Goal: Task Accomplishment & Management: Manage account settings

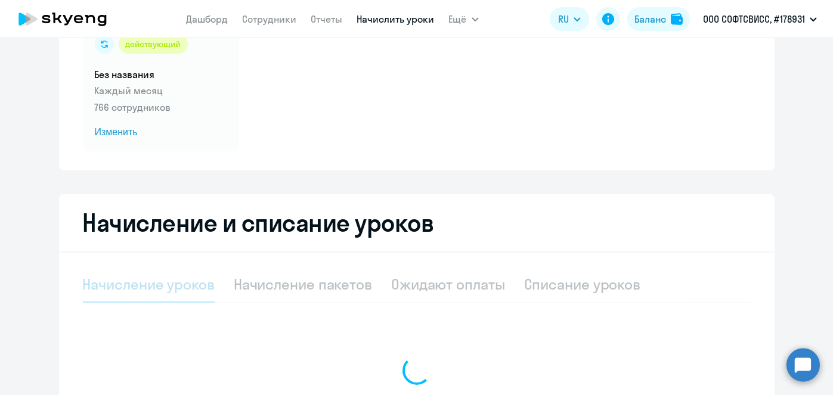
scroll to position [108, 0]
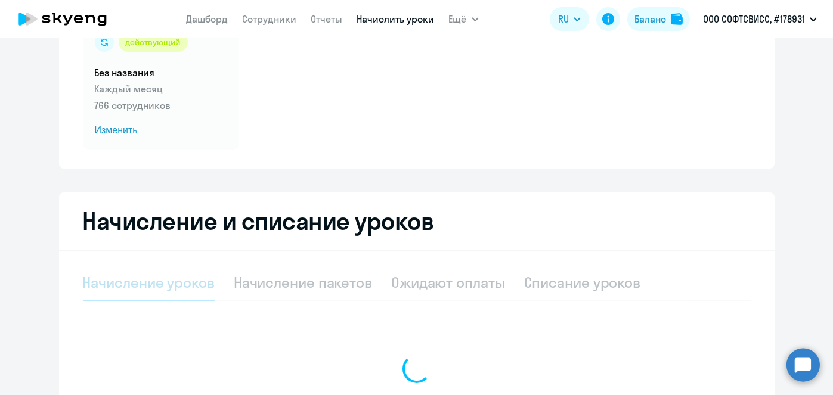
select select "10"
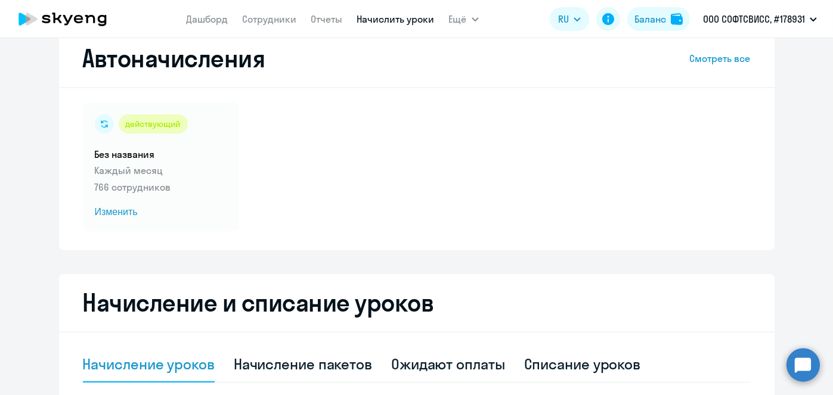
scroll to position [25, 0]
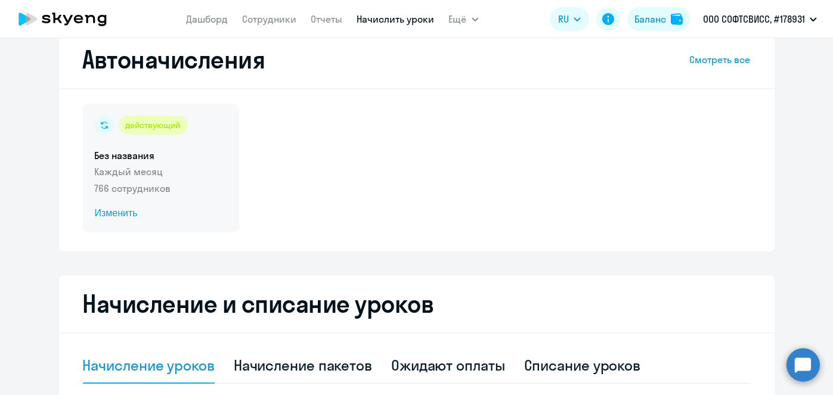
click at [111, 215] on span "Изменить" at bounding box center [161, 213] width 132 height 14
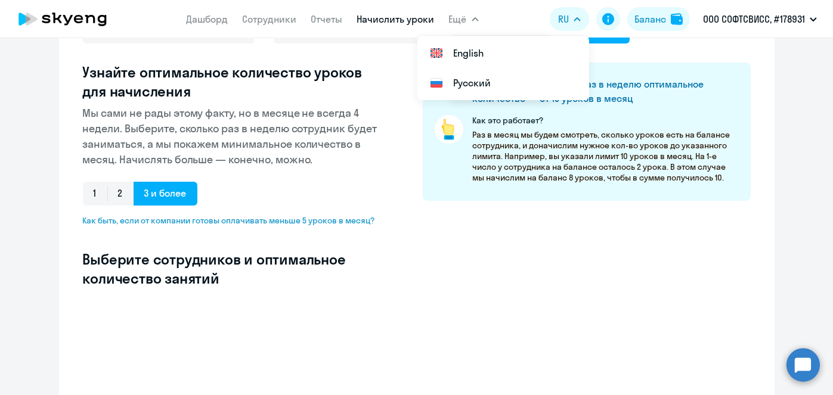
scroll to position [147, 0]
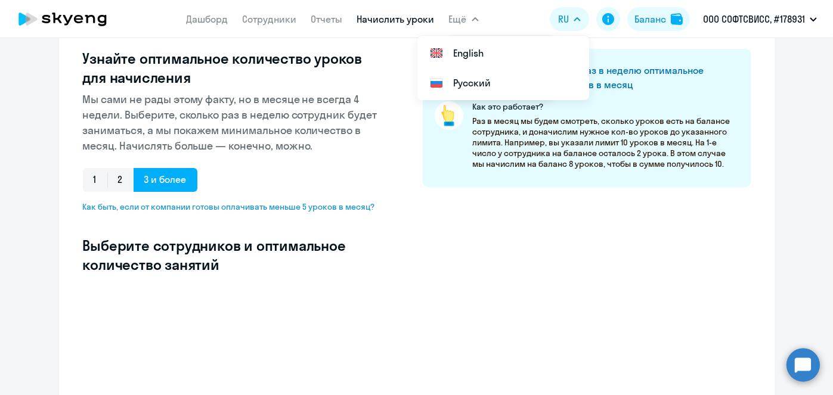
select select "10"
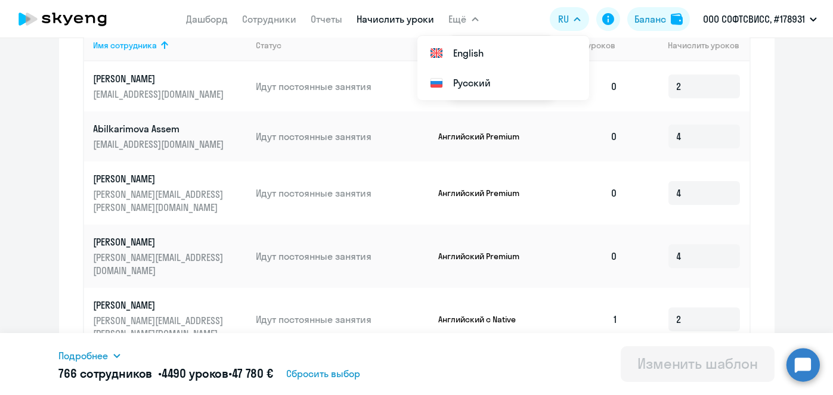
scroll to position [0, 0]
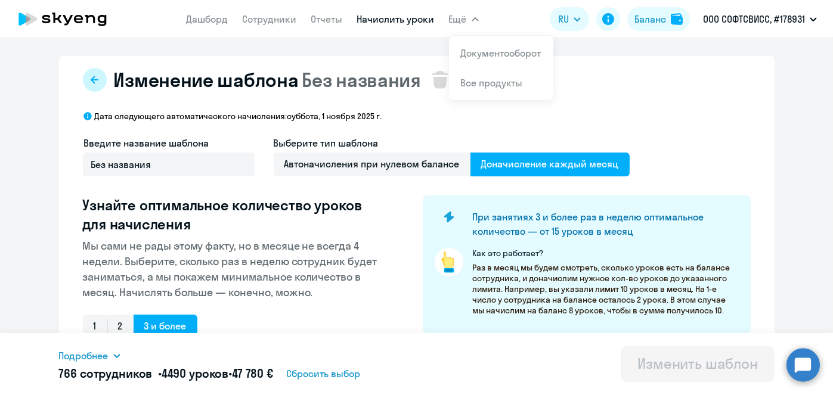
click at [92, 80] on icon at bounding box center [95, 80] width 8 height 8
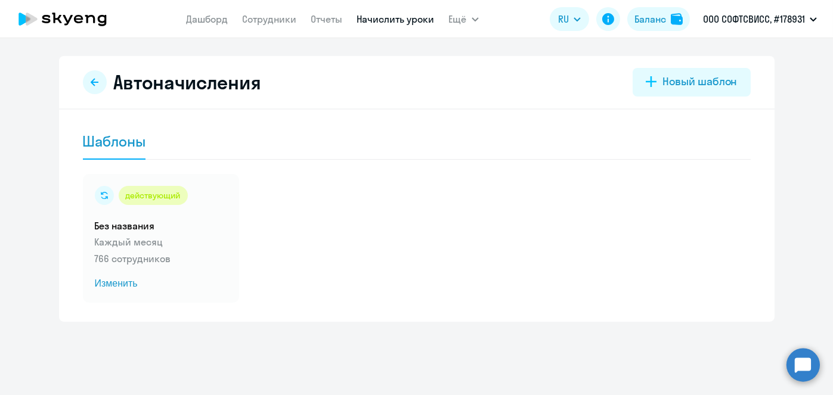
click at [791, 149] on ng-component "Автоначисления Новый шаблон Шаблоны действующий Без названия Каждый месяц 766 с…" at bounding box center [416, 189] width 833 height 266
click at [375, 17] on link "Начислить уроки" at bounding box center [396, 19] width 78 height 12
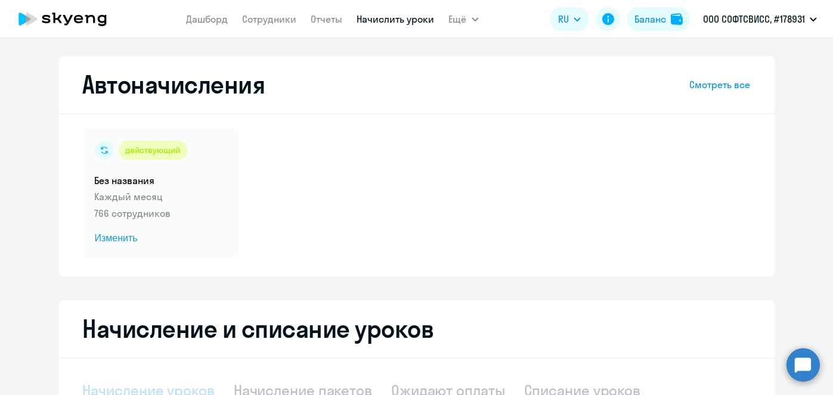
select select "10"
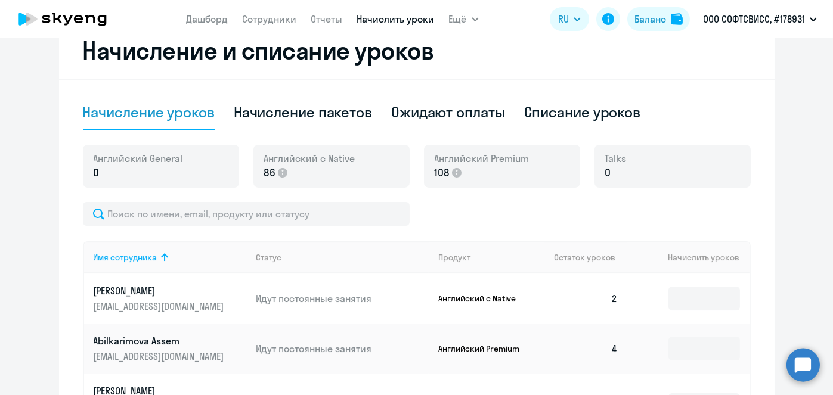
scroll to position [295, 0]
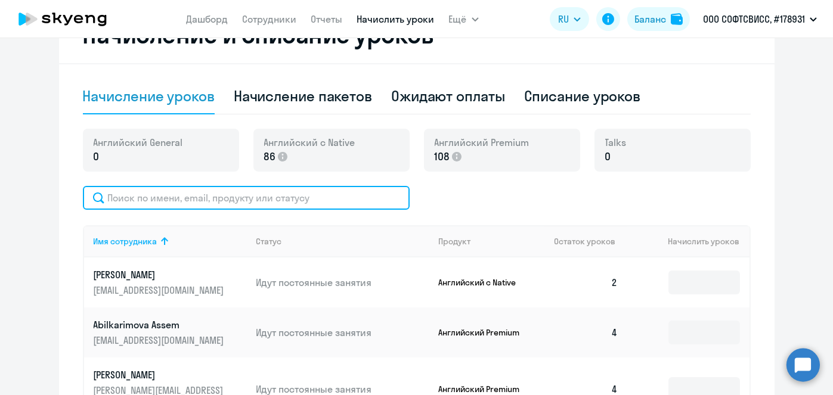
click at [372, 193] on input "text" at bounding box center [246, 198] width 327 height 24
click at [322, 194] on input "text" at bounding box center [246, 198] width 327 height 24
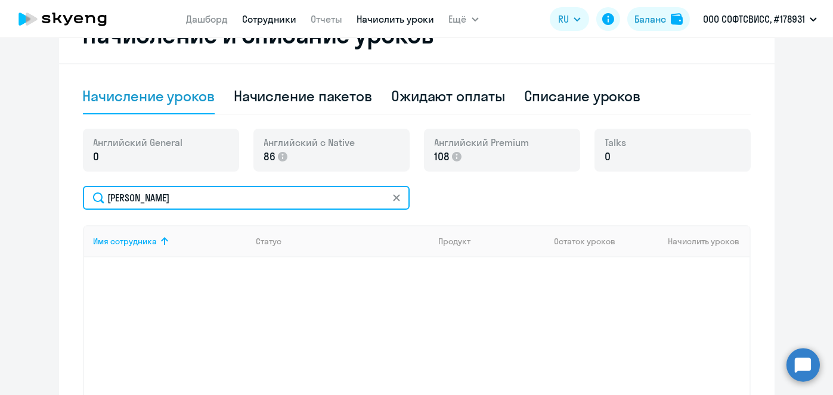
type input "andreychuk"
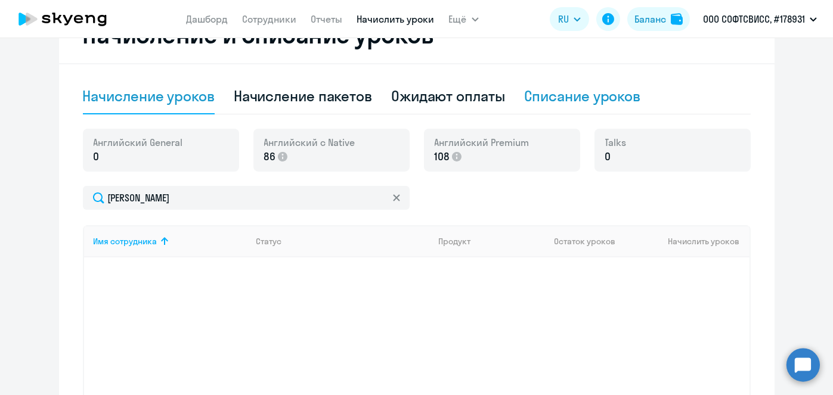
click at [556, 98] on div "Списание уроков" at bounding box center [582, 95] width 117 height 19
select select "10"
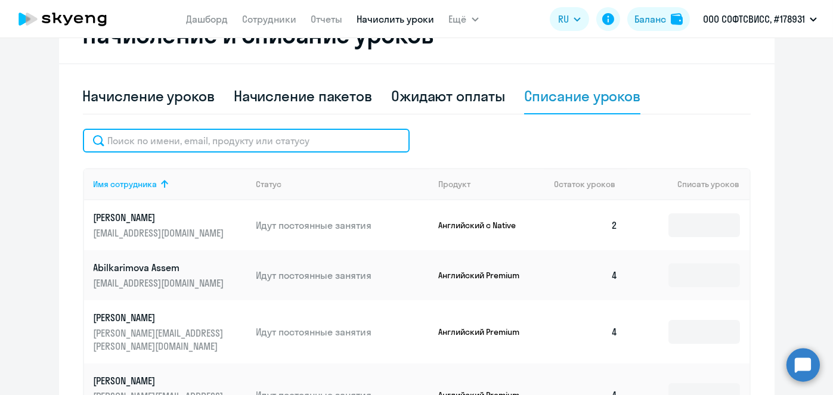
click at [264, 141] on input "text" at bounding box center [246, 141] width 327 height 24
paste input "Bandarchuk"
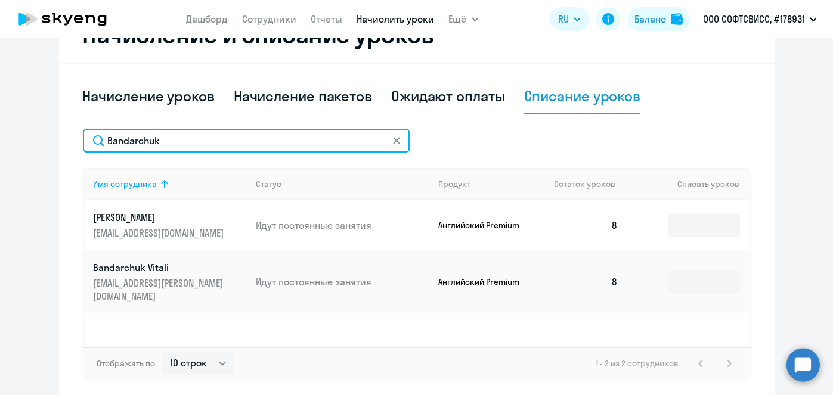
type input "Bandarchuk"
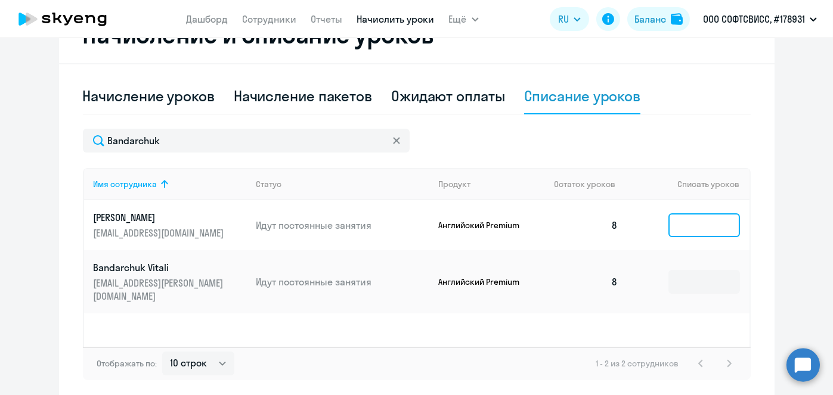
click at [690, 229] on input at bounding box center [705, 226] width 72 height 24
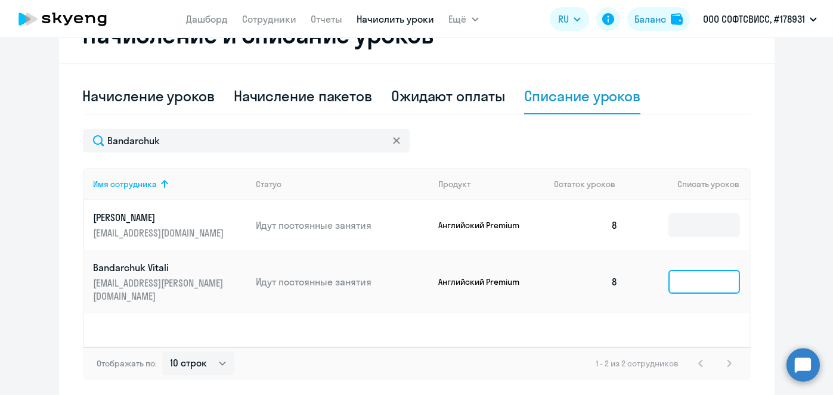
click at [694, 280] on input at bounding box center [705, 282] width 72 height 24
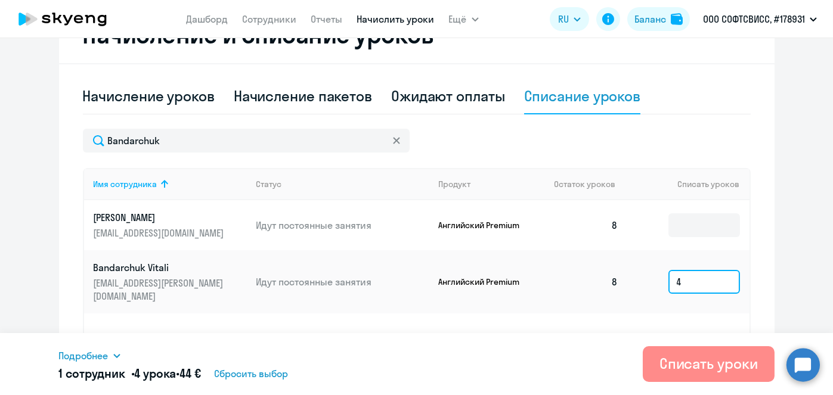
type input "4"
click at [685, 373] on div "Списать уроки" at bounding box center [709, 363] width 98 height 19
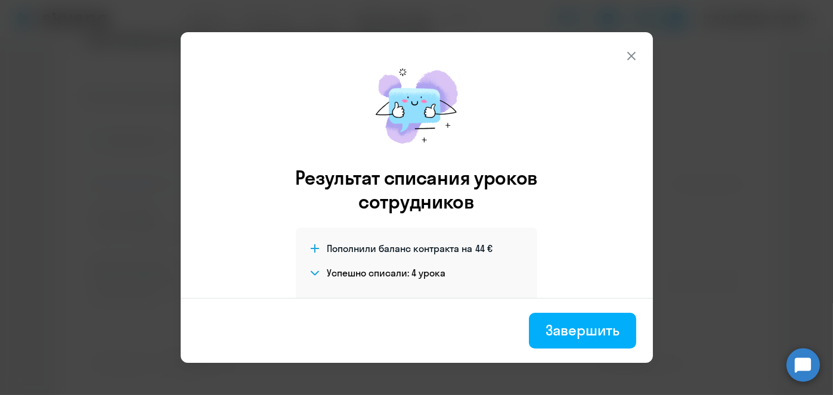
click at [569, 327] on div "Завершить" at bounding box center [582, 330] width 73 height 19
click at [590, 331] on div "Имя сотрудника Статус Продукт Остаток уроков Списать уроков Bandarchuk Alina al…" at bounding box center [417, 257] width 668 height 179
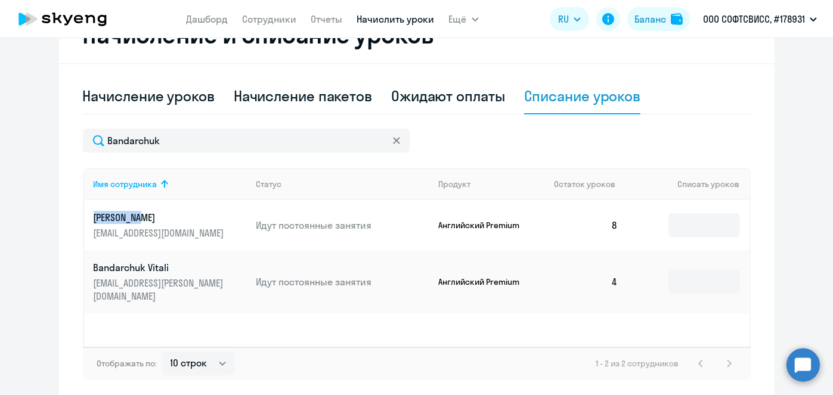
drag, startPoint x: 80, startPoint y: 216, endPoint x: 139, endPoint y: 223, distance: 59.5
click at [139, 223] on td "Bandarchuk Alina alina.bandarchuk@softswiss.com" at bounding box center [165, 225] width 163 height 50
copy p "Bandarchuk"
click at [689, 229] on input at bounding box center [705, 226] width 72 height 24
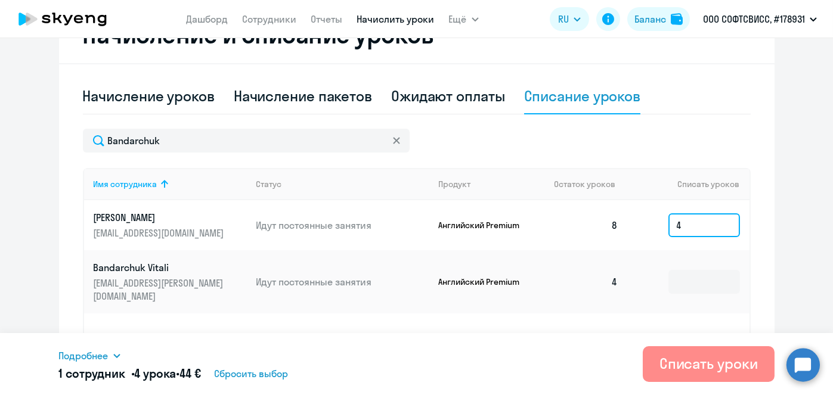
type input "4"
click at [696, 363] on div "Списать уроки" at bounding box center [709, 363] width 98 height 19
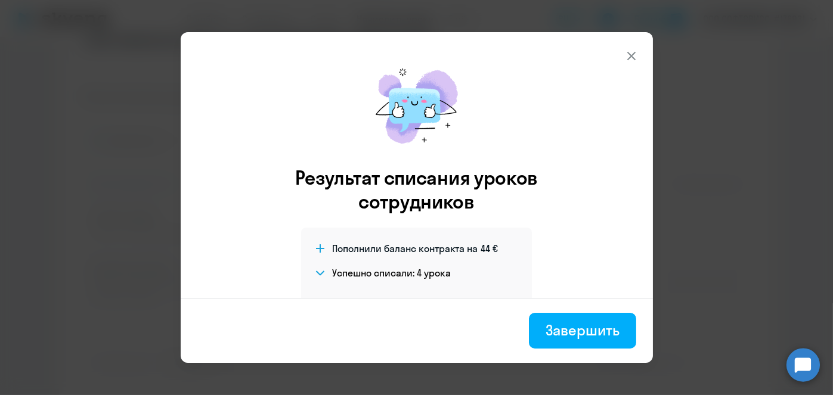
click at [592, 325] on div "Завершить" at bounding box center [582, 330] width 73 height 19
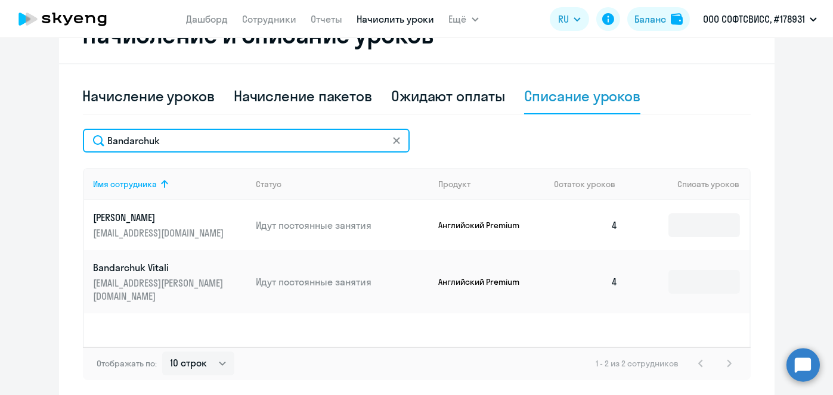
click at [308, 139] on input "Bandarchuk" at bounding box center [246, 141] width 327 height 24
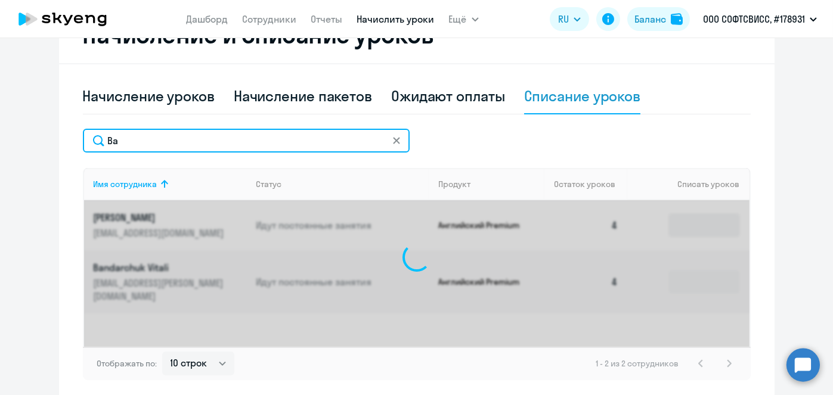
type input "B"
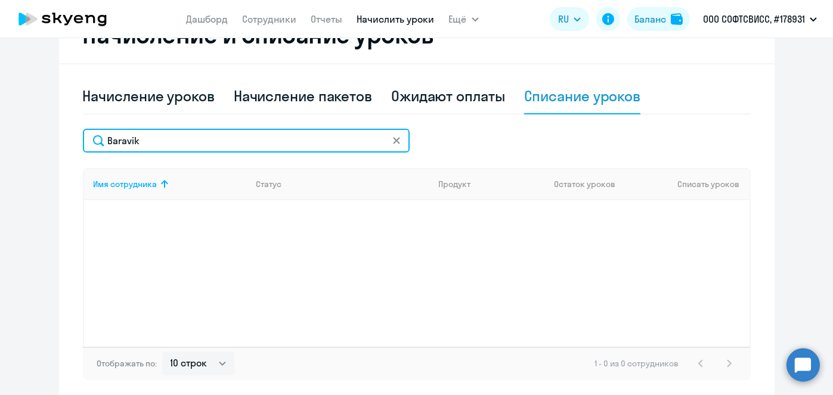
click at [273, 139] on input "Baravik" at bounding box center [246, 141] width 327 height 24
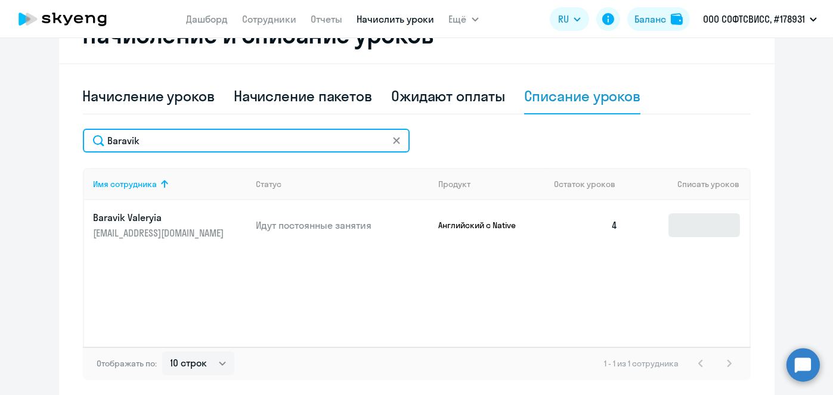
type input "Baravik"
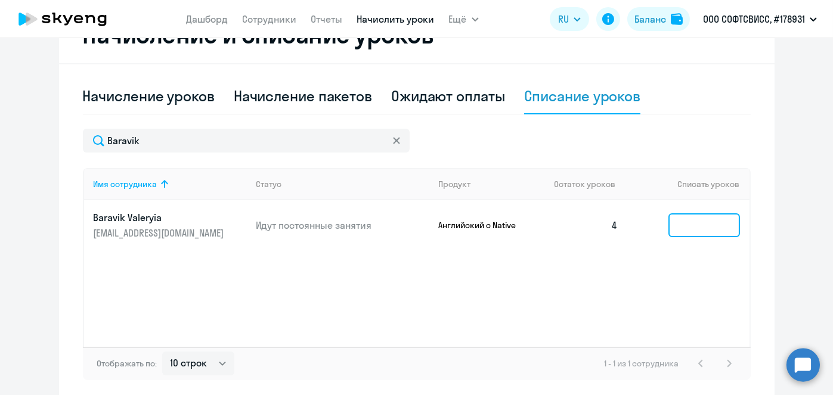
click at [698, 229] on input at bounding box center [705, 226] width 72 height 24
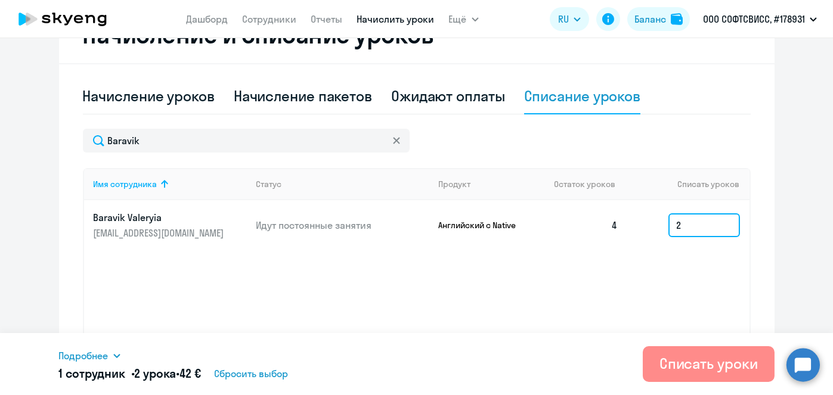
type input "2"
click at [705, 369] on div "Списать уроки" at bounding box center [709, 363] width 98 height 19
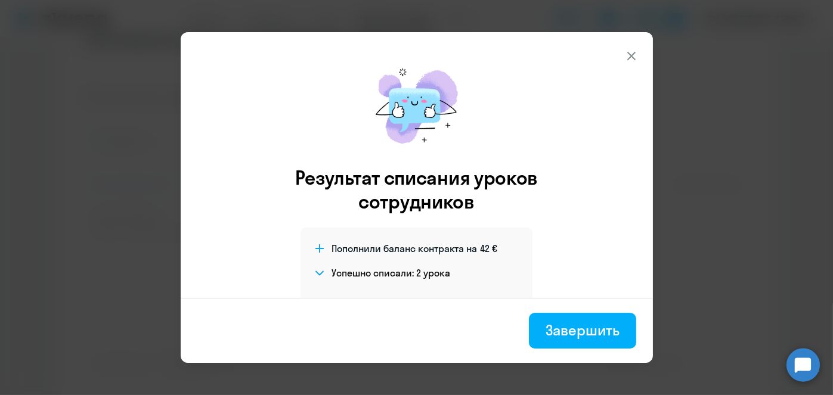
click at [573, 330] on div "Завершить" at bounding box center [582, 330] width 73 height 19
click at [590, 333] on div at bounding box center [417, 230] width 668 height 302
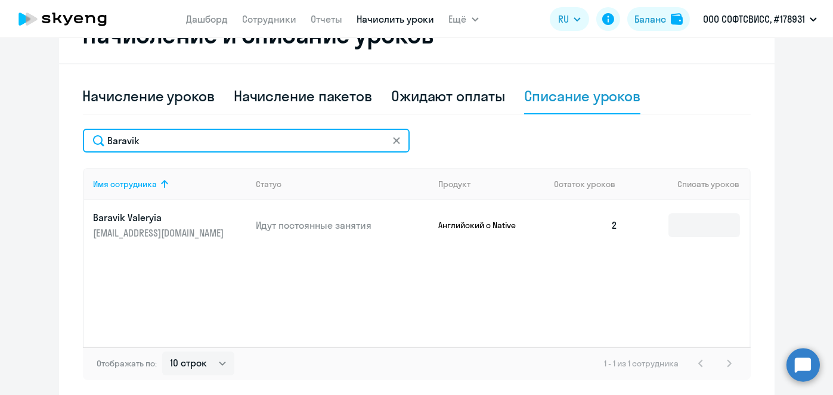
click at [262, 138] on input "Baravik" at bounding box center [246, 141] width 327 height 24
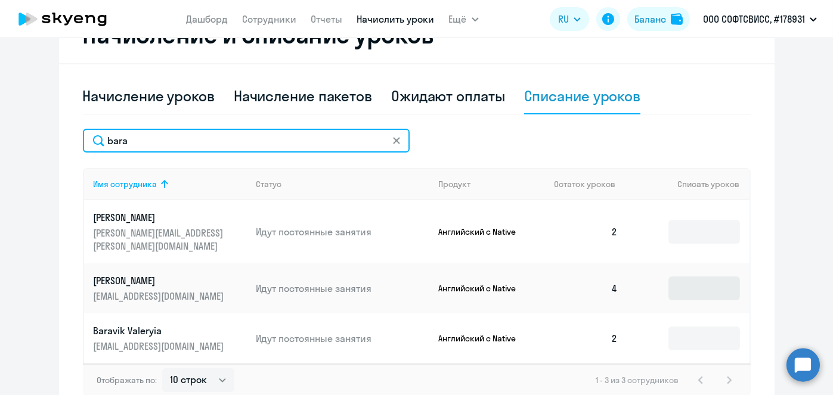
type input "bara"
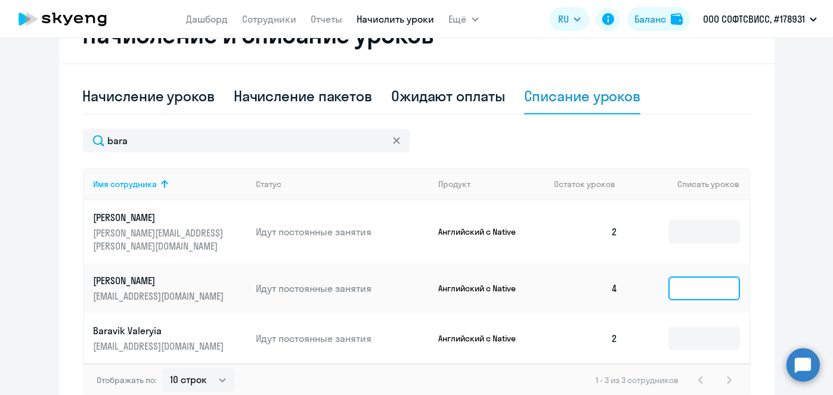
click at [696, 277] on input at bounding box center [705, 289] width 72 height 24
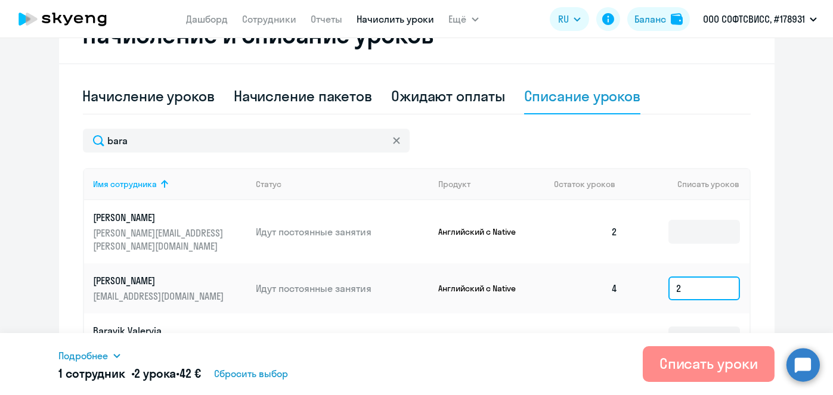
type input "2"
click at [703, 364] on div "Списать уроки" at bounding box center [709, 363] width 98 height 19
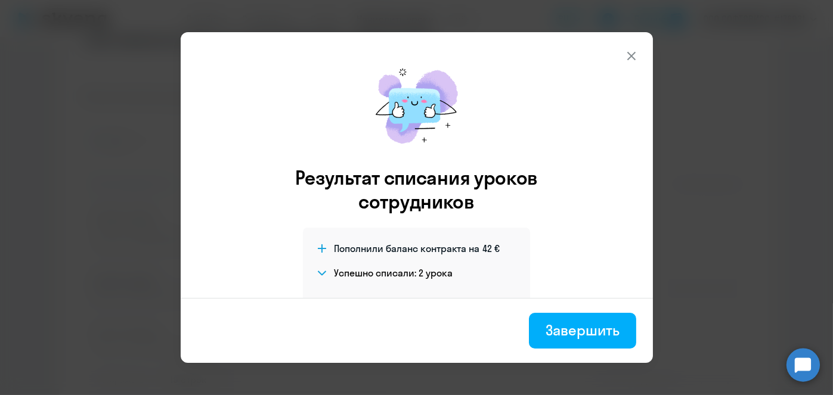
click at [583, 335] on div "Завершить" at bounding box center [582, 330] width 73 height 19
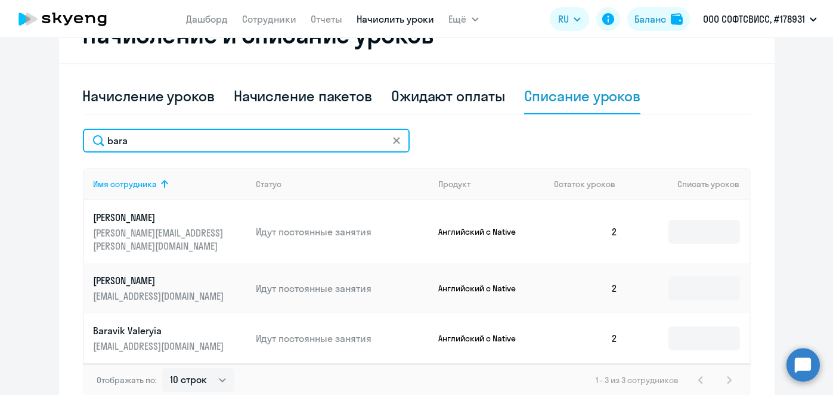
click at [312, 134] on input "bara" at bounding box center [246, 141] width 327 height 24
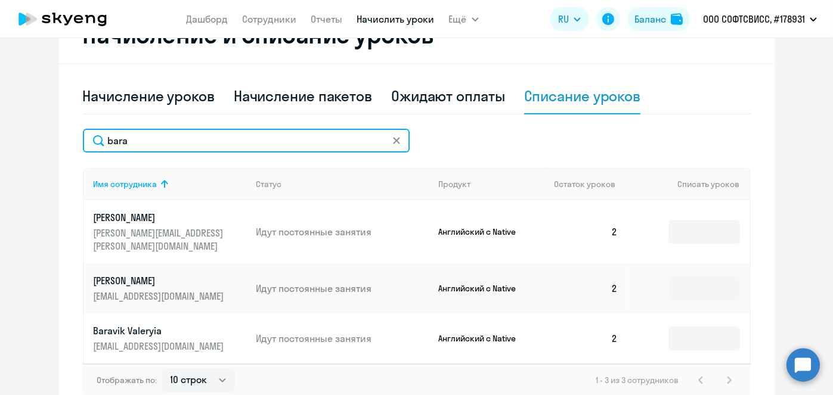
click at [312, 134] on input "bara" at bounding box center [246, 141] width 327 height 24
paste input "ezhuashvili"
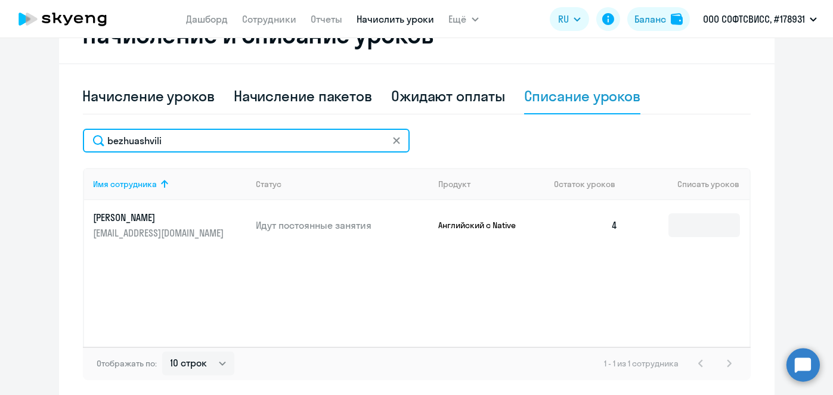
type input "bezhuashvili"
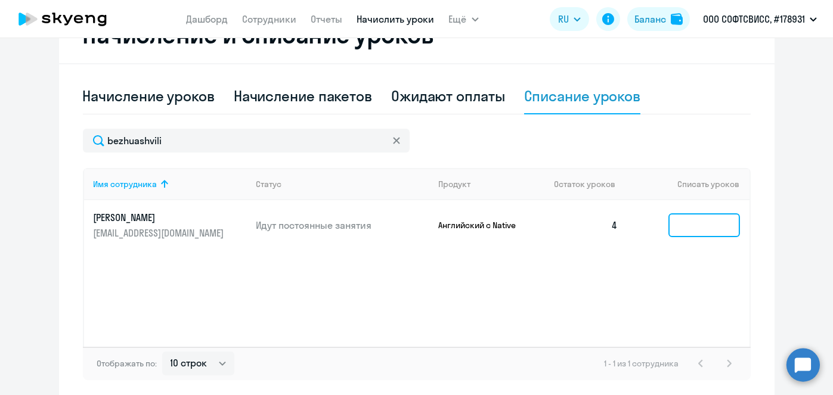
click at [700, 221] on input at bounding box center [705, 226] width 72 height 24
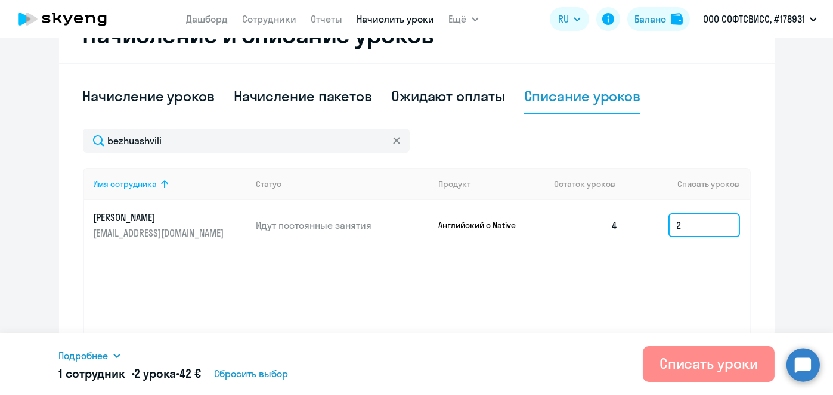
type input "2"
click at [698, 364] on div "Списать уроки" at bounding box center [709, 363] width 98 height 19
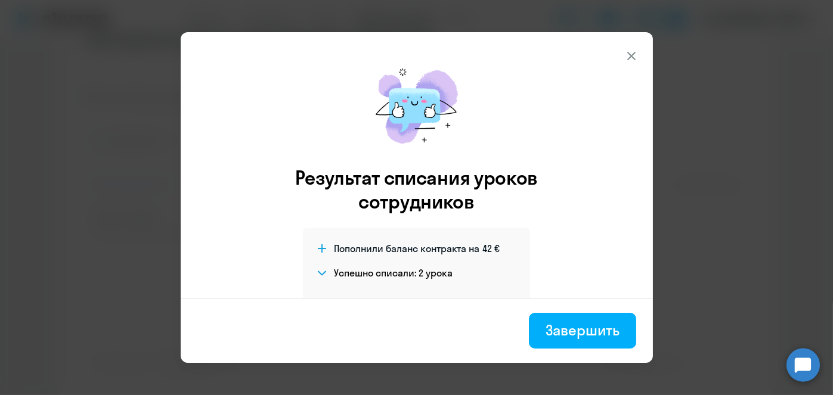
click at [583, 328] on div "Завершить" at bounding box center [582, 330] width 73 height 19
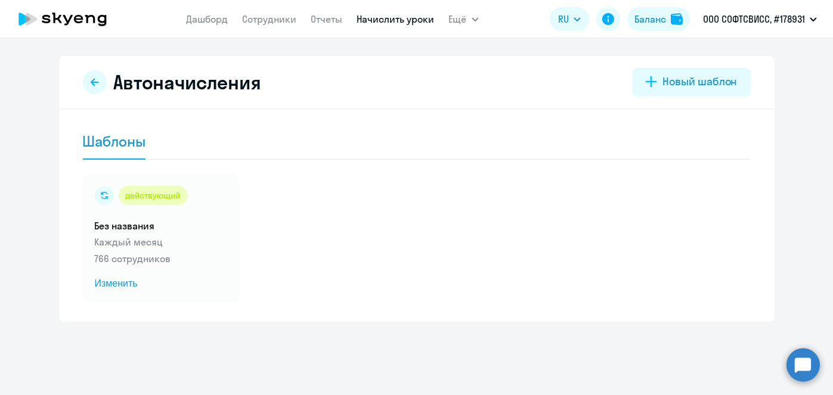
click at [389, 20] on link "Начислить уроки" at bounding box center [396, 19] width 78 height 12
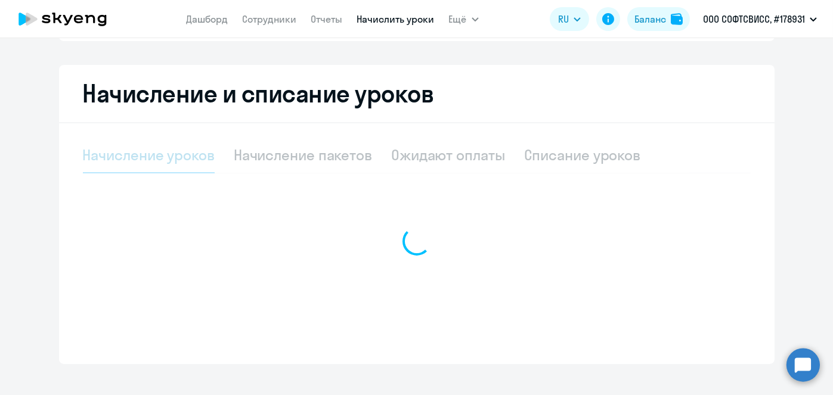
scroll to position [248, 0]
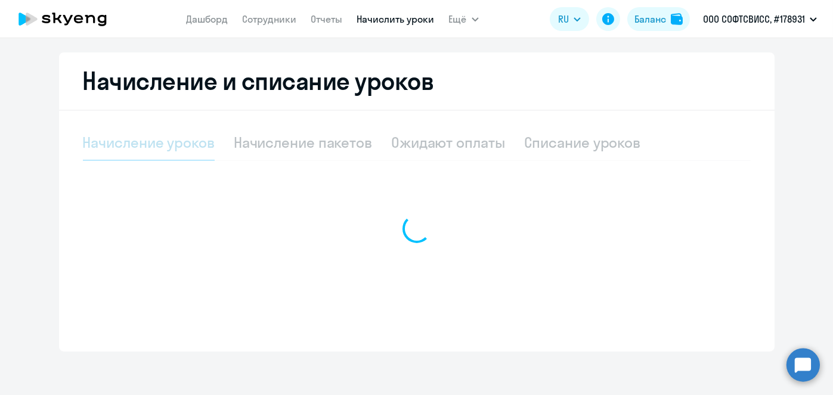
select select "10"
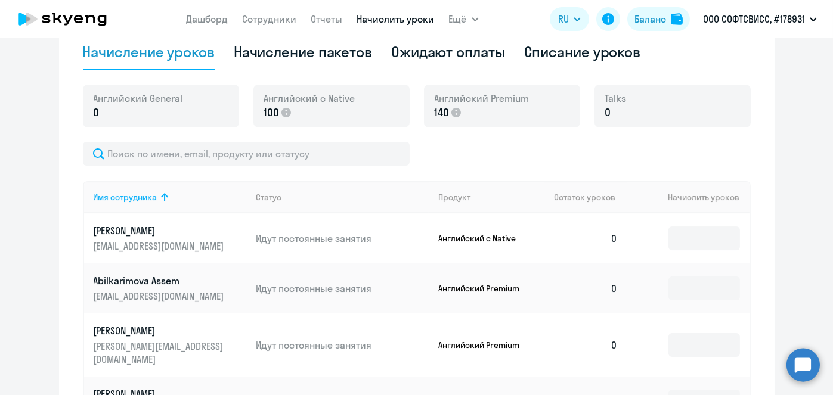
scroll to position [344, 0]
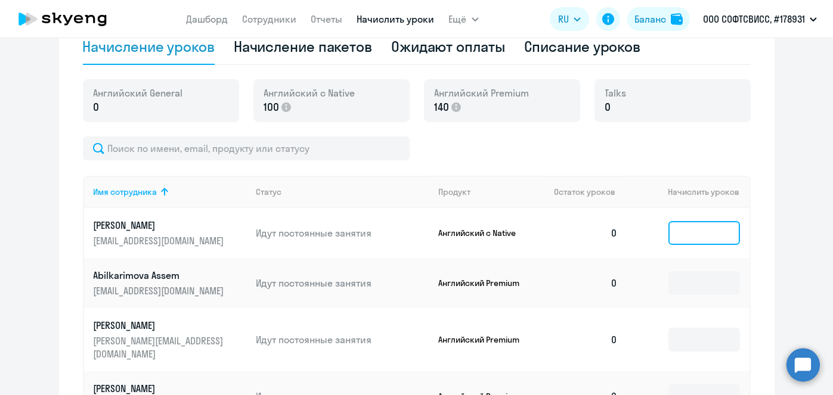
click at [701, 236] on input at bounding box center [705, 233] width 72 height 24
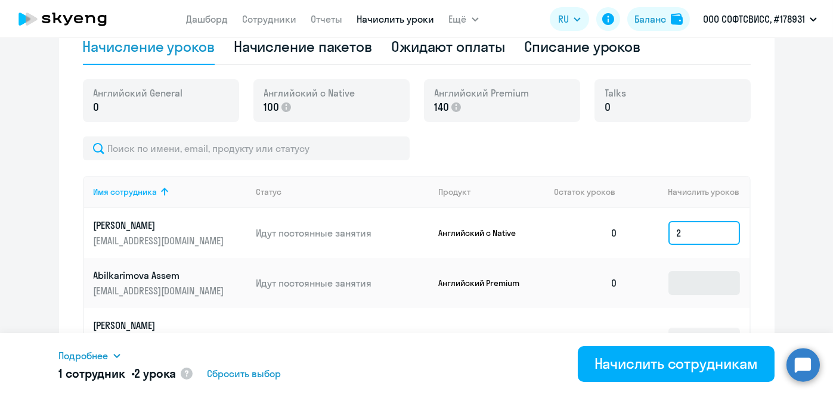
type input "2"
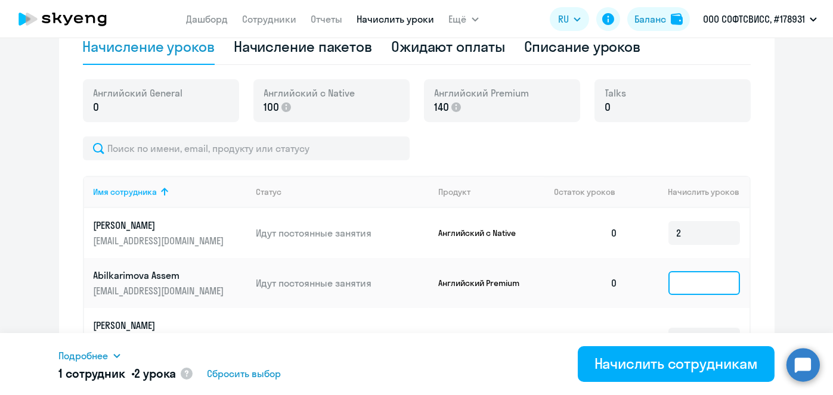
click at [698, 291] on input at bounding box center [705, 283] width 72 height 24
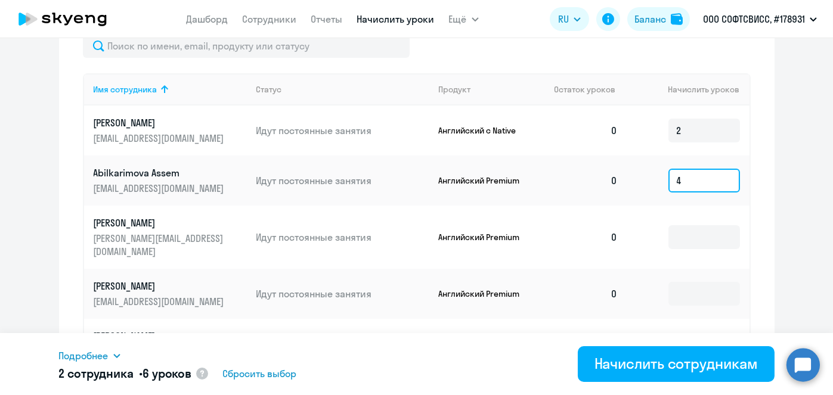
scroll to position [448, 0]
type input "4"
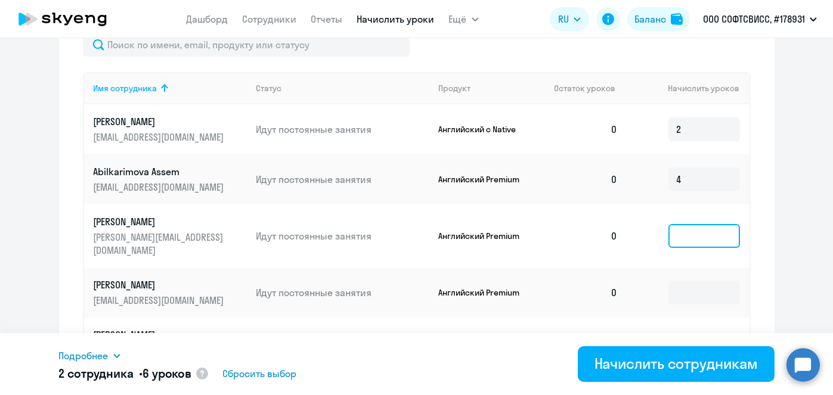
click at [685, 230] on input at bounding box center [705, 236] width 72 height 24
type input "4"
click at [687, 293] on td at bounding box center [688, 293] width 122 height 50
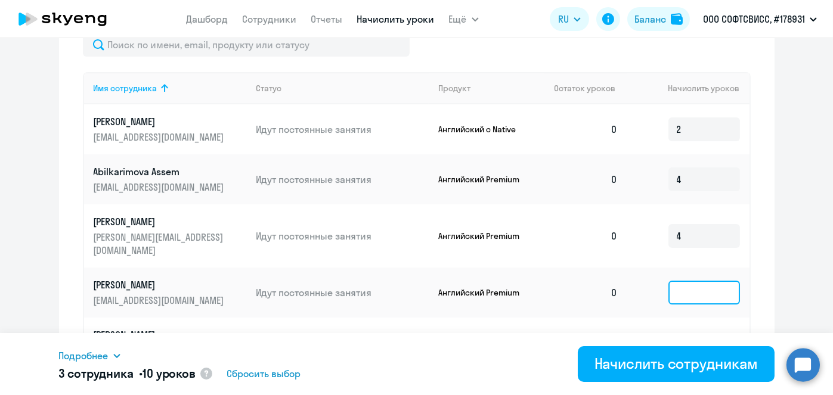
click at [682, 281] on input at bounding box center [705, 293] width 72 height 24
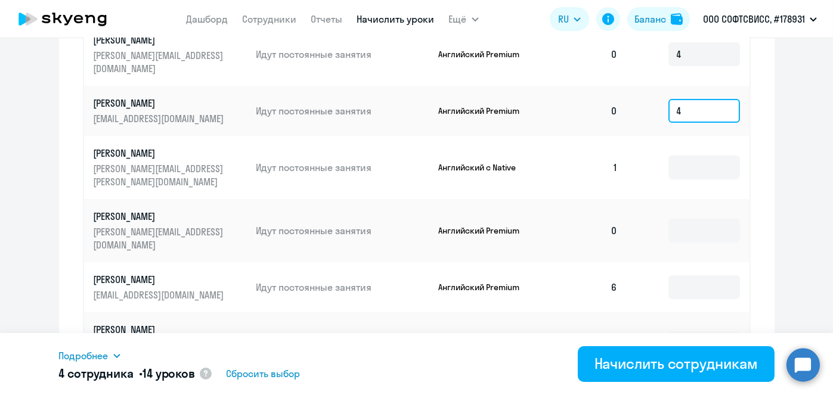
scroll to position [628, 0]
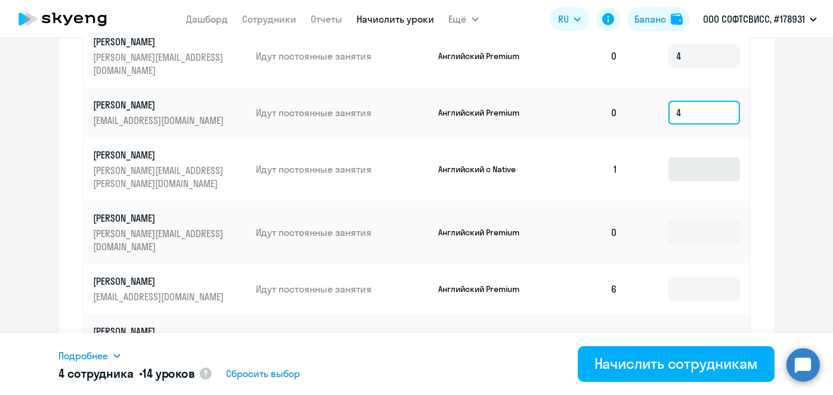
type input "4"
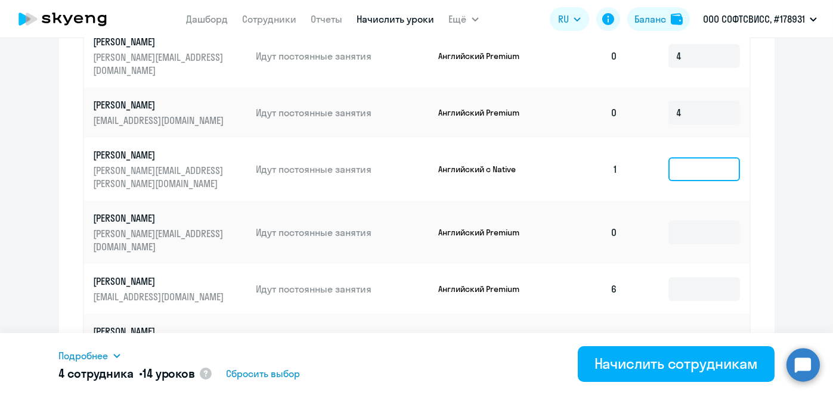
click at [697, 157] on input at bounding box center [705, 169] width 72 height 24
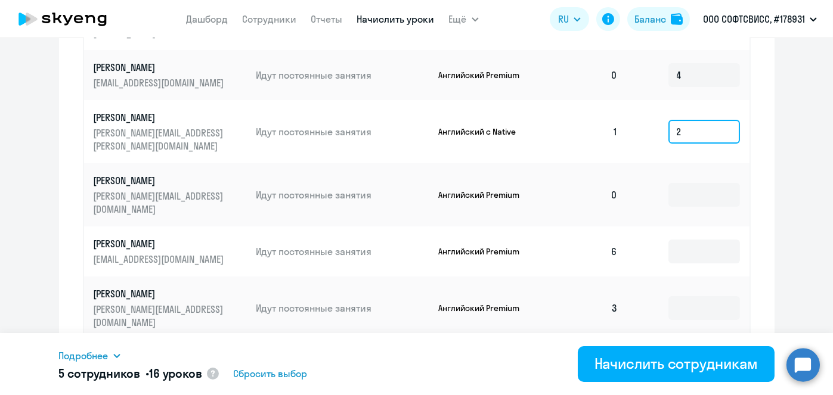
scroll to position [670, 0]
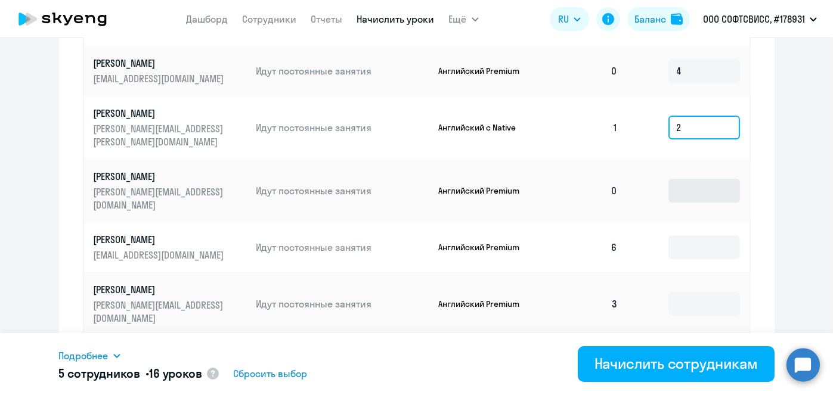
type input "2"
click at [700, 179] on input at bounding box center [705, 191] width 72 height 24
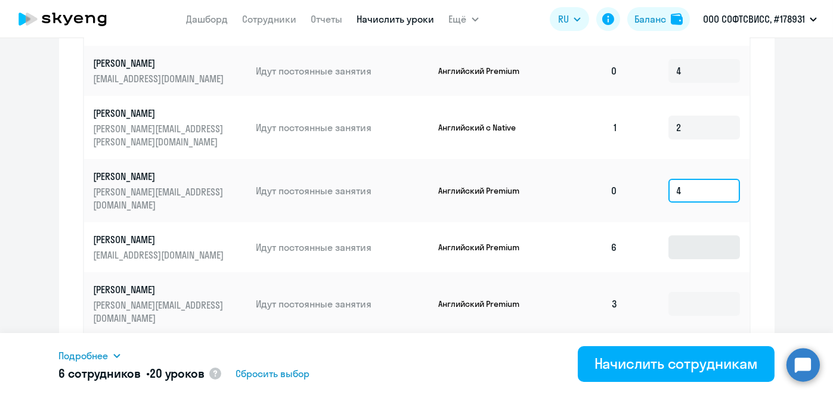
type input "4"
click at [693, 236] on input at bounding box center [705, 248] width 72 height 24
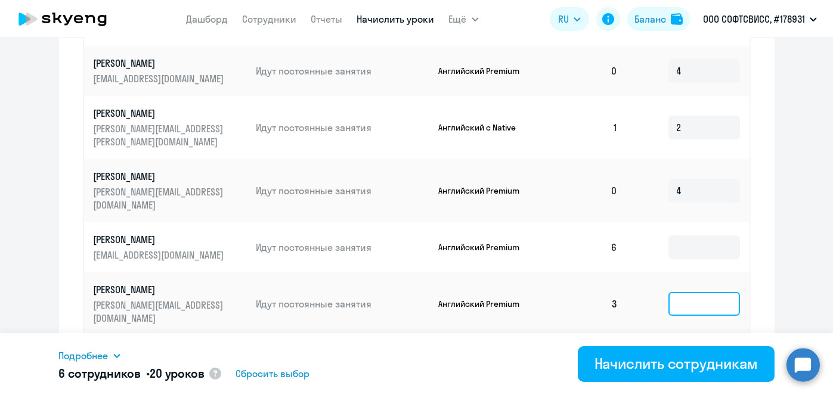
click at [693, 292] on input at bounding box center [705, 304] width 72 height 24
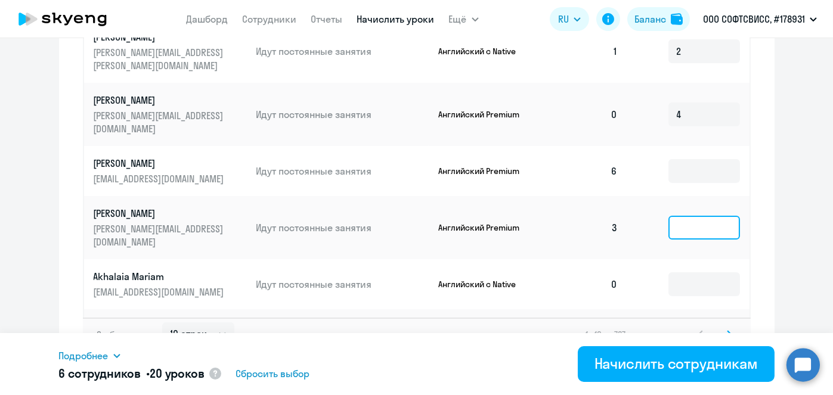
scroll to position [753, 0]
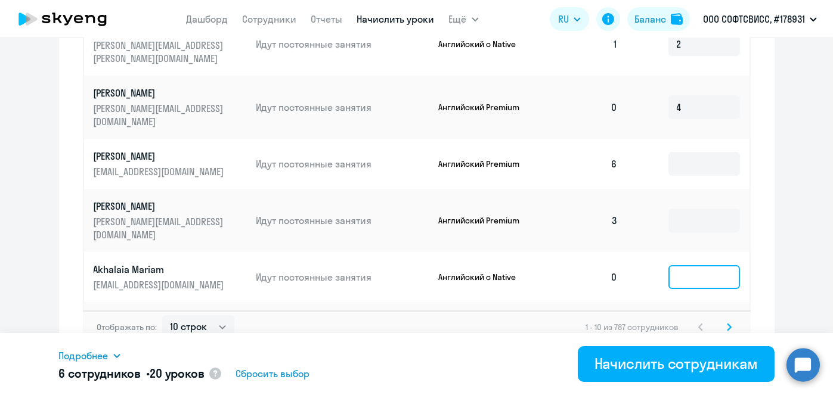
click at [677, 265] on input at bounding box center [705, 277] width 72 height 24
type input "2"
click at [688, 322] on input at bounding box center [705, 334] width 72 height 24
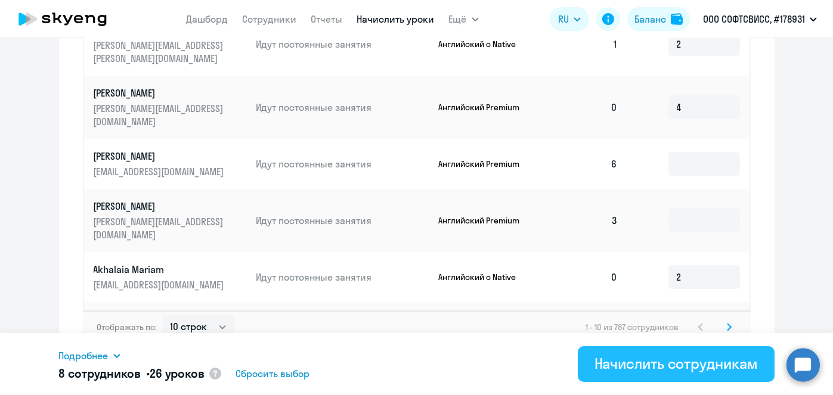
type input "4"
click at [650, 369] on div "Начислить сотрудникам" at bounding box center [676, 363] width 163 height 19
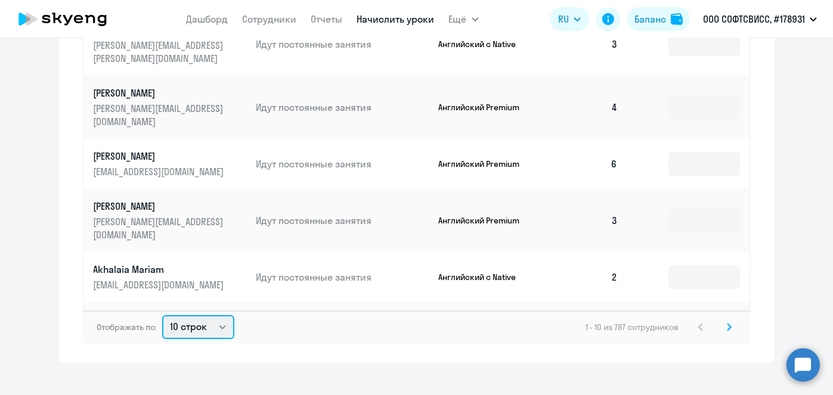
click at [207, 323] on select "10 строк 30 строк 50 строк" at bounding box center [198, 328] width 72 height 24
click at [207, 326] on select "10 строк 30 строк 50 строк" at bounding box center [198, 328] width 72 height 24
click at [202, 316] on select "10 строк 30 строк 50 строк" at bounding box center [198, 328] width 72 height 24
click at [727, 320] on svg-icon at bounding box center [729, 327] width 14 height 14
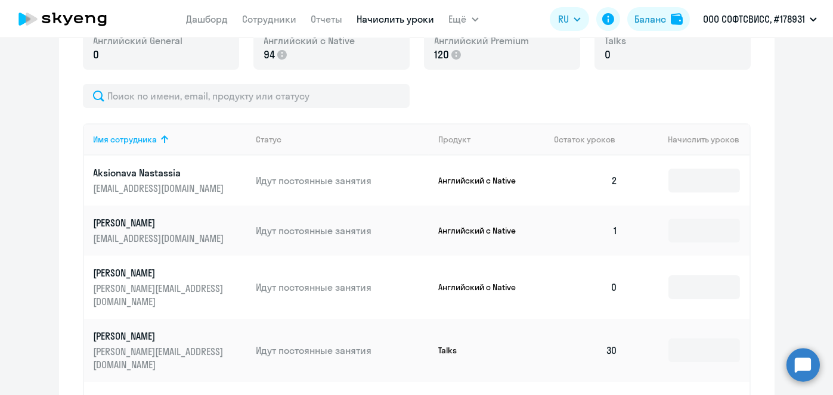
scroll to position [395, 0]
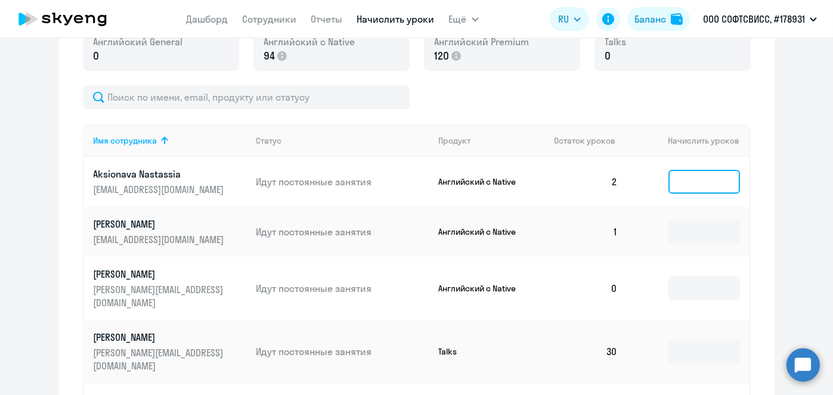
click at [715, 181] on input at bounding box center [705, 182] width 72 height 24
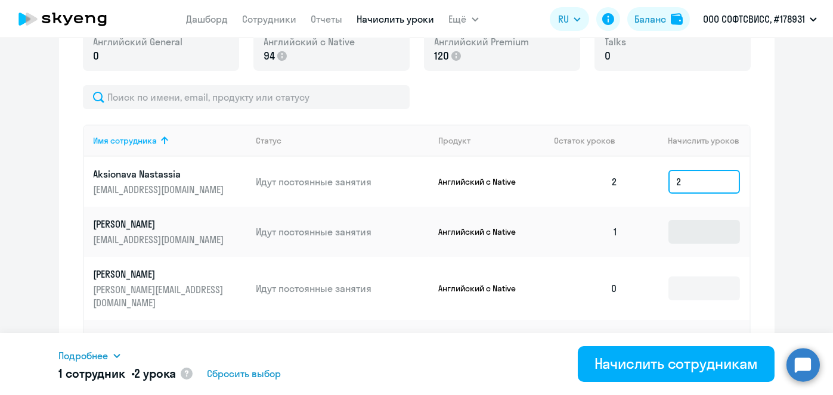
type input "2"
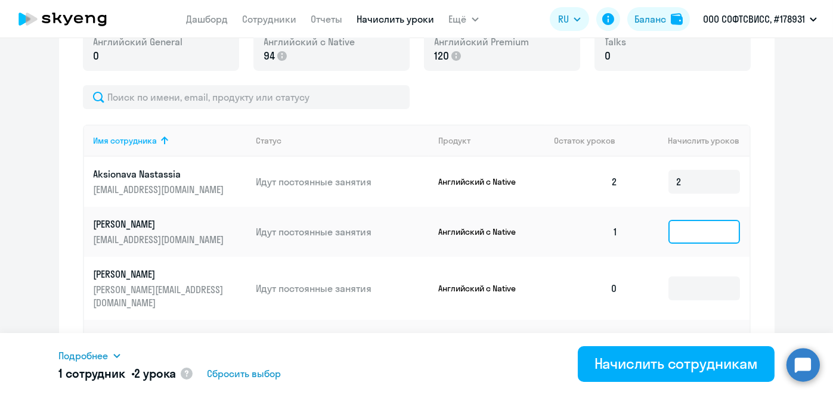
click at [700, 233] on input at bounding box center [705, 232] width 72 height 24
type input "2"
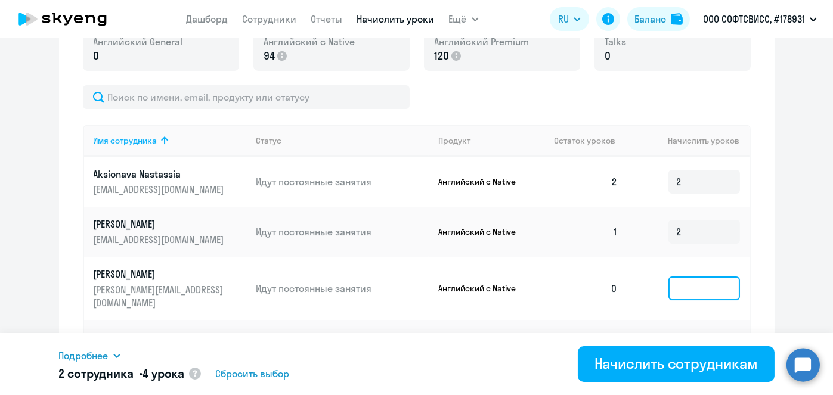
click at [687, 287] on input at bounding box center [705, 289] width 72 height 24
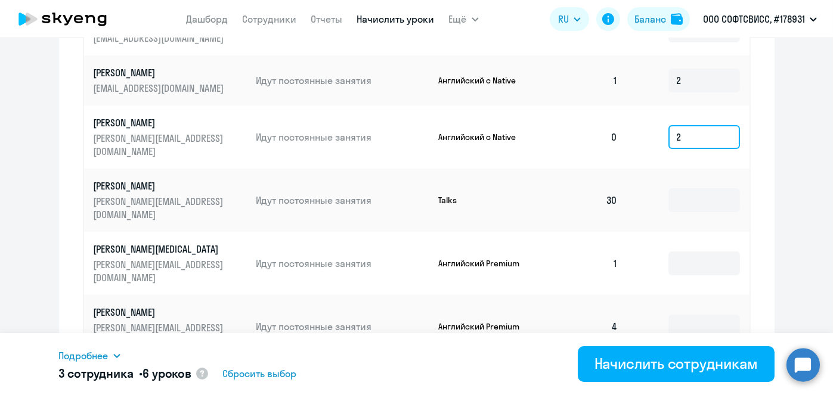
scroll to position [550, 0]
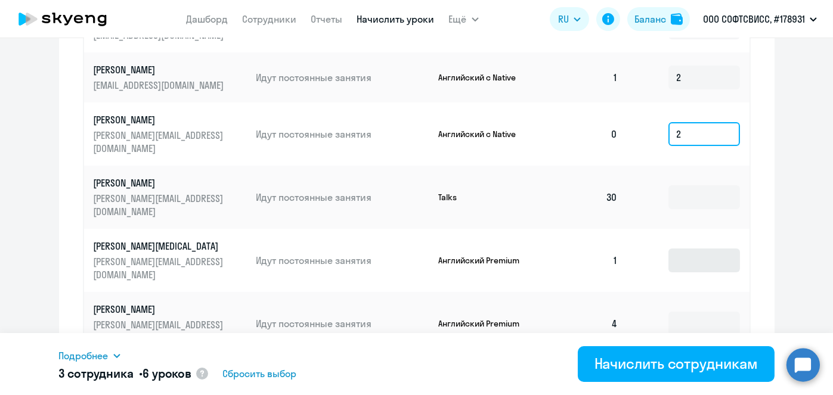
type input "2"
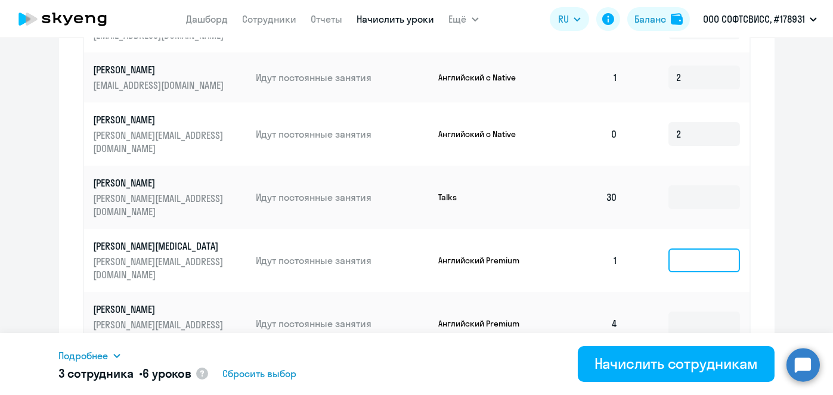
click at [713, 249] on input at bounding box center [705, 261] width 72 height 24
type input "4"
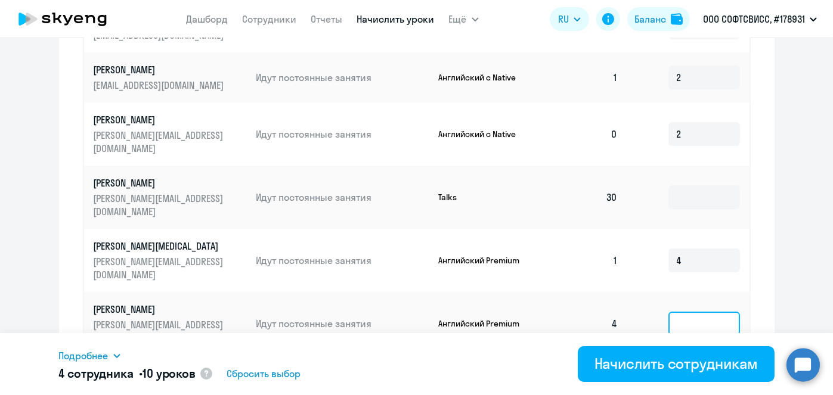
click at [709, 312] on input at bounding box center [705, 324] width 72 height 24
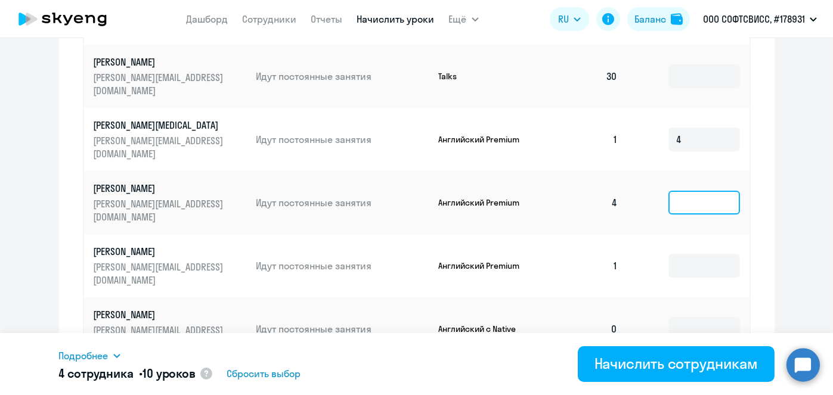
scroll to position [673, 0]
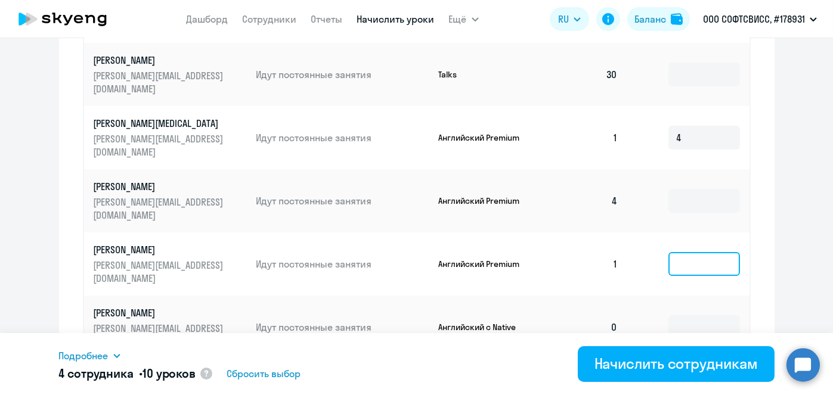
click at [695, 252] on input at bounding box center [705, 264] width 72 height 24
type input "4"
click at [695, 316] on input at bounding box center [705, 328] width 72 height 24
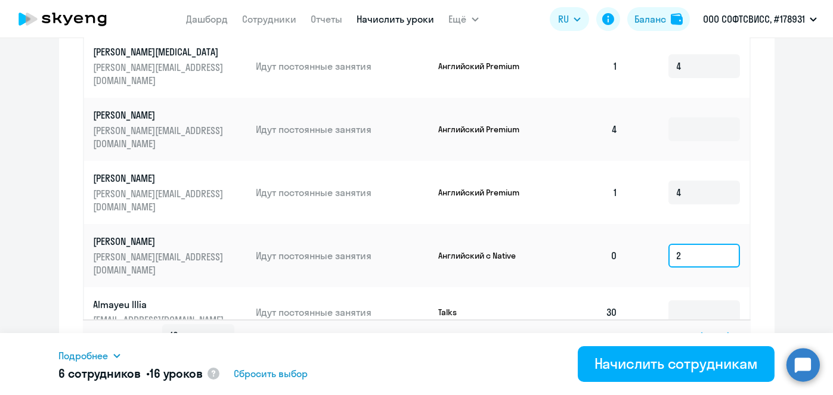
scroll to position [758, 0]
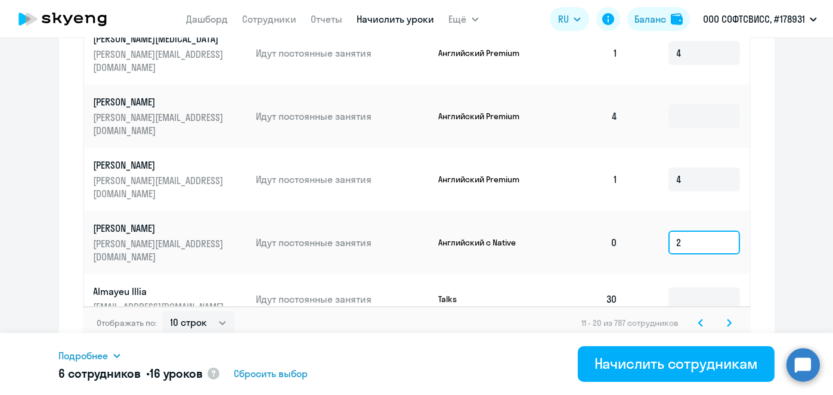
type input "2"
click at [703, 344] on input at bounding box center [705, 356] width 72 height 24
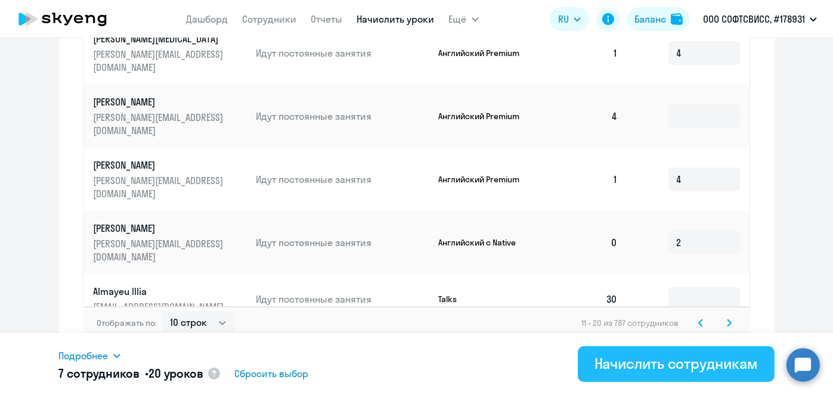
type input "4"
click at [682, 363] on div "Начислить сотрудникам" at bounding box center [676, 363] width 163 height 19
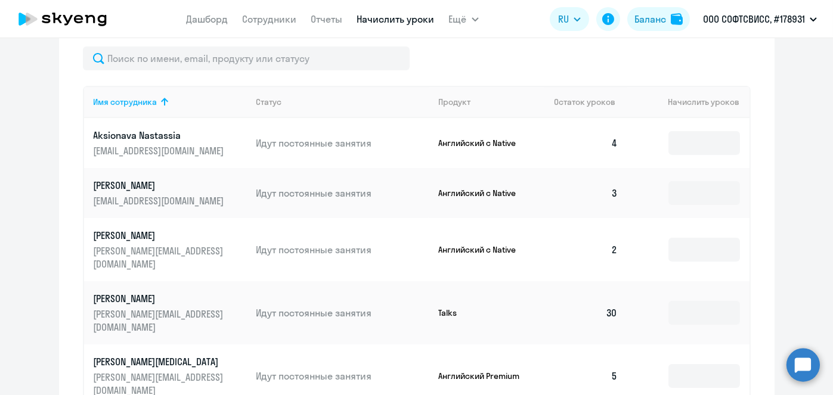
scroll to position [435, 0]
drag, startPoint x: 83, startPoint y: 132, endPoint x: 131, endPoint y: 135, distance: 47.8
click at [131, 135] on td "Aksionava Nastassia nastassia.aksionava@softswiss.com" at bounding box center [165, 142] width 163 height 50
copy p "Aksionava"
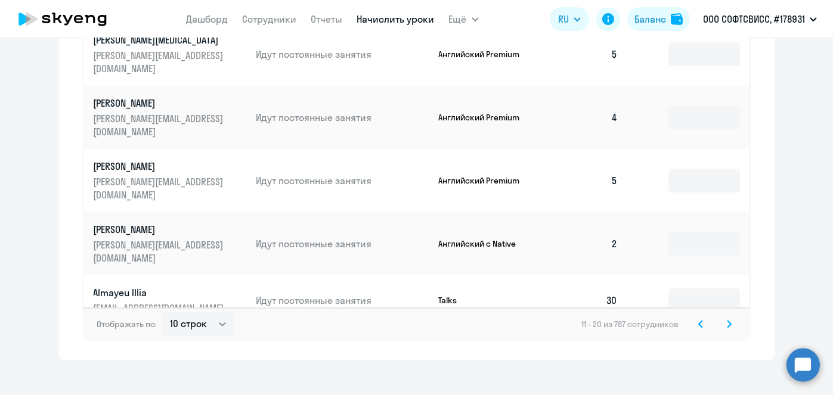
scroll to position [758, 0]
click at [727, 319] on icon at bounding box center [729, 323] width 5 height 8
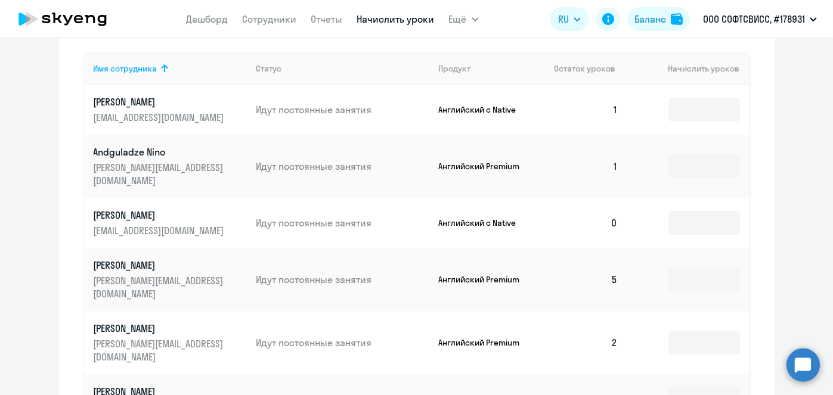
scroll to position [466, 0]
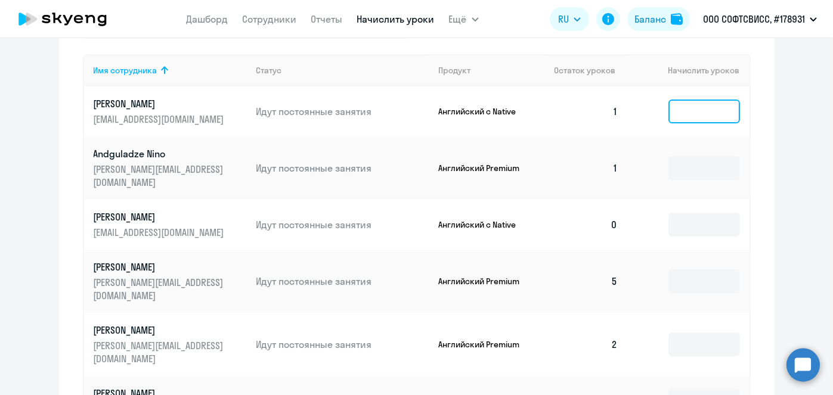
click at [706, 119] on input at bounding box center [705, 112] width 72 height 24
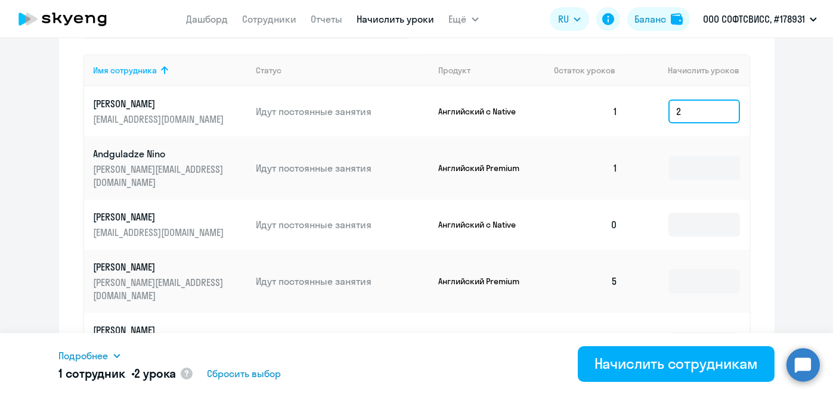
type input "2"
click at [704, 175] on td at bounding box center [688, 168] width 122 height 63
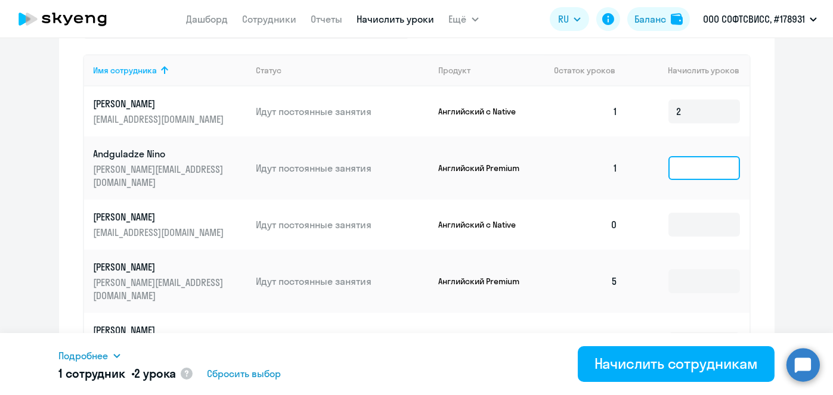
click at [698, 163] on input at bounding box center [705, 168] width 72 height 24
type input "4"
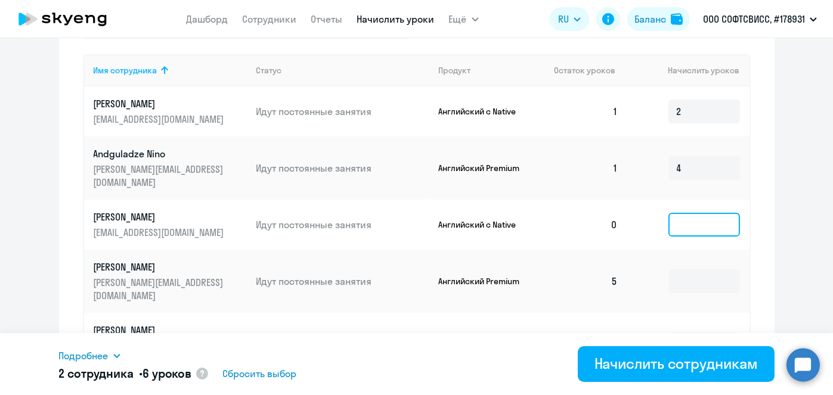
click at [695, 217] on input at bounding box center [705, 225] width 72 height 24
type input "2"
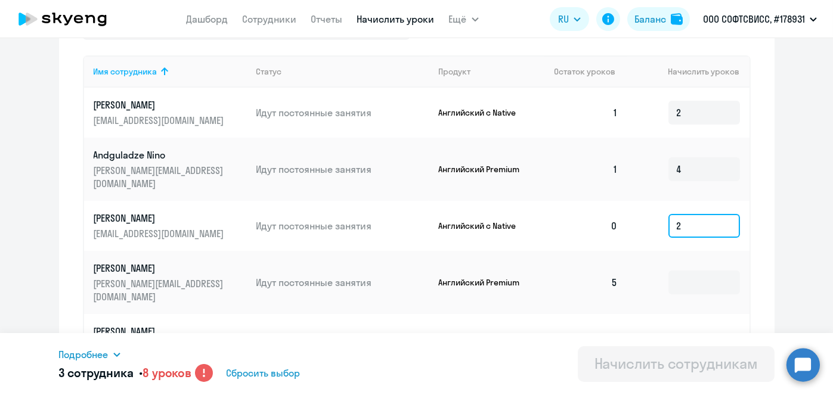
scroll to position [467, 0]
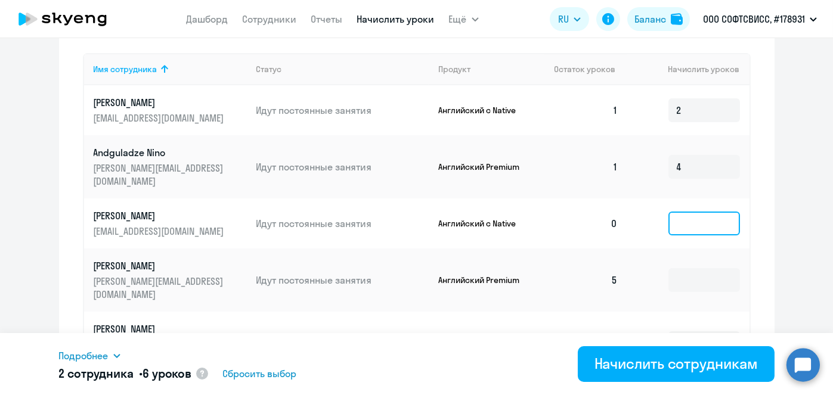
type input "1"
type input "3"
type input "4"
type input "1"
type input "2"
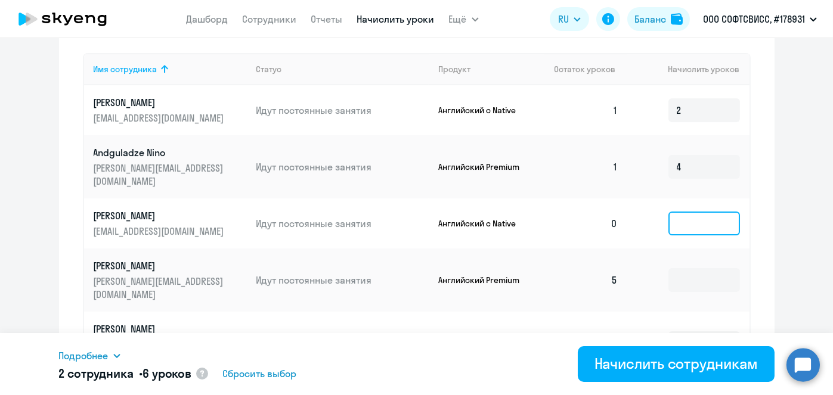
type input "3"
type input "4"
type input "2"
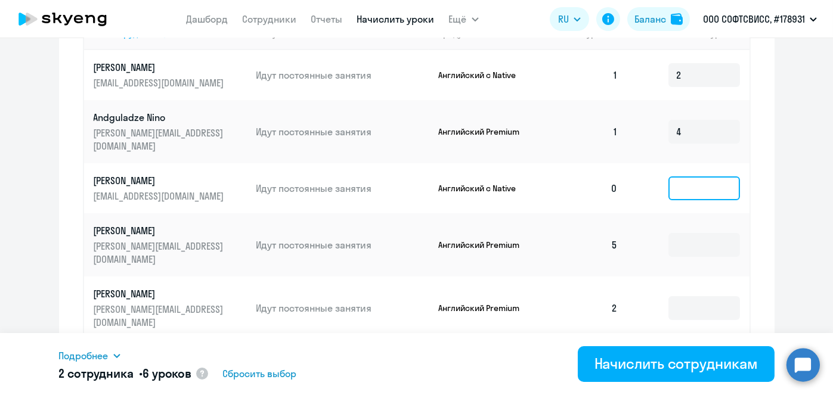
scroll to position [506, 0]
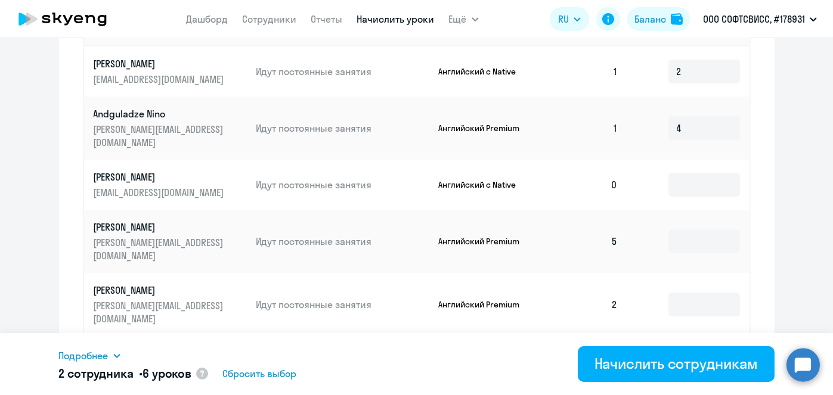
click at [732, 273] on td at bounding box center [688, 304] width 122 height 63
click at [660, 215] on td at bounding box center [688, 241] width 122 height 63
click at [684, 230] on input at bounding box center [705, 242] width 72 height 24
type input "2"
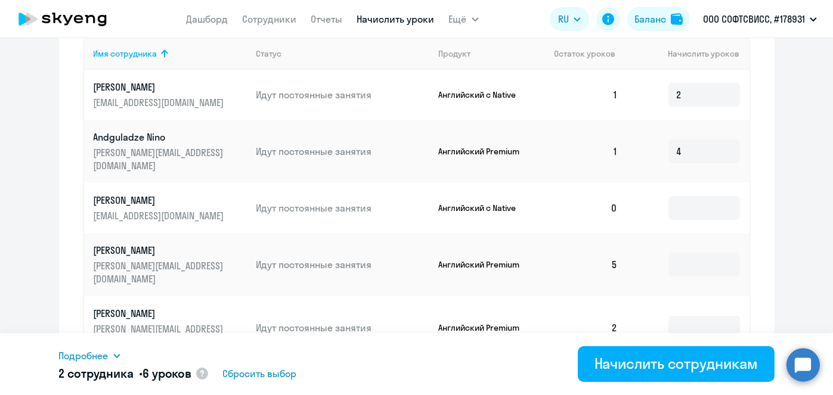
scroll to position [472, 0]
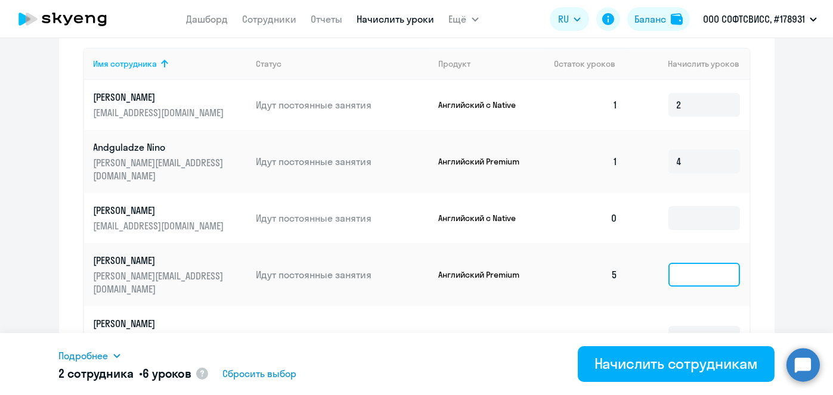
click at [705, 263] on input at bounding box center [705, 275] width 72 height 24
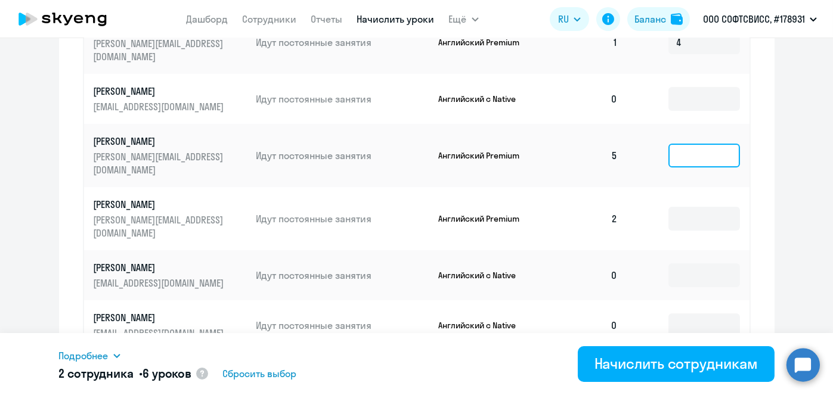
scroll to position [595, 0]
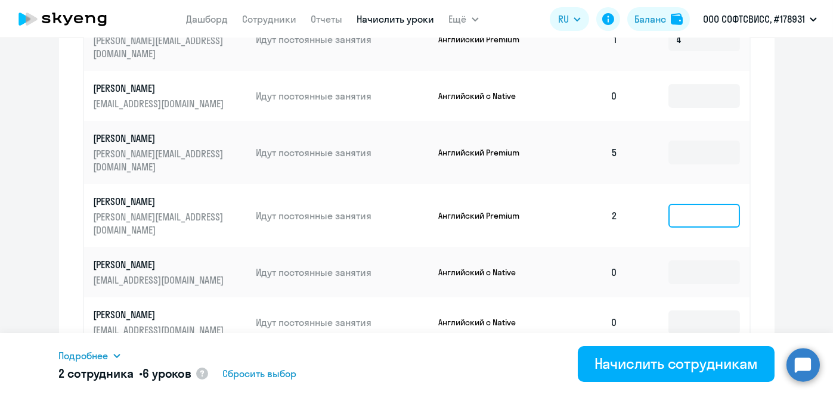
click at [697, 204] on input at bounding box center [705, 216] width 72 height 24
type input "4"
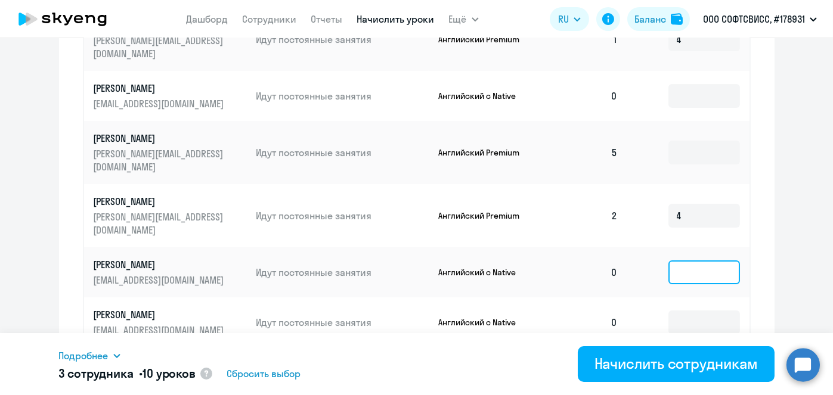
click at [696, 261] on input at bounding box center [705, 273] width 72 height 24
type input "2"
click at [691, 311] on input at bounding box center [705, 323] width 72 height 24
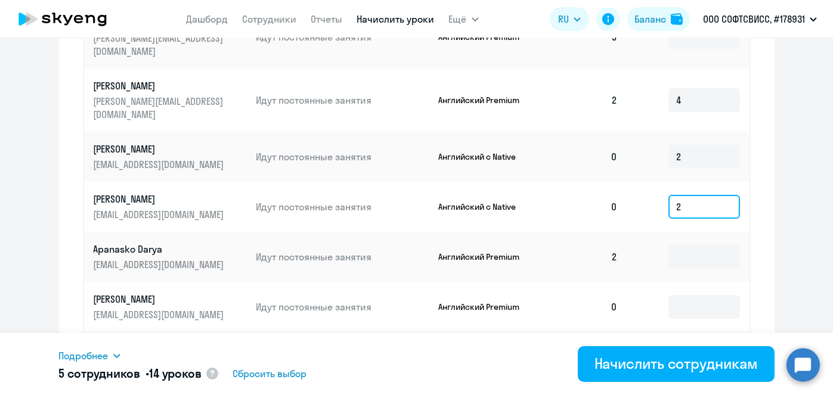
scroll to position [714, 0]
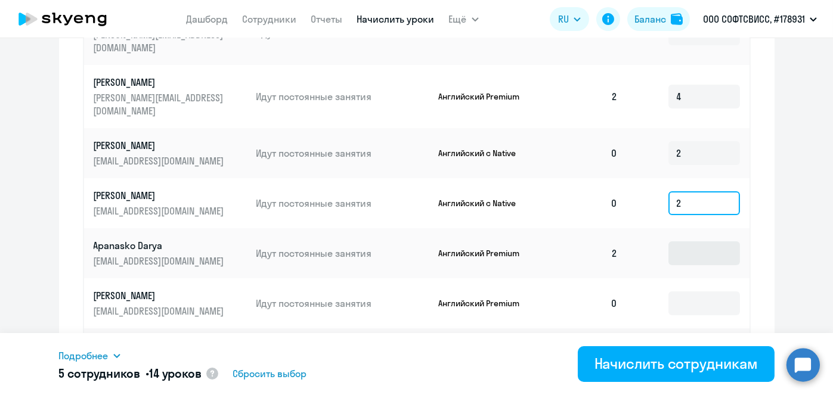
type input "2"
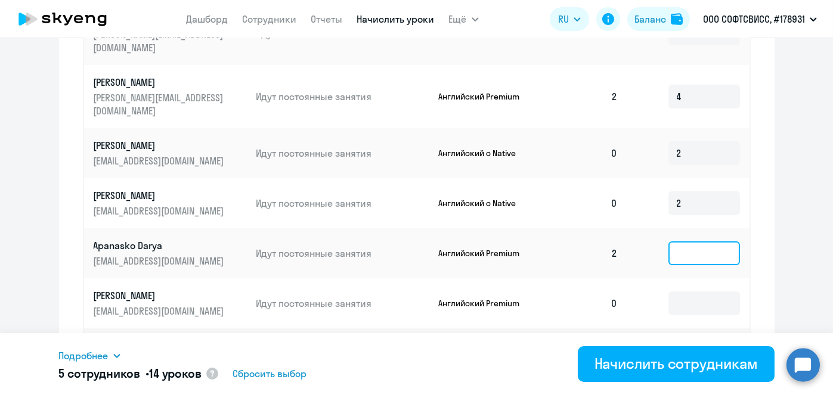
click at [700, 242] on input at bounding box center [705, 254] width 72 height 24
type input "4"
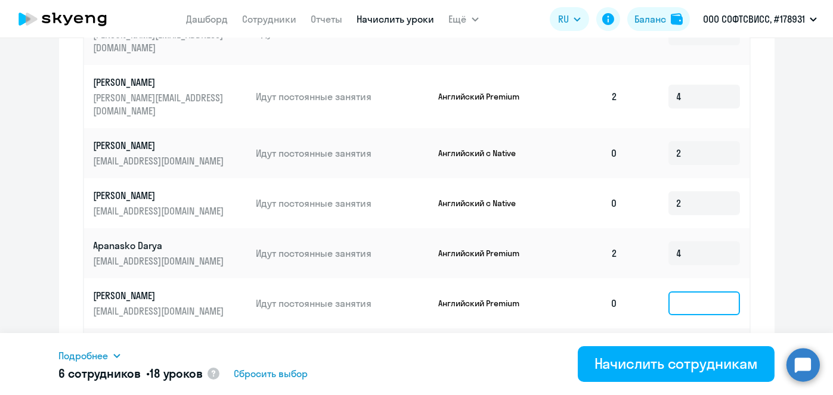
click at [693, 292] on input at bounding box center [705, 304] width 72 height 24
type input "4"
click at [697, 348] on input at bounding box center [705, 360] width 72 height 24
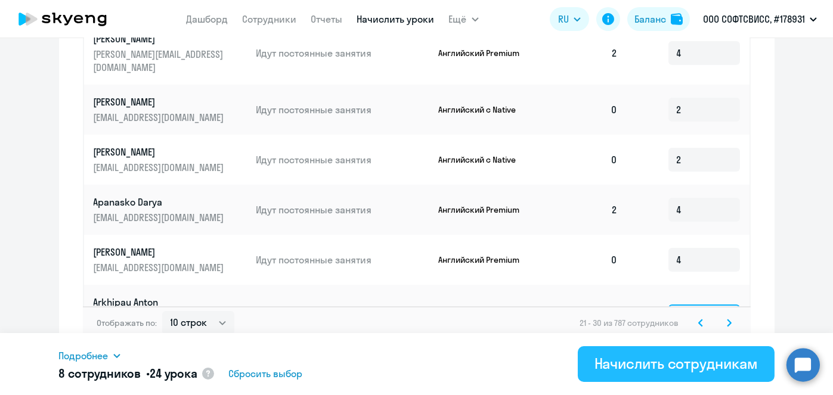
type input "2"
click at [623, 363] on div "Начислить сотрудникам" at bounding box center [676, 363] width 163 height 19
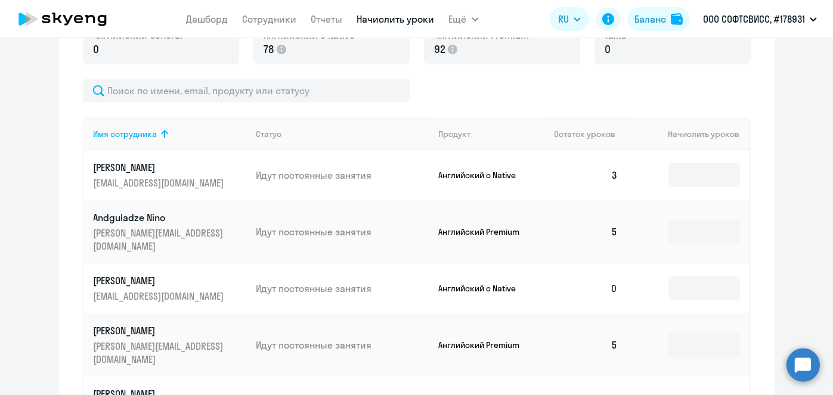
scroll to position [406, 0]
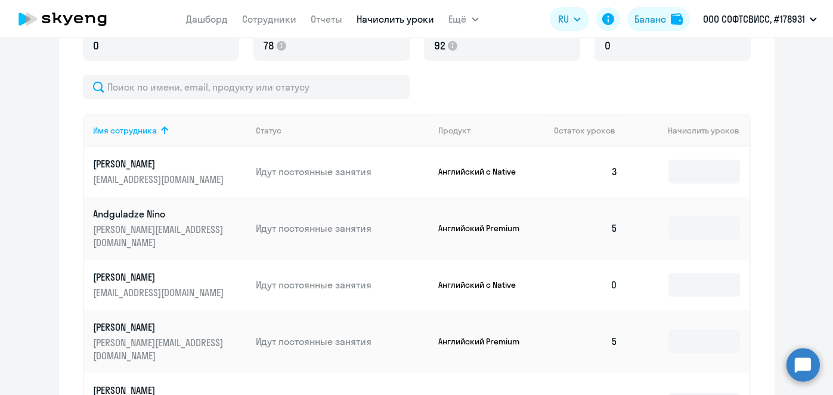
click at [196, 271] on p "Andreichyk Uladzislau" at bounding box center [161, 277] width 134 height 13
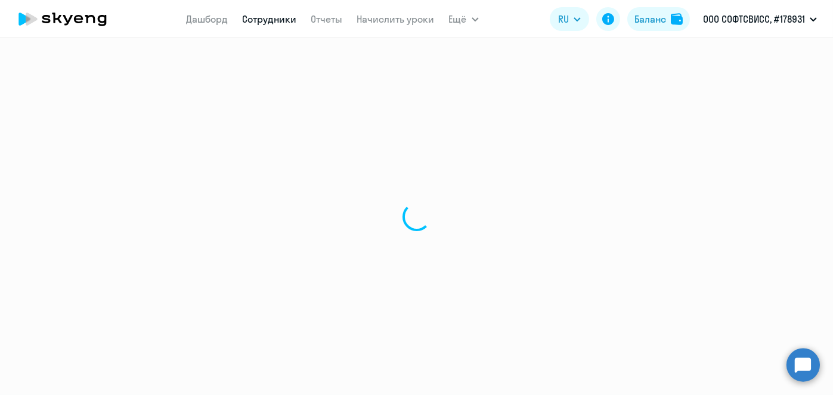
select select "english"
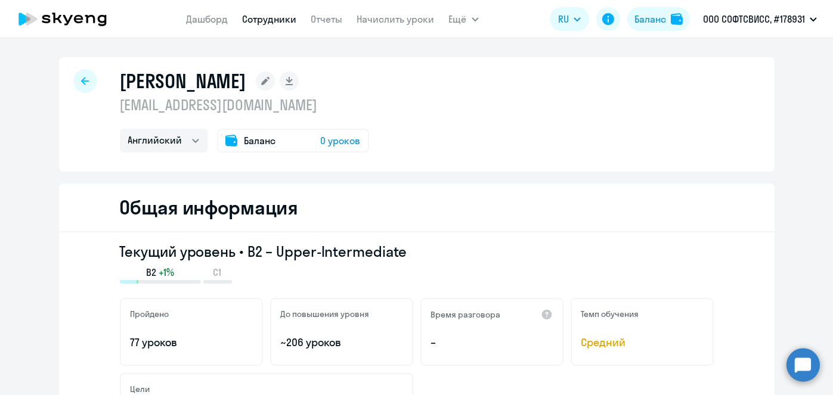
click at [264, 106] on p "u.andreichyk@softswiss.com" at bounding box center [244, 104] width 249 height 19
copy p "u.andreichyk@softswiss.com"
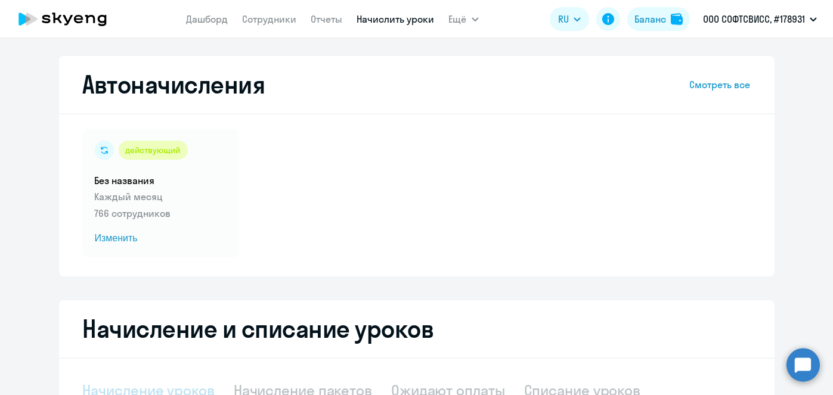
scroll to position [252, 0]
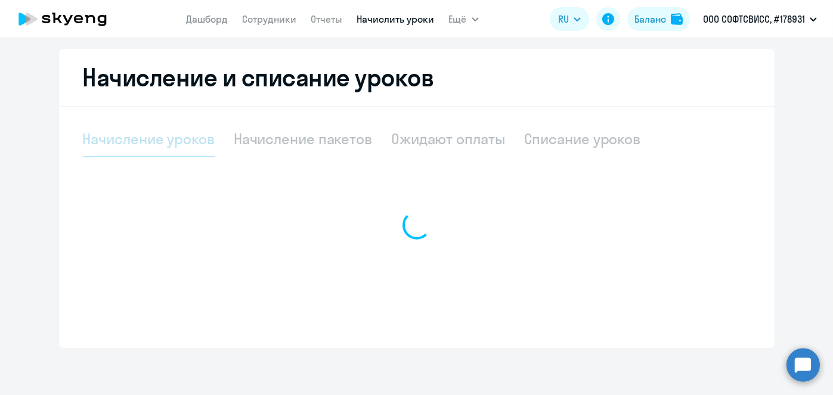
select select "10"
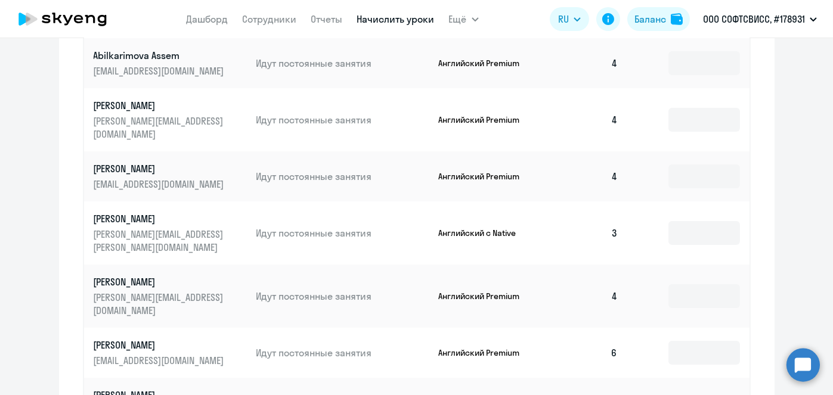
scroll to position [758, 0]
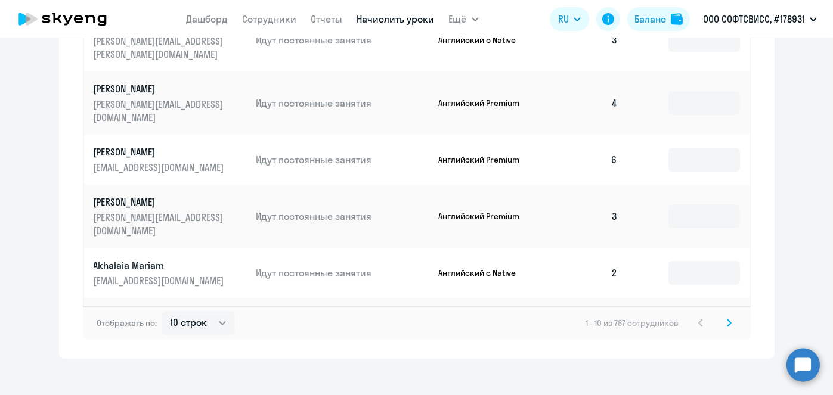
click at [727, 319] on icon at bounding box center [729, 323] width 5 height 8
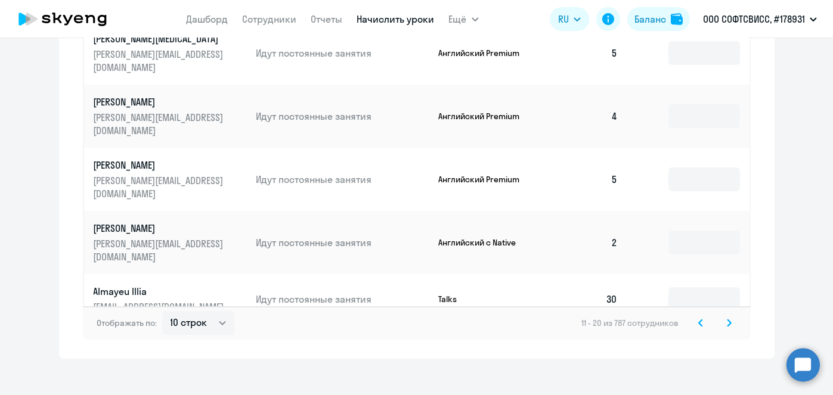
click at [727, 319] on icon at bounding box center [729, 323] width 5 height 8
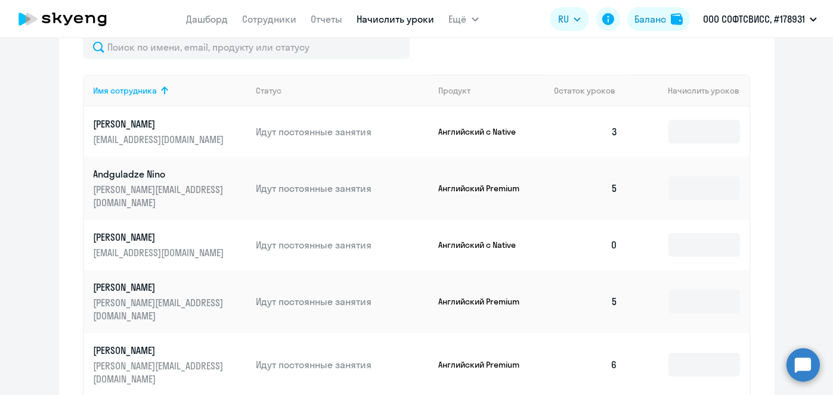
scroll to position [447, 0]
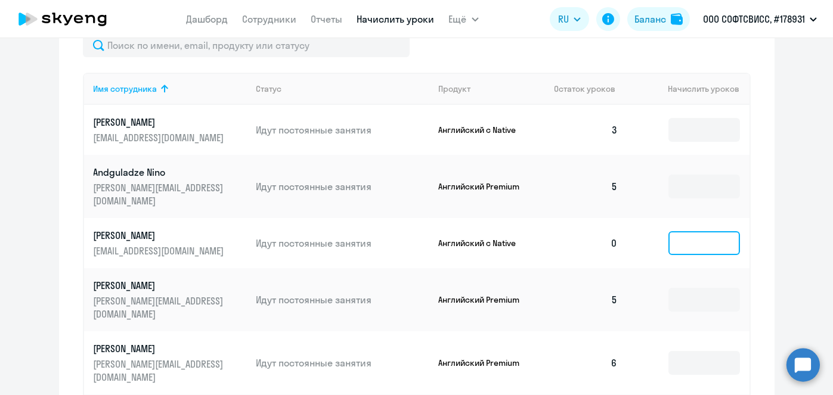
click at [707, 236] on input at bounding box center [705, 243] width 72 height 24
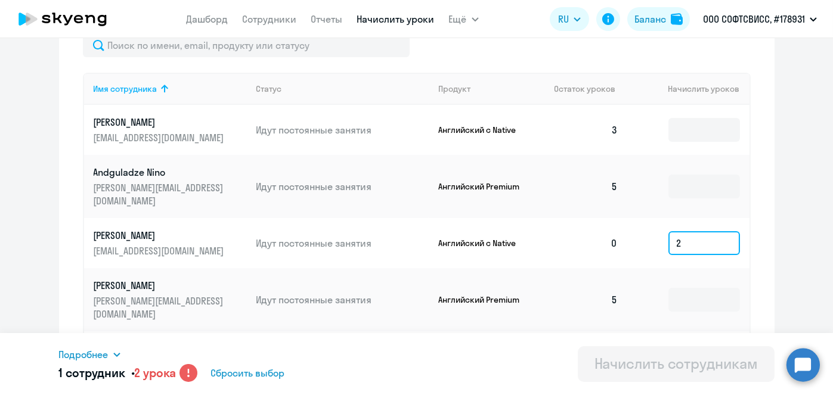
type input "2"
click at [192, 375] on circle at bounding box center [189, 373] width 18 height 18
click at [160, 376] on span "2 урока" at bounding box center [155, 373] width 42 height 15
click at [622, 240] on td "0" at bounding box center [587, 243] width 84 height 50
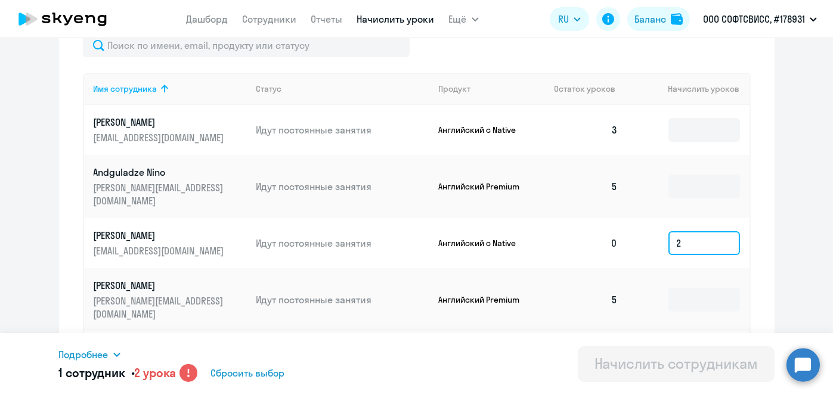
click at [688, 236] on input "2" at bounding box center [705, 243] width 72 height 24
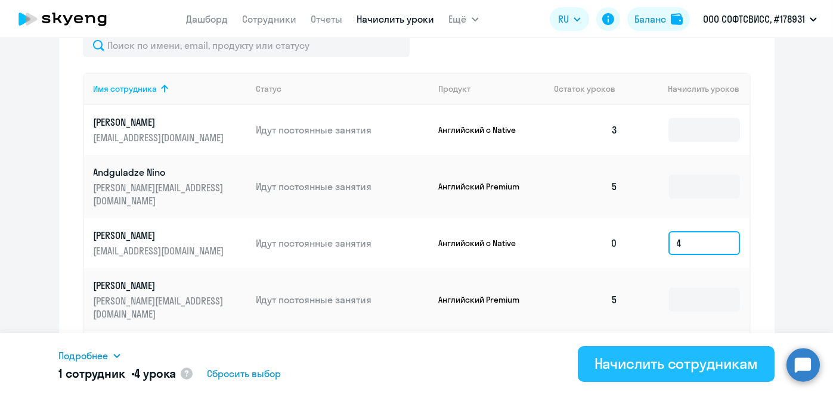
type input "4"
click at [642, 375] on button "Начислить сотрудникам" at bounding box center [676, 365] width 197 height 36
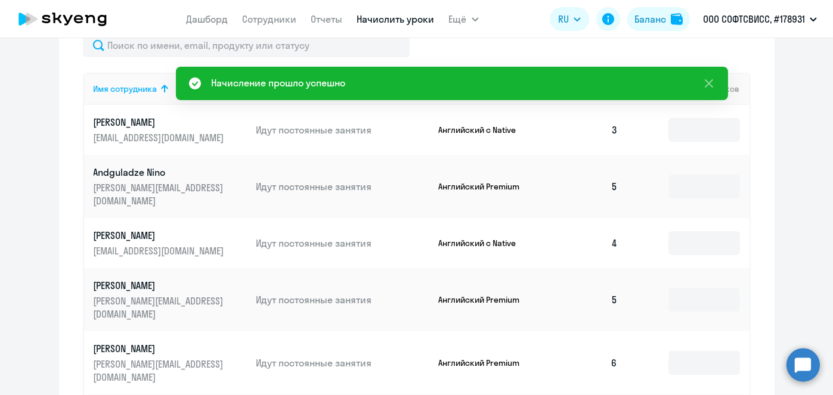
scroll to position [135, 0]
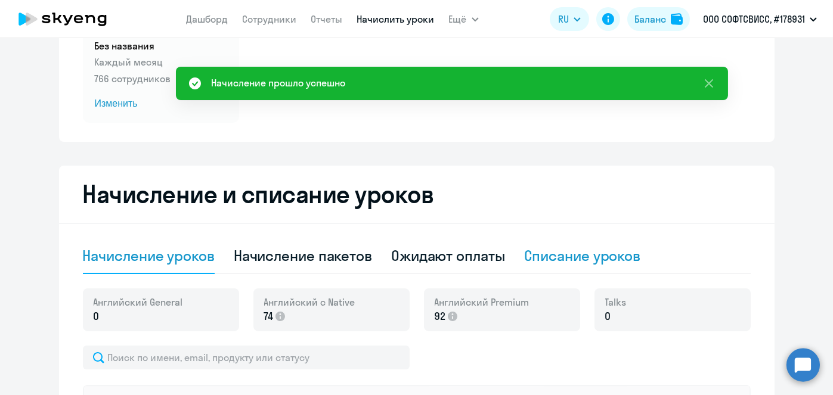
click at [539, 252] on div "Списание уроков" at bounding box center [582, 255] width 117 height 19
select select "10"
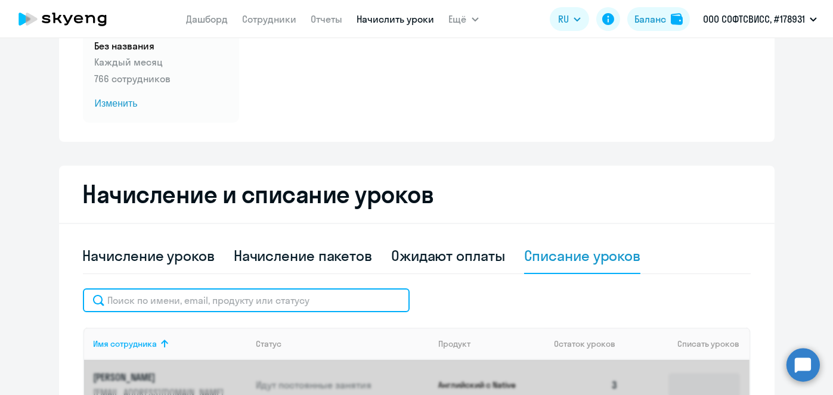
click at [275, 305] on input "text" at bounding box center [246, 301] width 327 height 24
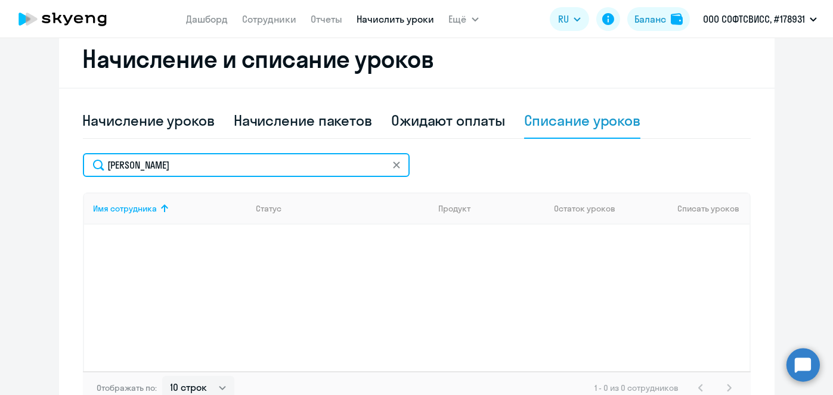
scroll to position [271, 0]
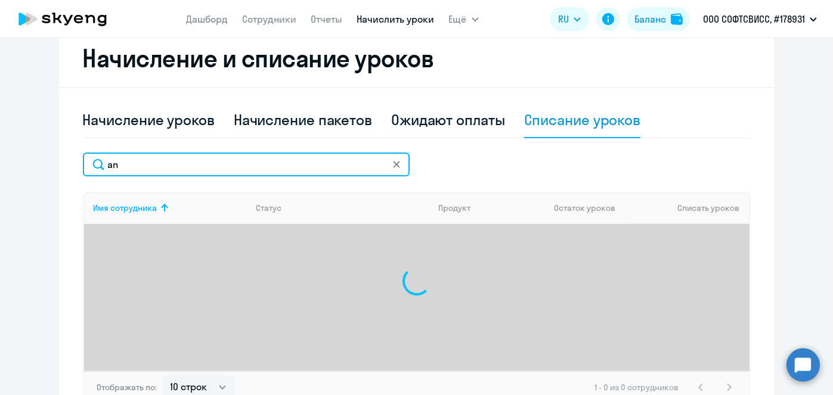
type input "a"
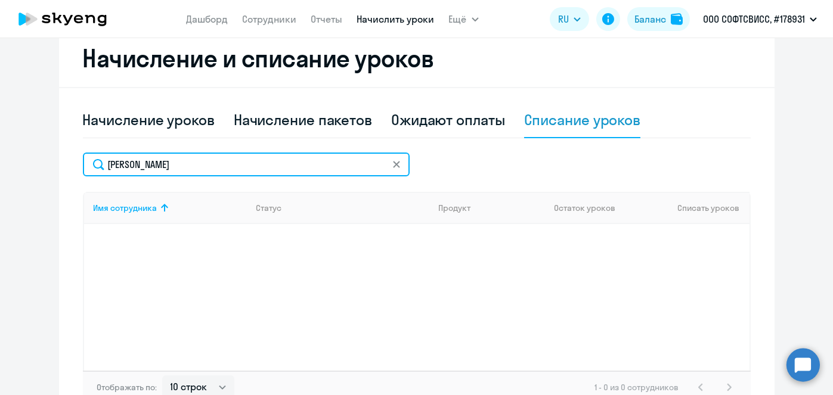
scroll to position [347, 0]
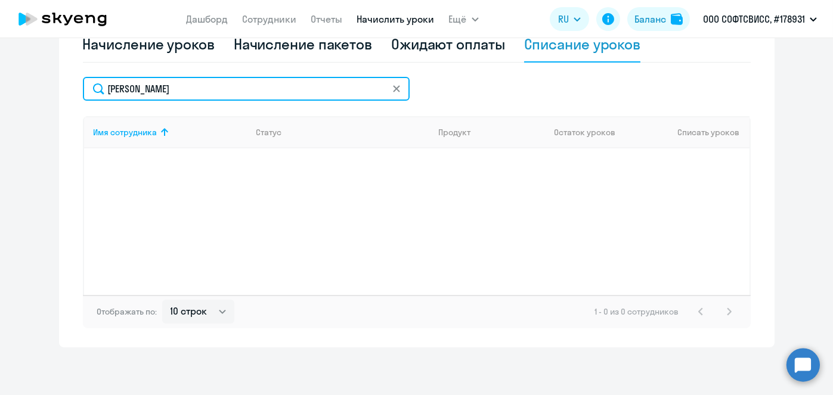
click at [312, 92] on input "andrey" at bounding box center [246, 89] width 327 height 24
paste input "Uladzislau"
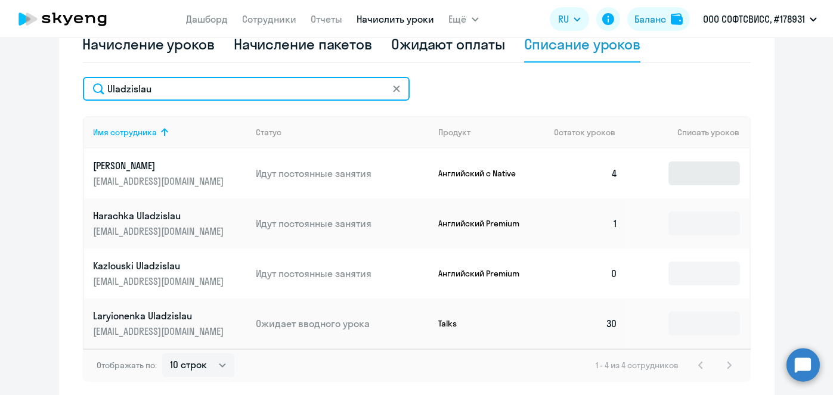
type input "Uladzislau"
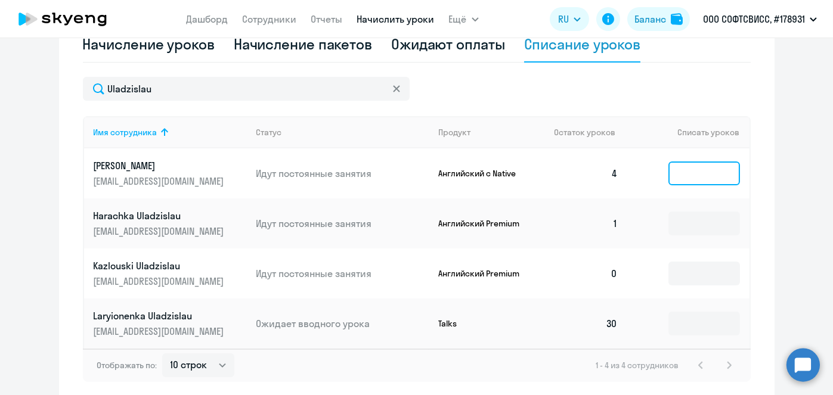
click at [707, 169] on input at bounding box center [705, 174] width 72 height 24
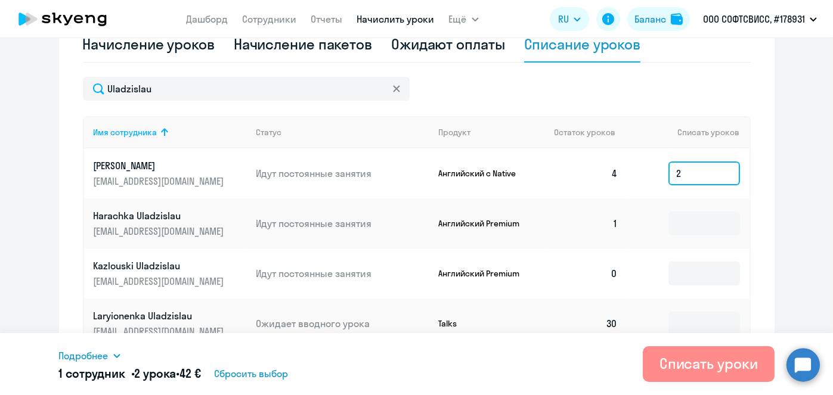
type input "2"
click at [715, 366] on div "Списать уроки" at bounding box center [709, 363] width 98 height 19
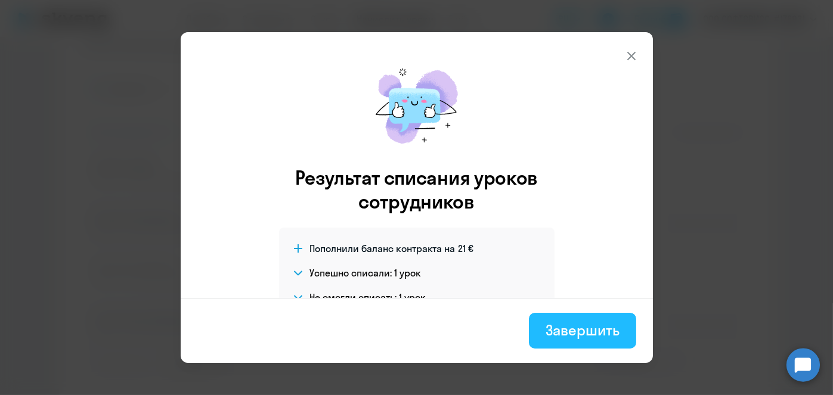
click at [579, 334] on div "Завершить" at bounding box center [582, 330] width 73 height 19
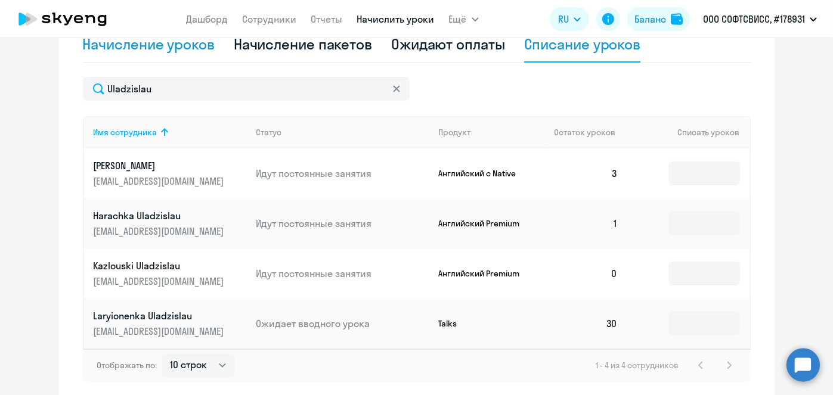
click at [168, 44] on div "Начисление уроков" at bounding box center [149, 44] width 132 height 19
select select "10"
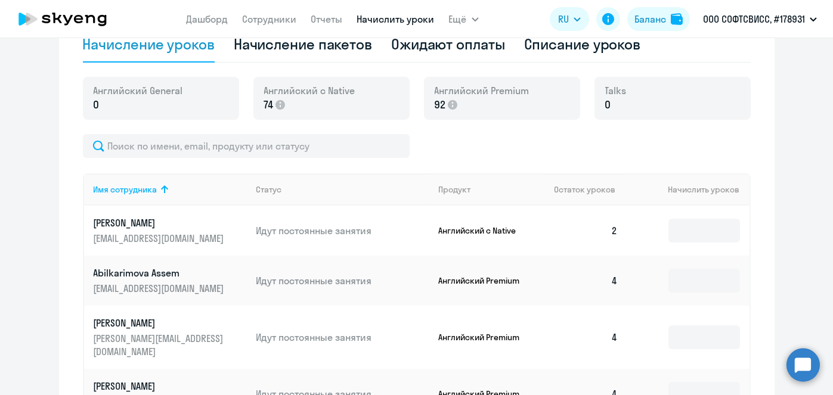
scroll to position [758, 0]
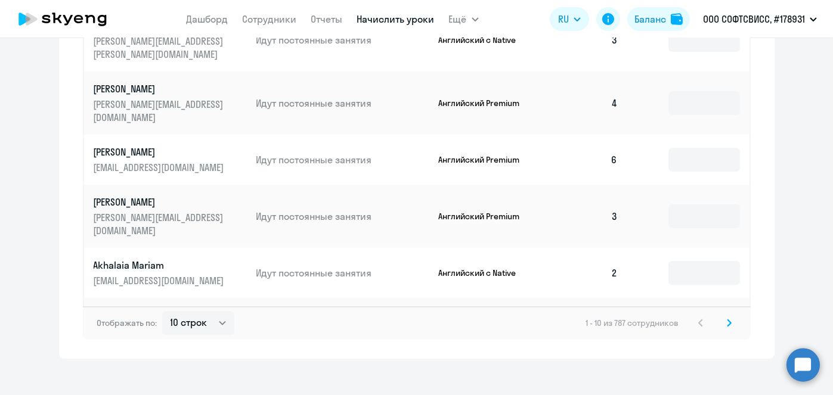
click at [727, 319] on icon at bounding box center [729, 323] width 5 height 8
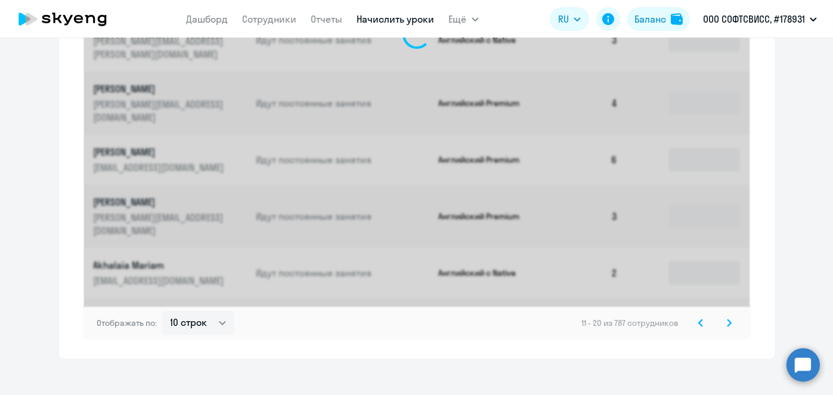
click at [727, 319] on icon at bounding box center [729, 323] width 5 height 8
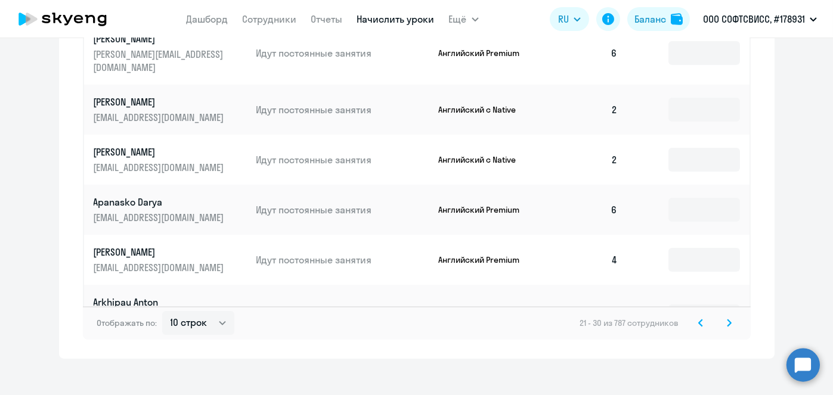
click at [731, 316] on svg-icon at bounding box center [729, 323] width 14 height 14
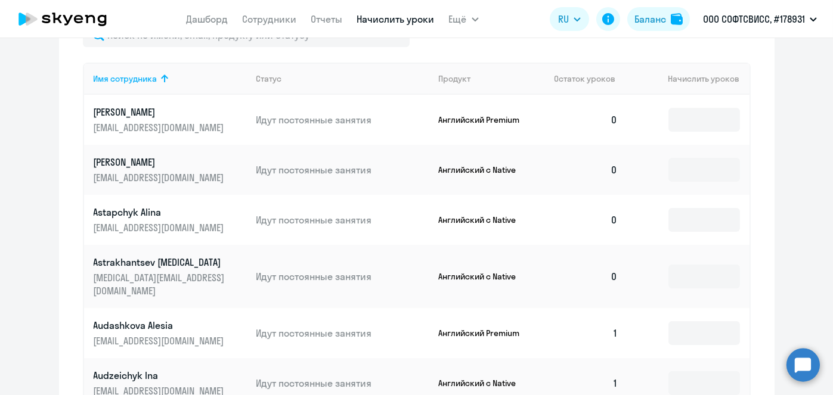
scroll to position [446, 0]
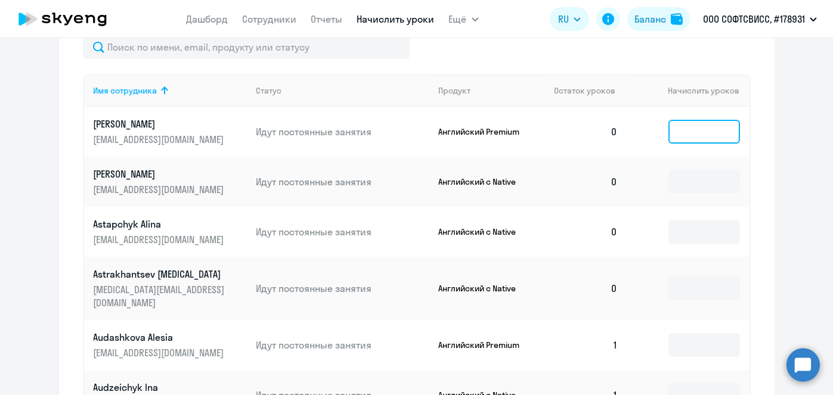
click at [692, 126] on input at bounding box center [705, 132] width 72 height 24
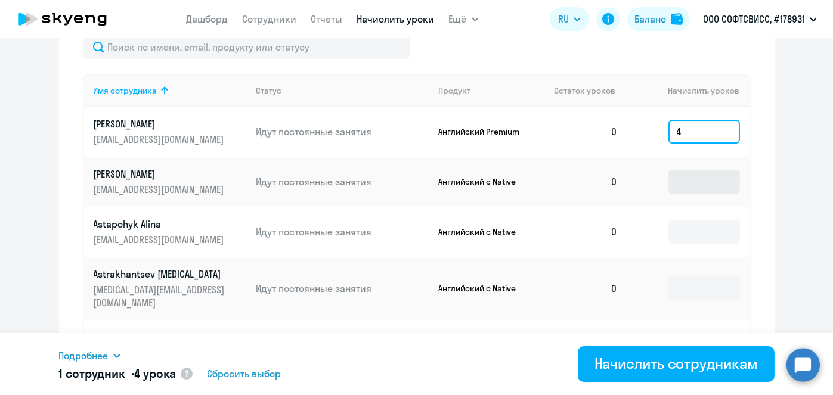
type input "4"
click at [697, 177] on input at bounding box center [705, 182] width 72 height 24
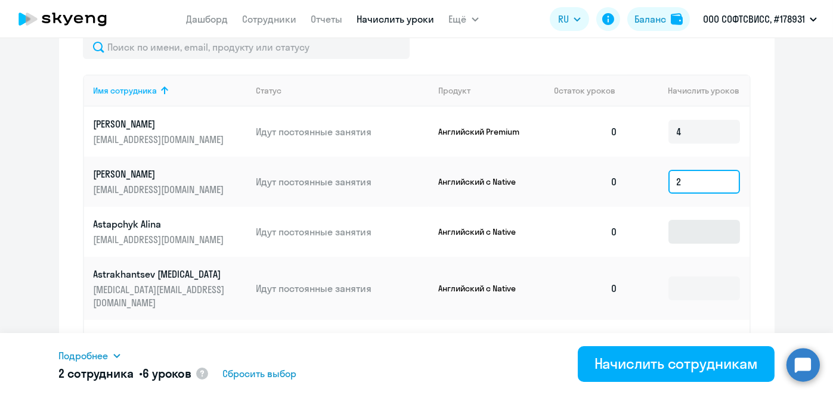
type input "2"
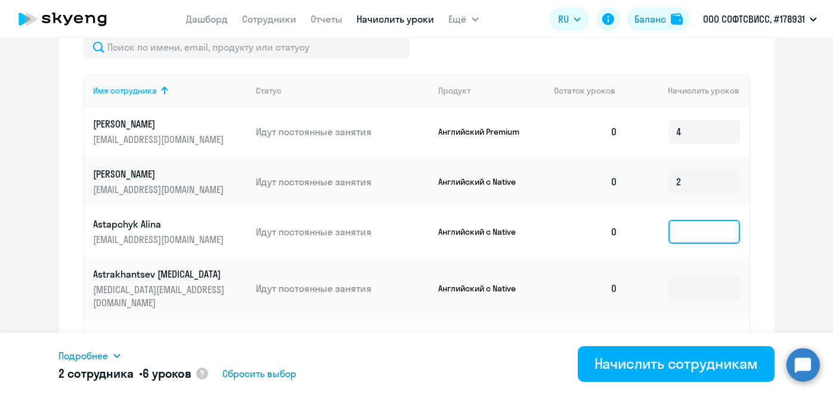
click at [701, 228] on input at bounding box center [705, 232] width 72 height 24
type input "2"
click at [696, 283] on input at bounding box center [705, 289] width 72 height 24
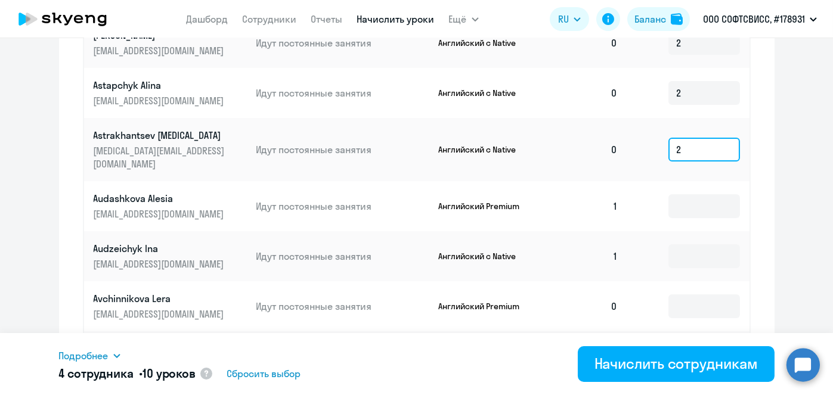
scroll to position [588, 0]
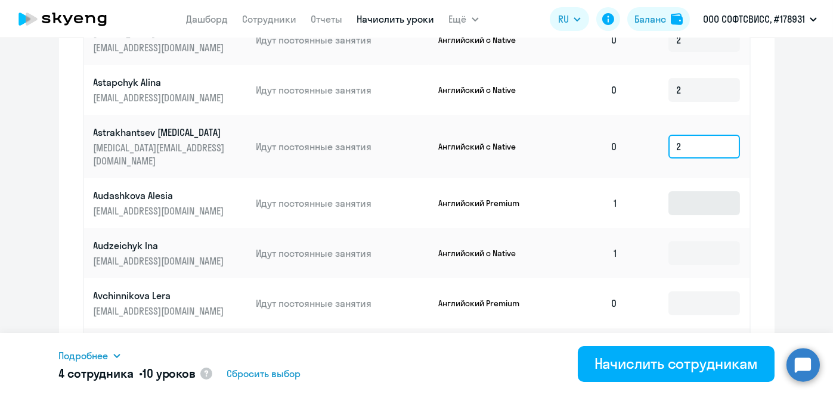
type input "2"
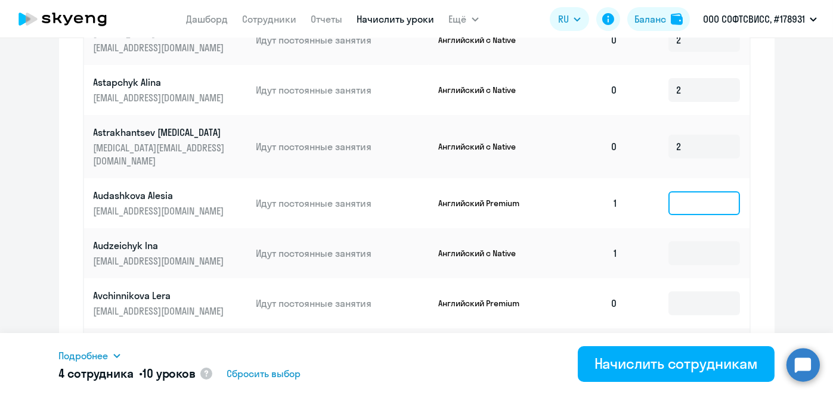
click at [691, 191] on input at bounding box center [705, 203] width 72 height 24
type input "4"
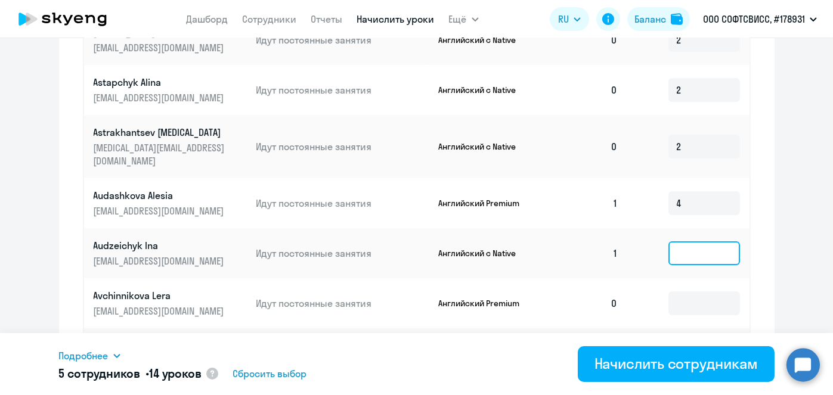
click at [681, 242] on input at bounding box center [705, 254] width 72 height 24
type input "2"
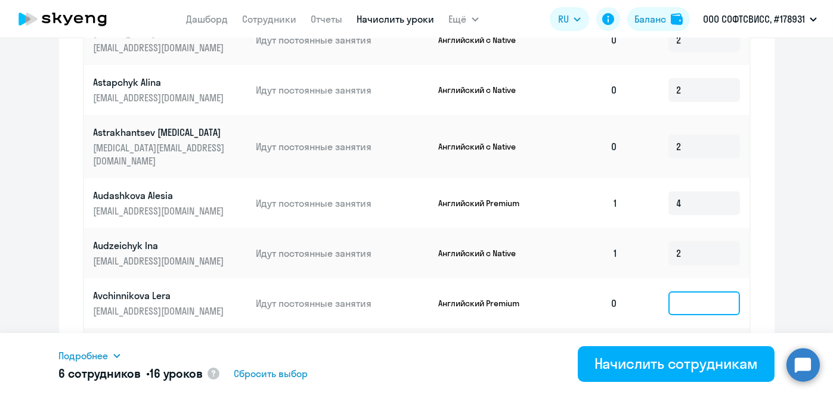
click at [689, 295] on input at bounding box center [705, 304] width 72 height 24
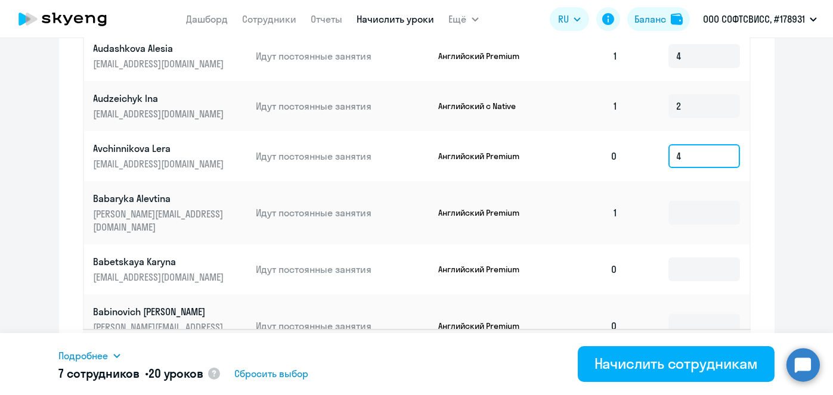
scroll to position [755, 0]
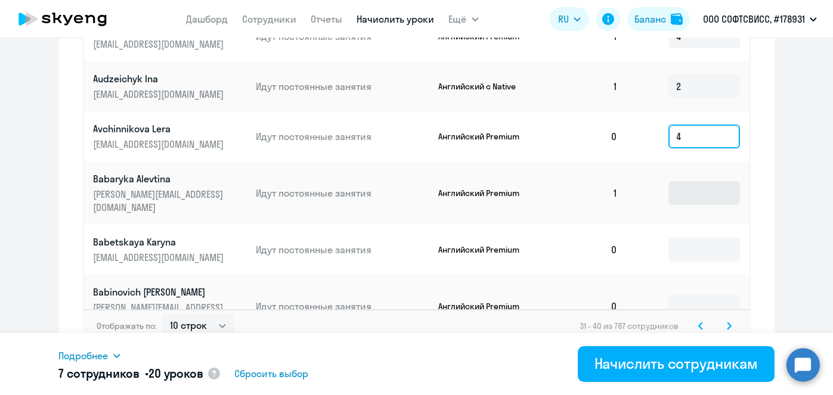
type input "4"
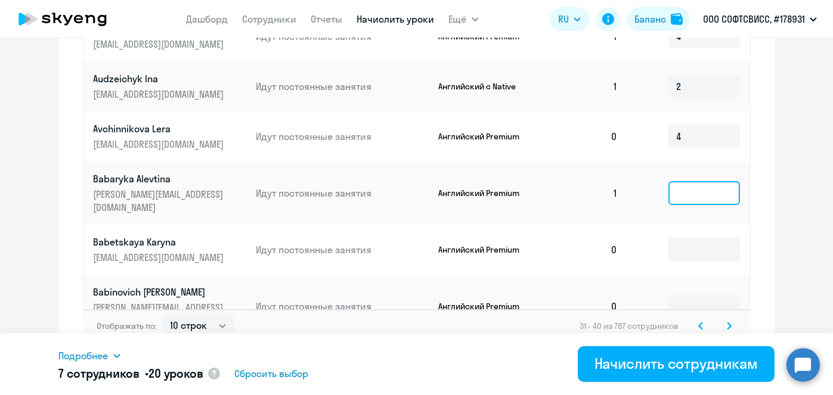
click at [691, 181] on input at bounding box center [705, 193] width 72 height 24
type input "4"
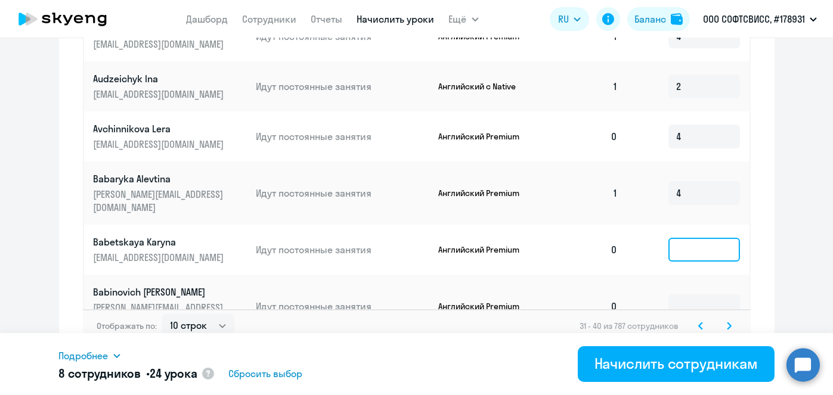
click at [688, 238] on input at bounding box center [705, 250] width 72 height 24
type input "4"
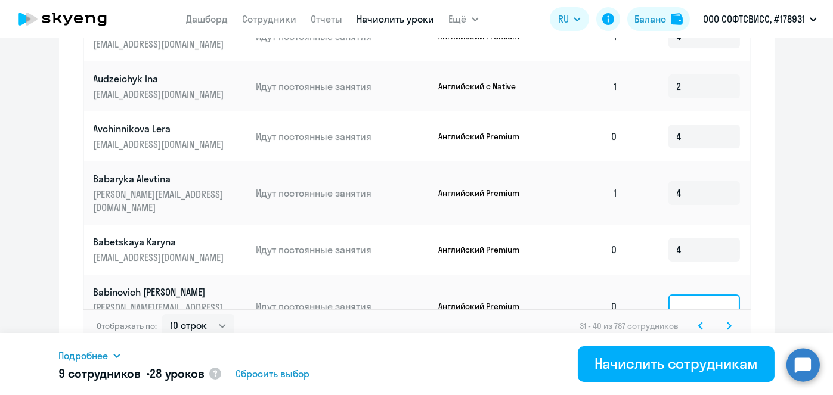
click at [695, 295] on input at bounding box center [705, 307] width 72 height 24
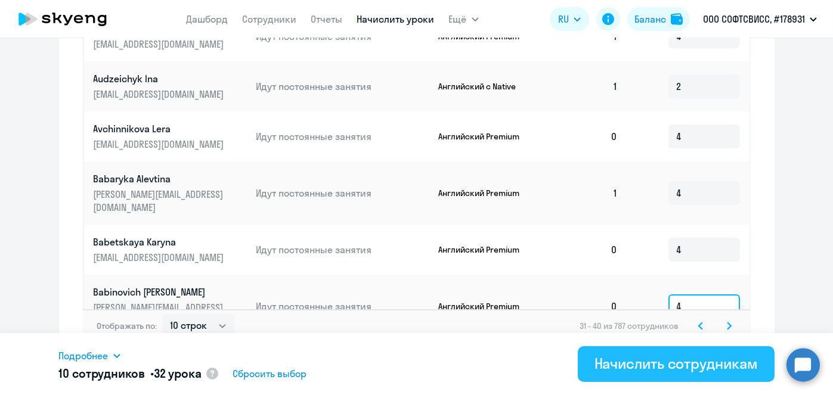
type input "4"
click at [686, 366] on div "Начислить сотрудникам" at bounding box center [676, 363] width 163 height 19
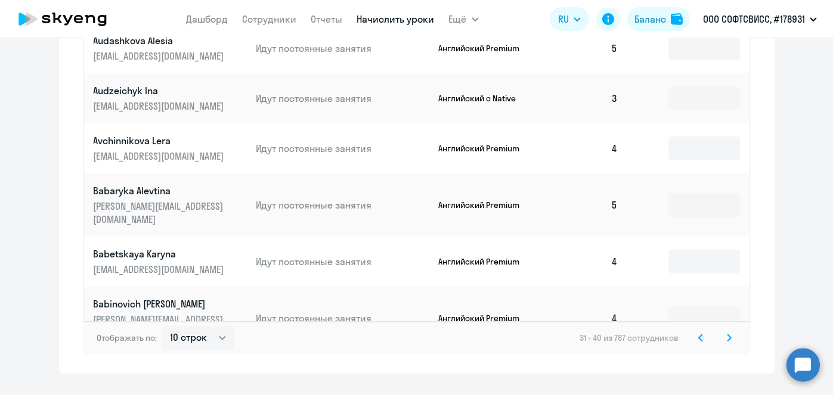
scroll to position [747, 0]
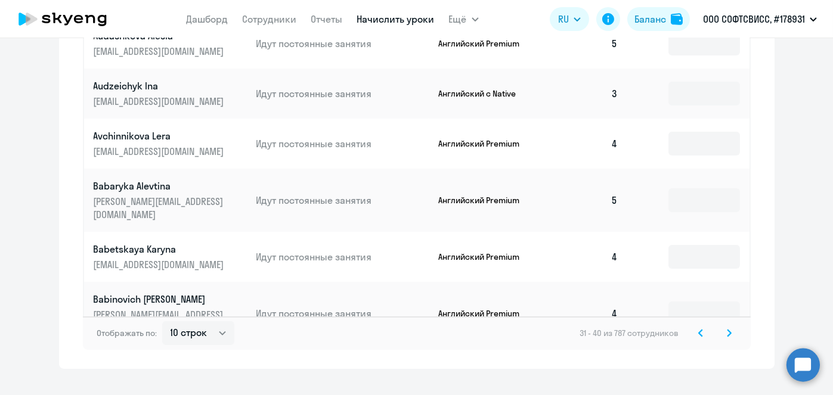
click at [728, 330] on icon at bounding box center [730, 333] width 4 height 7
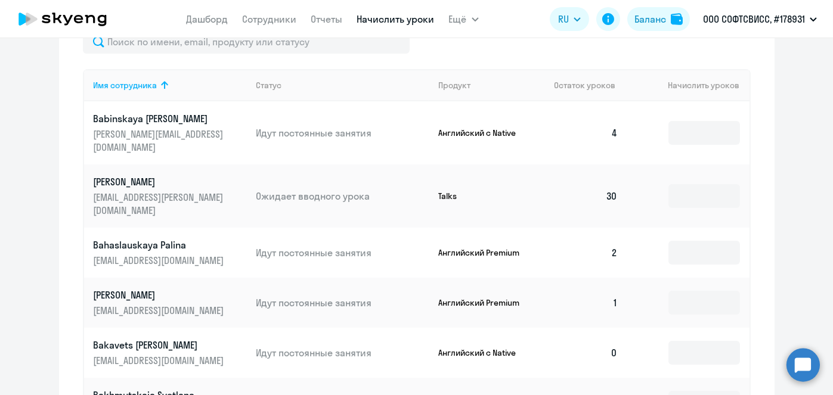
scroll to position [449, 0]
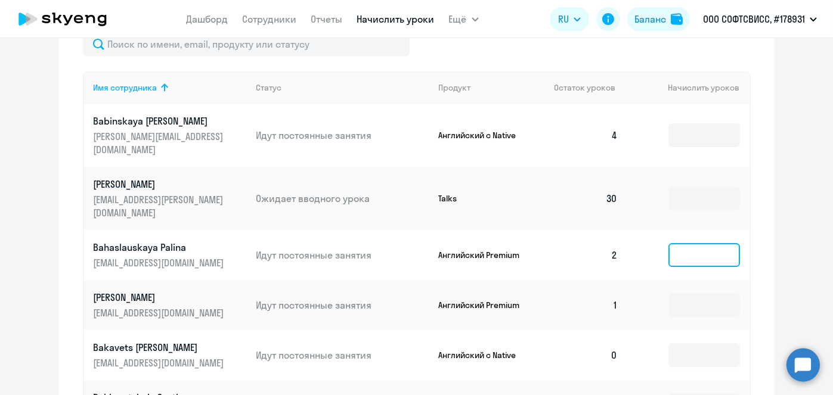
click at [695, 243] on input at bounding box center [705, 255] width 72 height 24
click at [687, 243] on input at bounding box center [705, 255] width 72 height 24
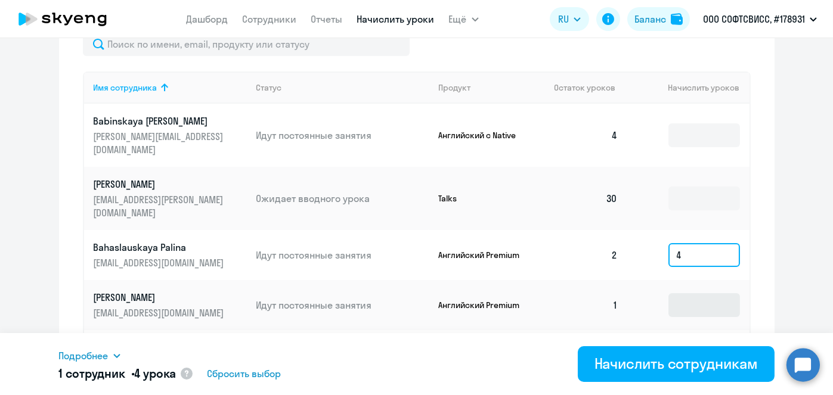
type input "4"
click at [695, 293] on input at bounding box center [705, 305] width 72 height 24
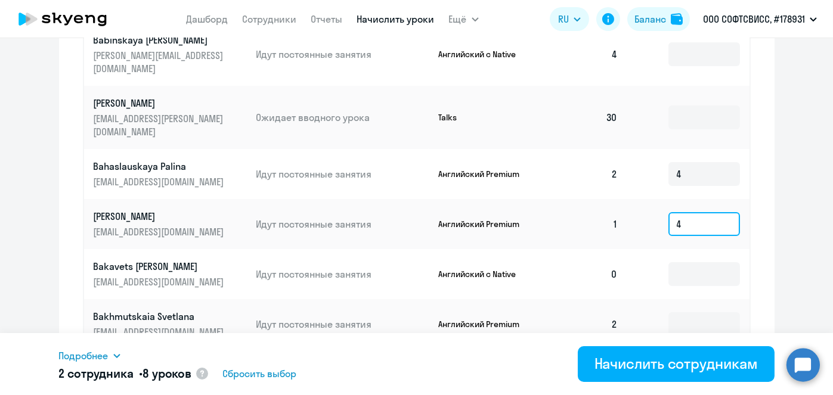
scroll to position [582, 0]
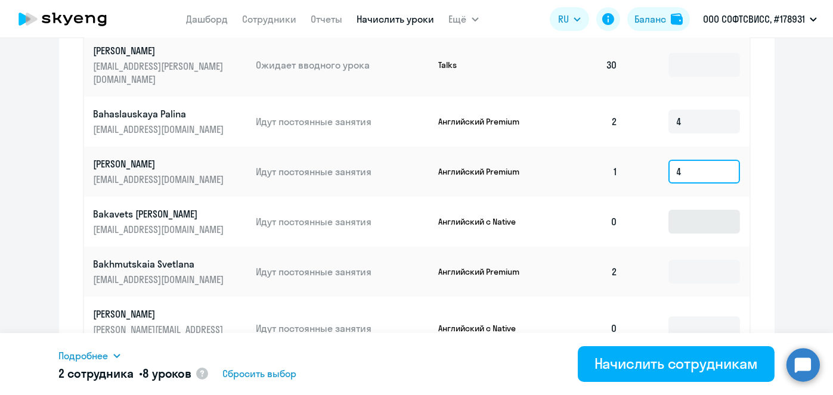
type input "4"
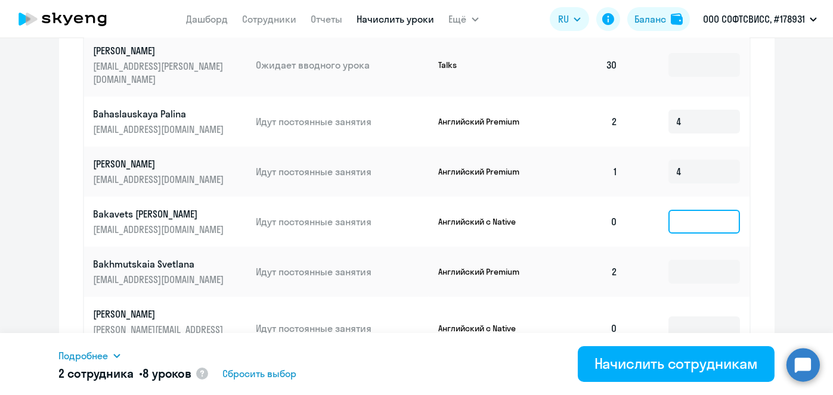
click at [691, 210] on input at bounding box center [705, 222] width 72 height 24
type input "2"
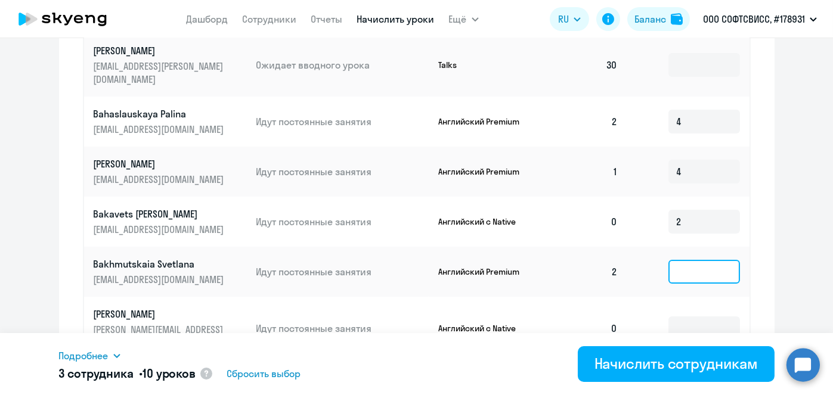
click at [698, 260] on input at bounding box center [705, 272] width 72 height 24
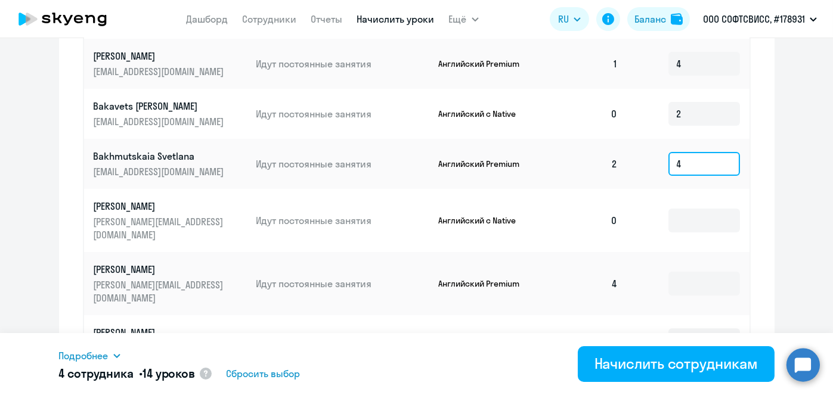
scroll to position [694, 0]
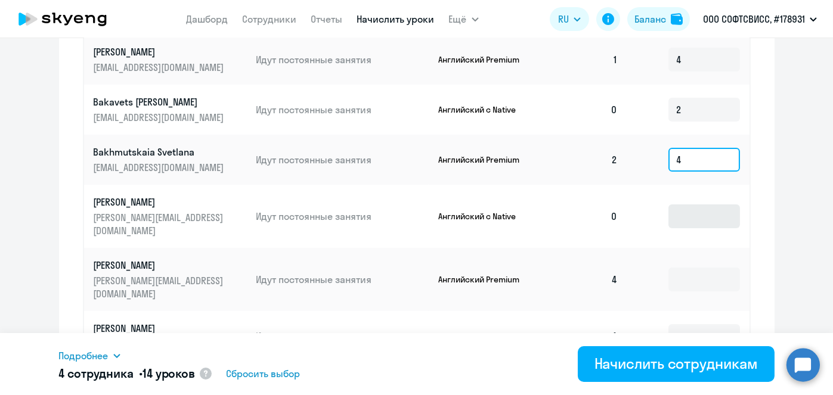
type input "4"
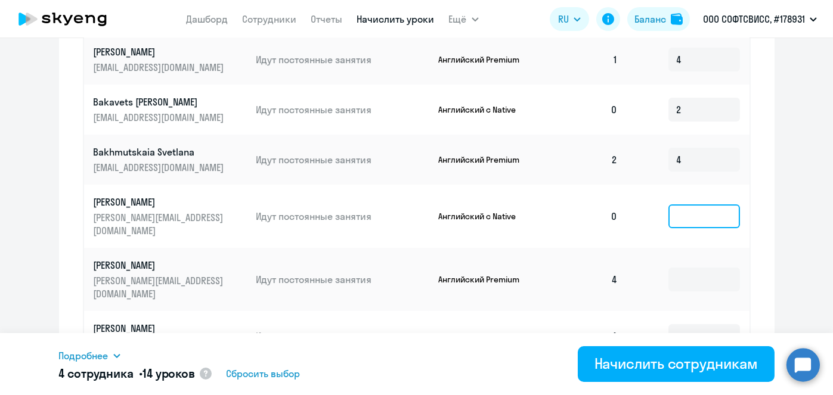
click at [697, 205] on input at bounding box center [705, 217] width 72 height 24
type input "2"
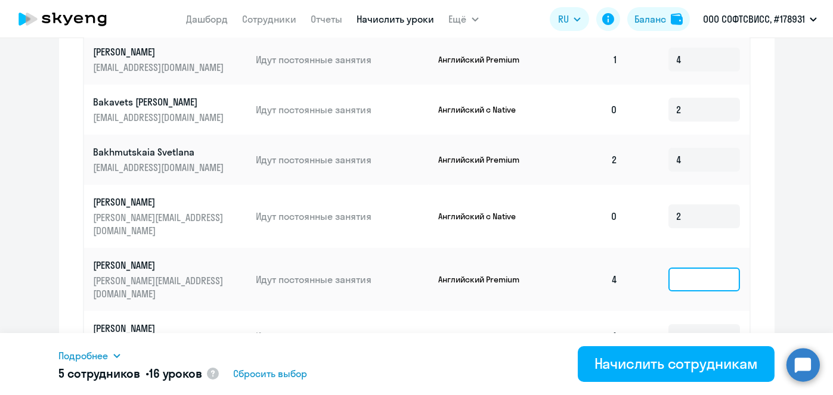
click at [690, 268] on input at bounding box center [705, 280] width 72 height 24
type input "4"
click at [682, 324] on input at bounding box center [705, 336] width 72 height 24
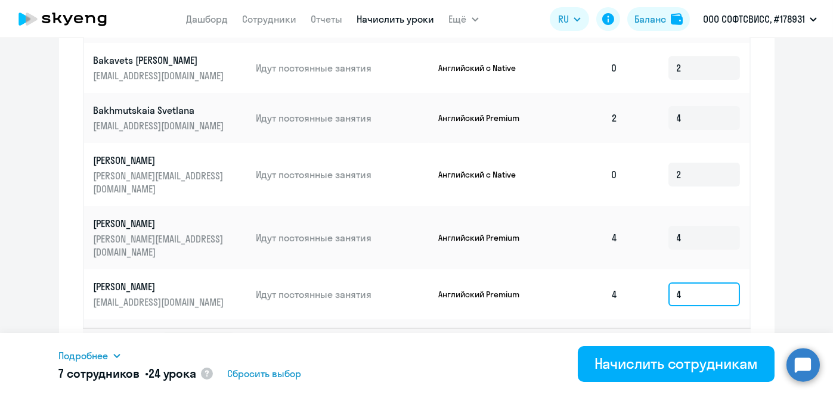
scroll to position [758, 0]
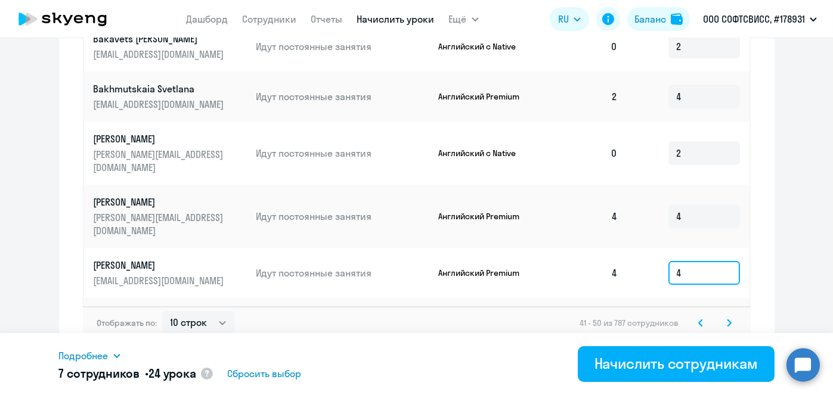
type input "4"
click at [719, 318] on input at bounding box center [705, 330] width 72 height 24
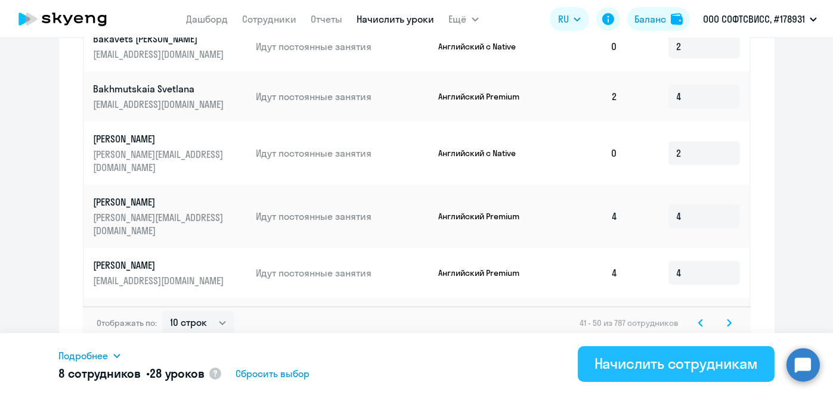
type input "4"
click at [682, 361] on div "Начислить сотрудникам" at bounding box center [676, 363] width 163 height 19
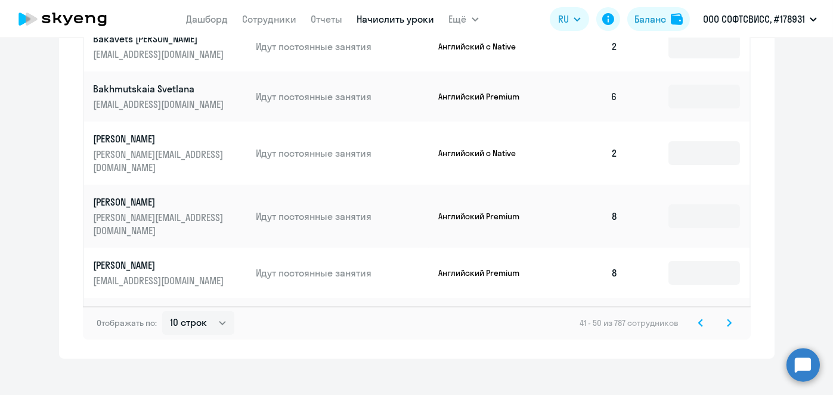
click at [728, 320] on icon at bounding box center [730, 323] width 4 height 7
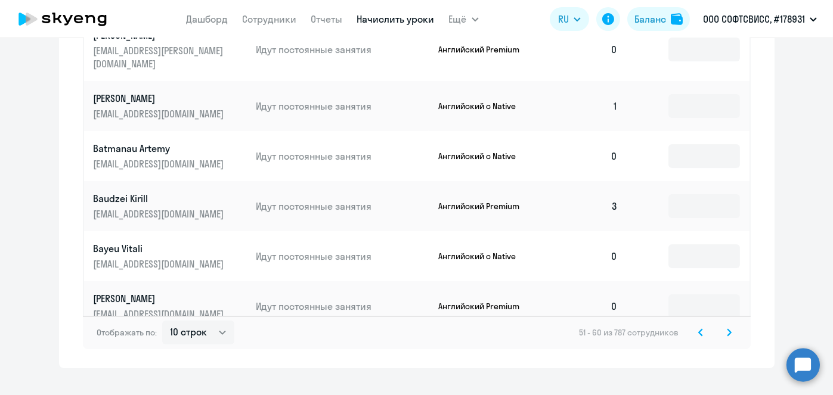
scroll to position [749, 0]
click at [699, 328] on icon at bounding box center [701, 331] width 4 height 7
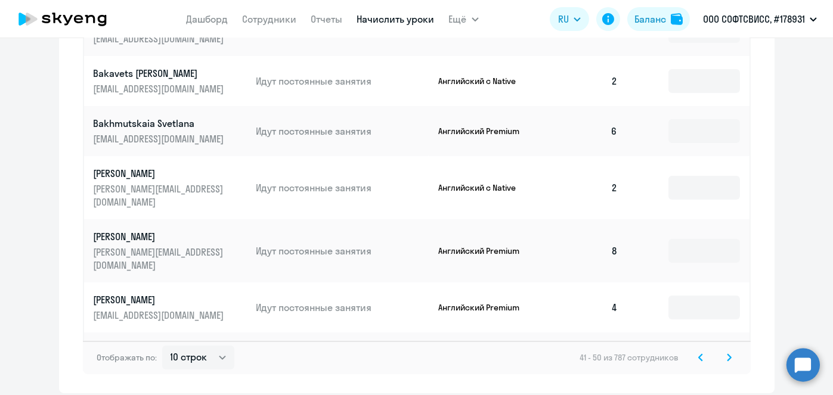
scroll to position [743, 0]
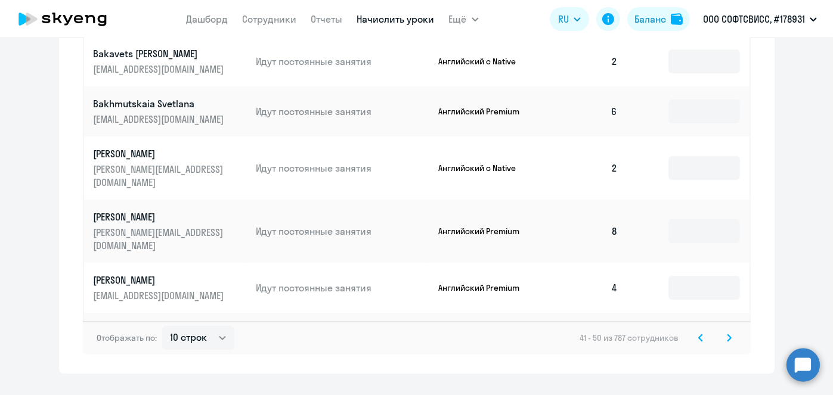
click at [698, 331] on svg-icon at bounding box center [701, 338] width 14 height 14
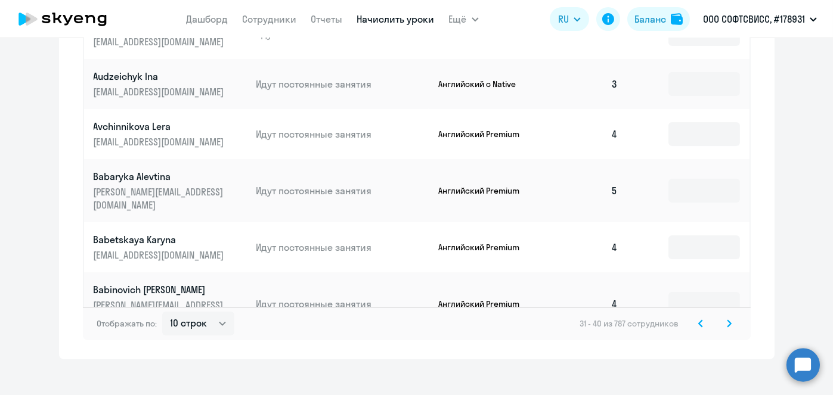
scroll to position [758, 0]
click at [698, 319] on icon at bounding box center [700, 323] width 5 height 8
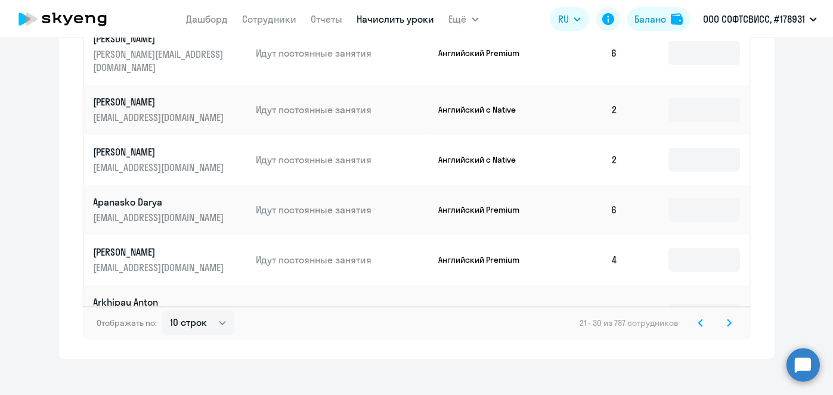
click at [698, 319] on icon at bounding box center [700, 323] width 5 height 8
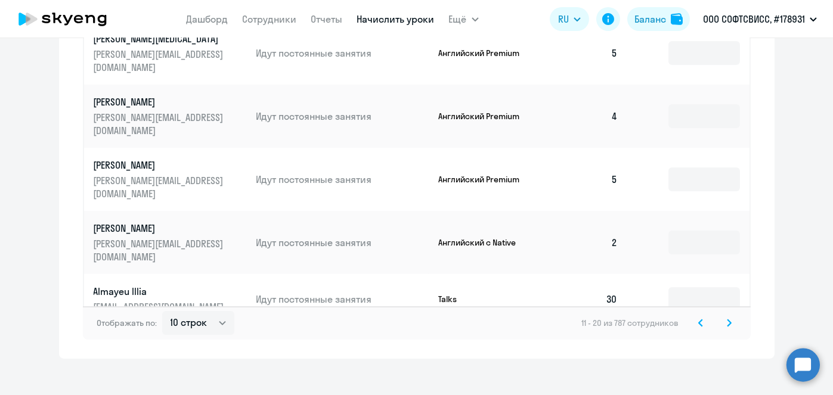
click at [699, 320] on icon at bounding box center [701, 323] width 4 height 7
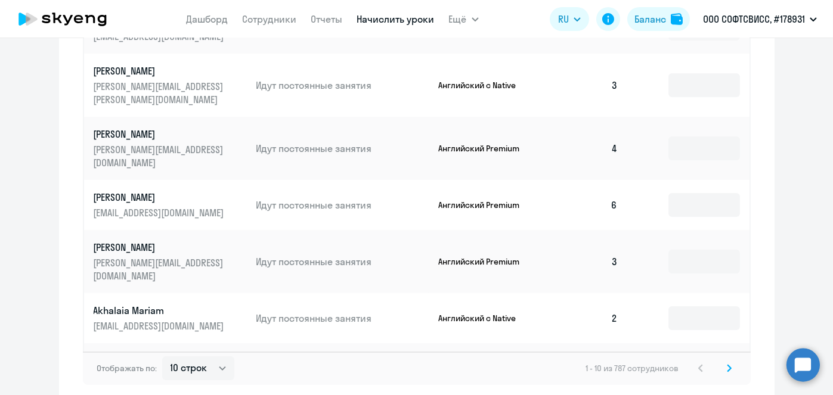
scroll to position [730, 0]
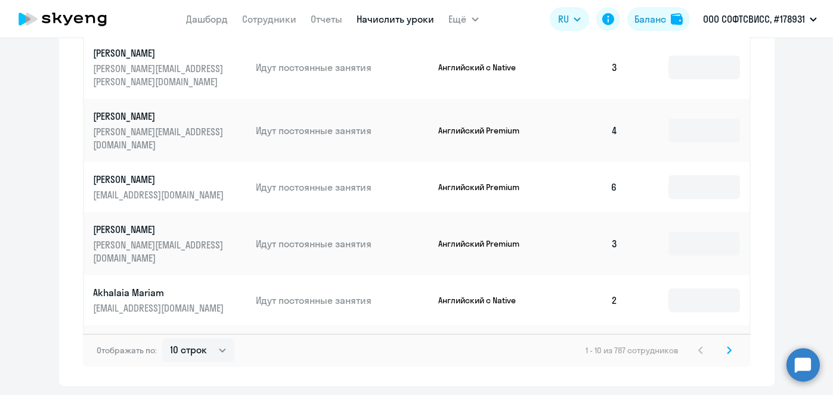
click at [727, 347] on icon at bounding box center [729, 351] width 5 height 8
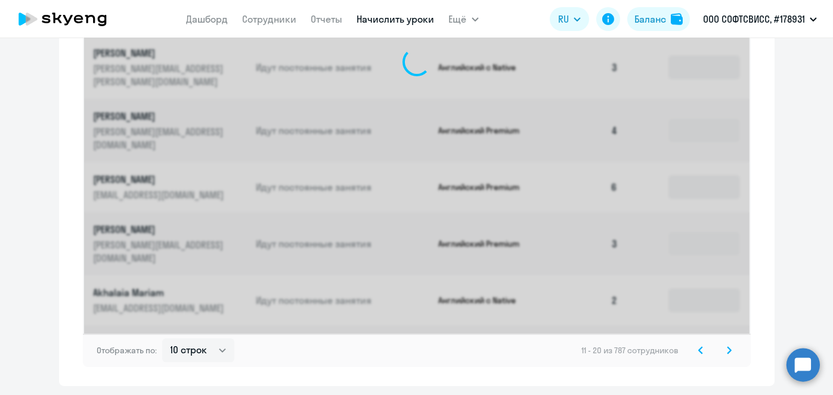
click at [727, 347] on icon at bounding box center [729, 351] width 5 height 8
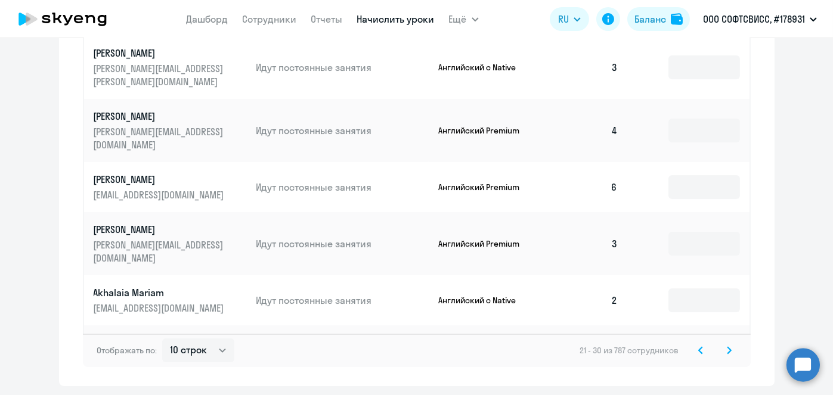
click at [727, 347] on icon at bounding box center [729, 351] width 5 height 8
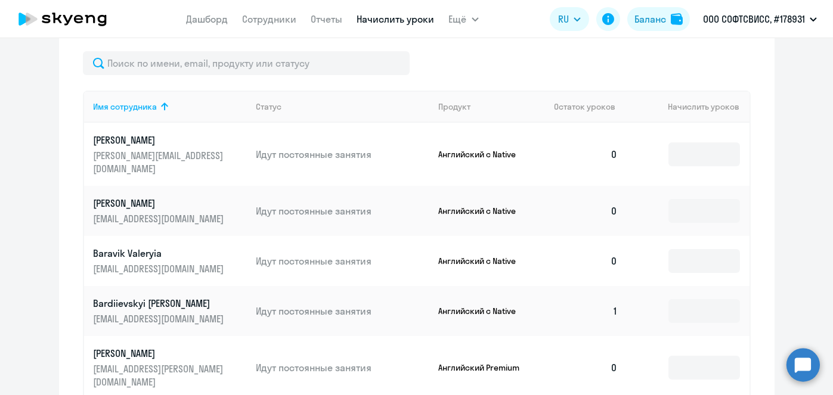
scroll to position [421, 0]
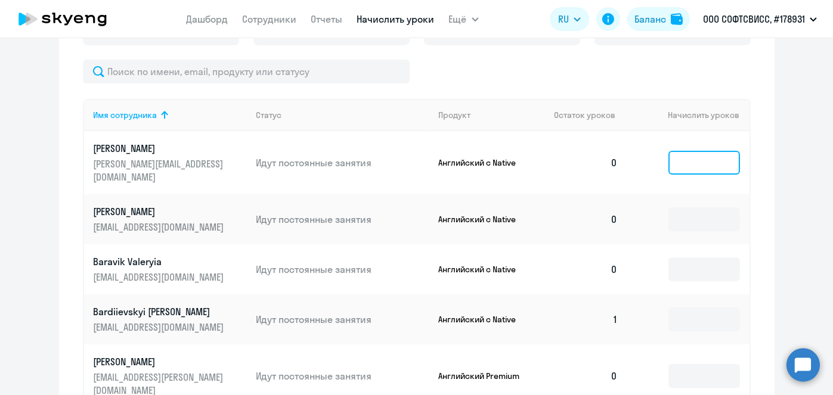
click at [717, 154] on input at bounding box center [705, 163] width 72 height 24
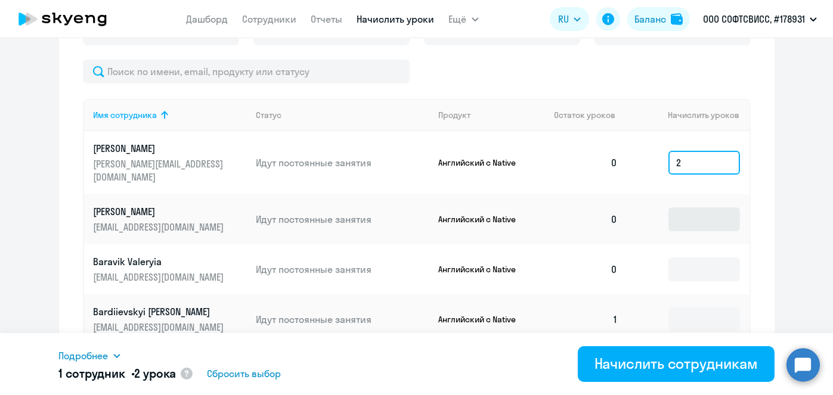
type input "2"
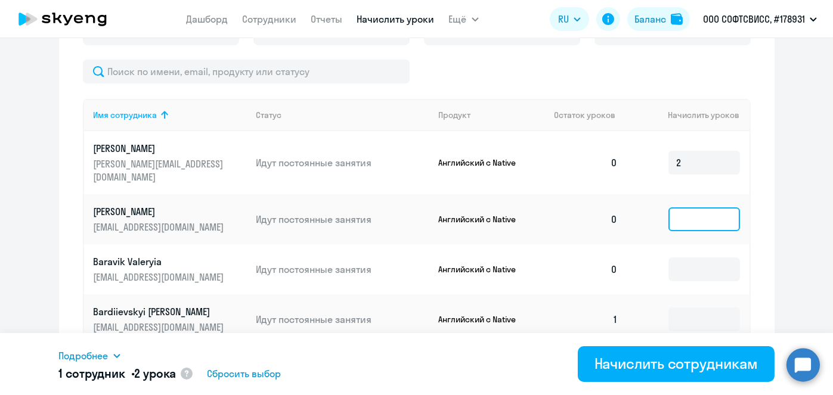
click at [701, 209] on input at bounding box center [705, 220] width 72 height 24
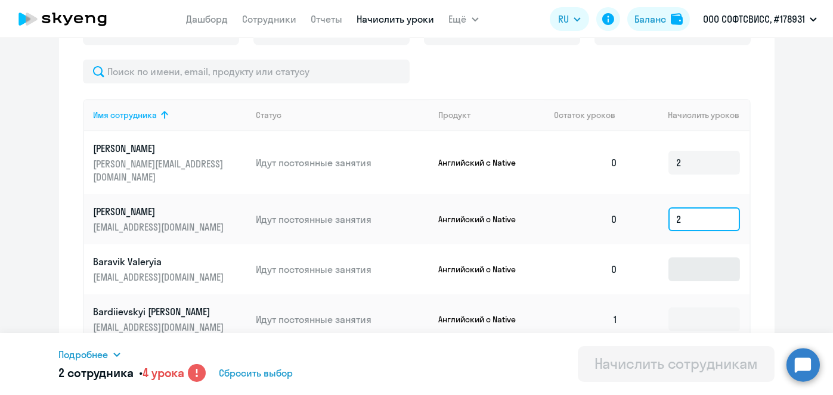
type input "2"
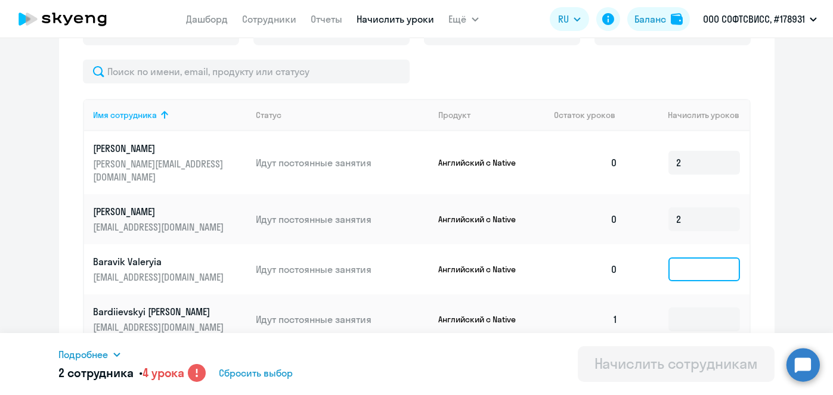
click at [692, 258] on input at bounding box center [705, 270] width 72 height 24
type input "2"
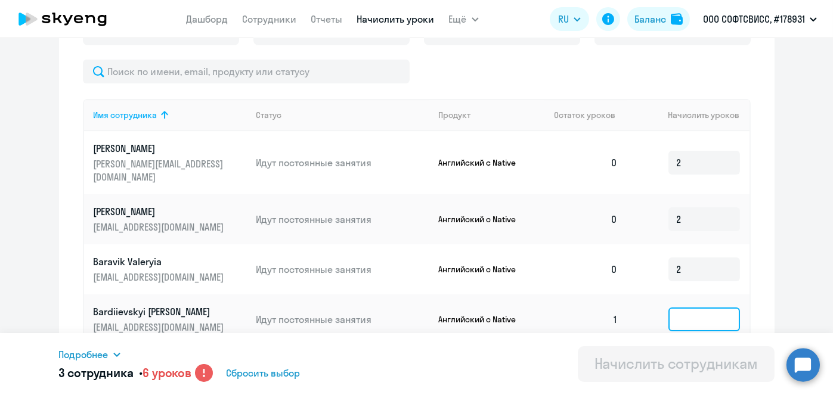
click at [686, 308] on input at bounding box center [705, 320] width 72 height 24
type input "2"
type input "4"
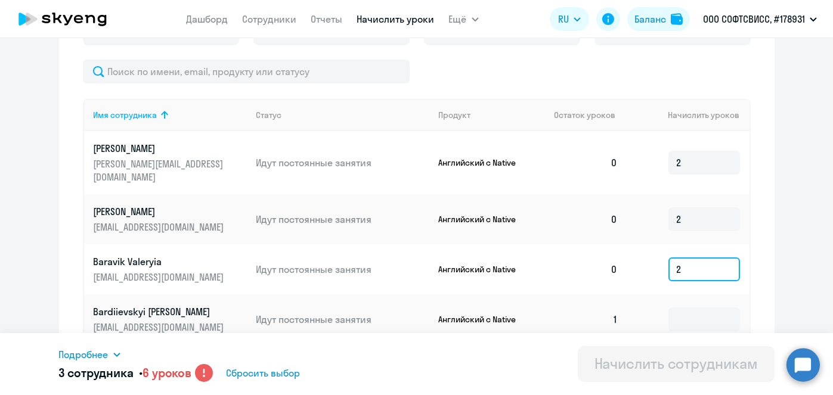
click at [696, 258] on input "2" at bounding box center [705, 270] width 72 height 24
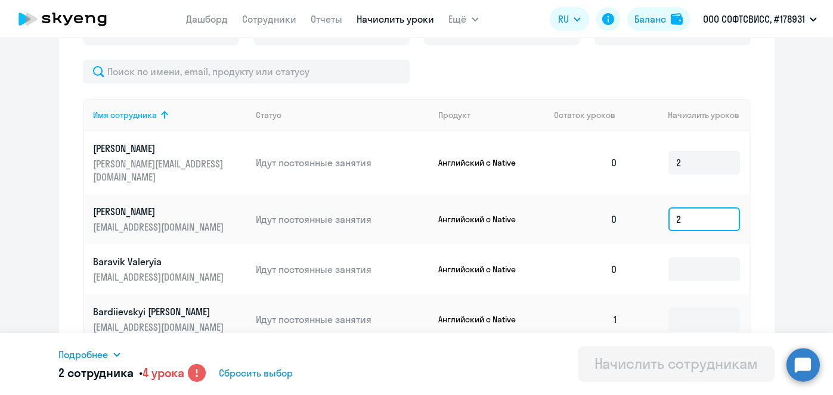
click at [687, 208] on input "2" at bounding box center [705, 220] width 72 height 24
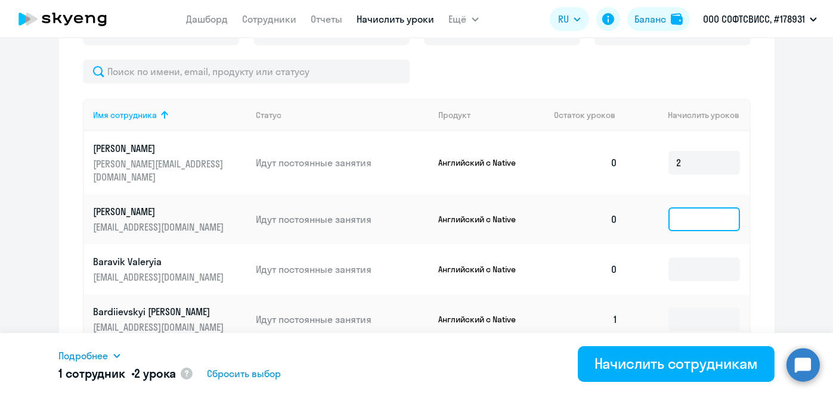
type input "2"
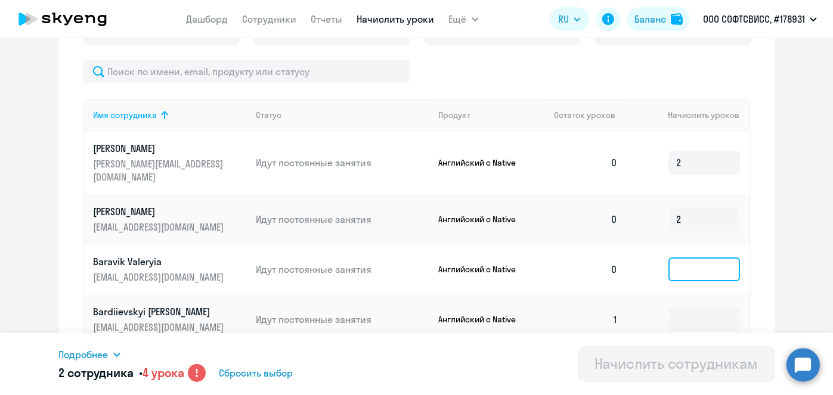
click at [684, 258] on input at bounding box center [705, 270] width 72 height 24
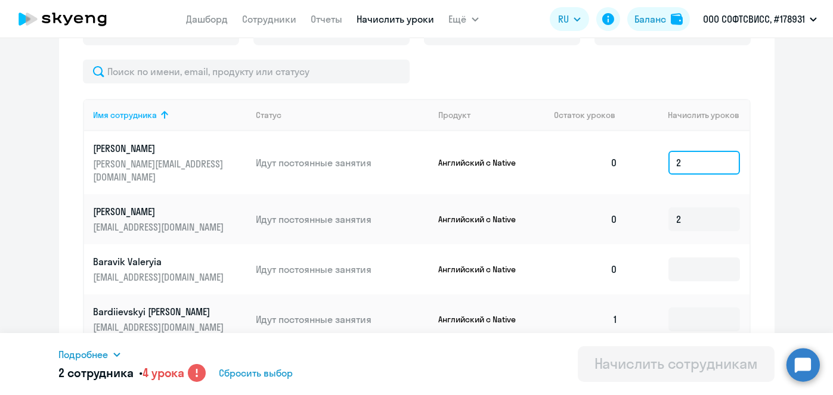
click at [722, 154] on input "2" at bounding box center [705, 163] width 72 height 24
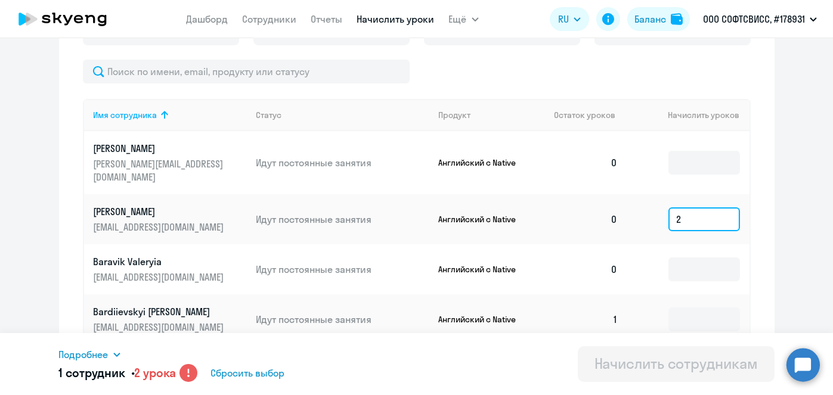
click at [692, 208] on input "2" at bounding box center [705, 220] width 72 height 24
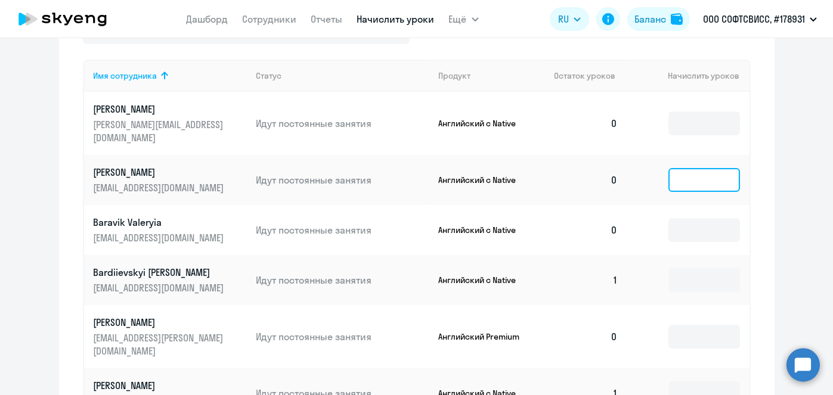
scroll to position [459, 0]
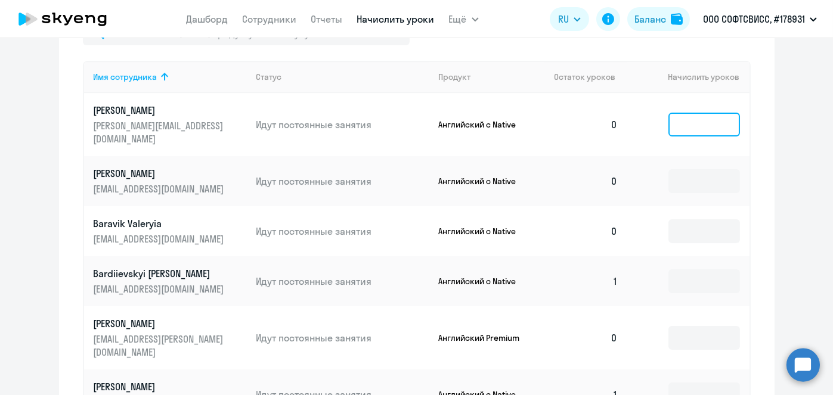
click at [698, 122] on input at bounding box center [705, 125] width 72 height 24
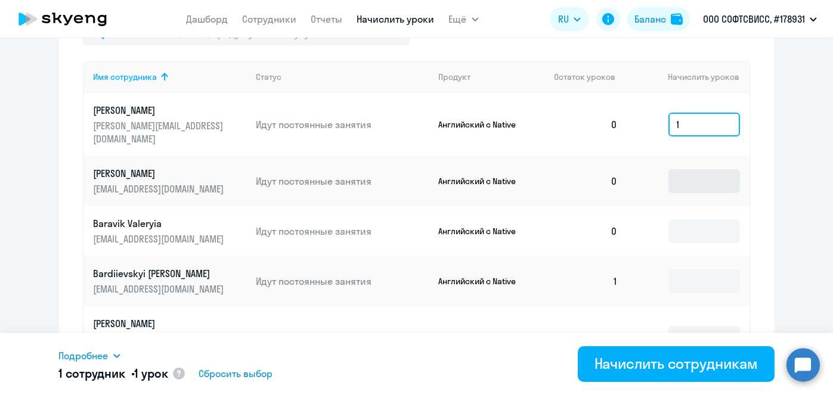
type input "1"
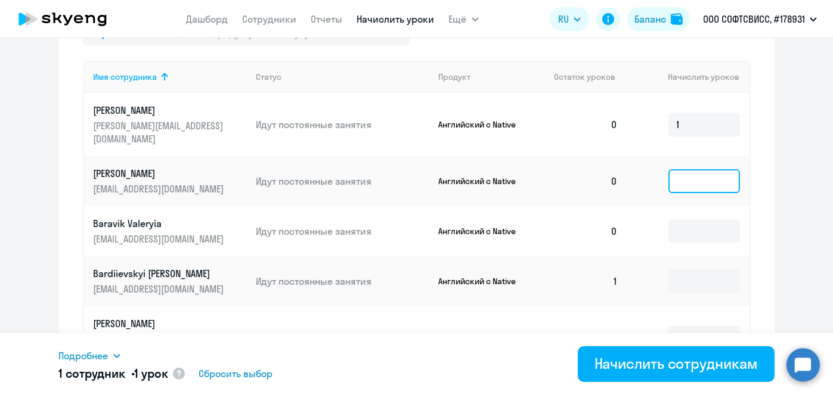
click at [690, 169] on input at bounding box center [705, 181] width 72 height 24
type input "1"
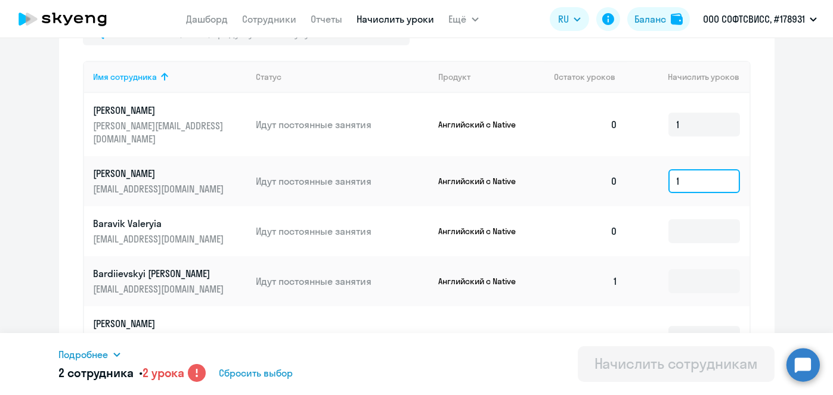
type input "1"
click at [200, 373] on circle at bounding box center [197, 373] width 18 height 18
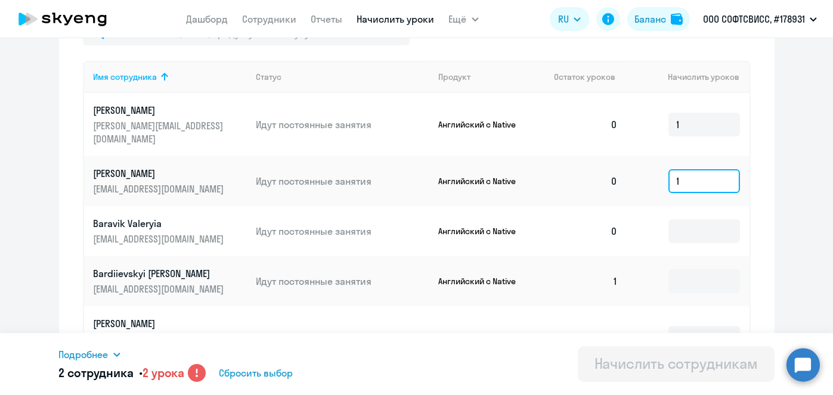
click at [689, 172] on input "1" at bounding box center [705, 181] width 72 height 24
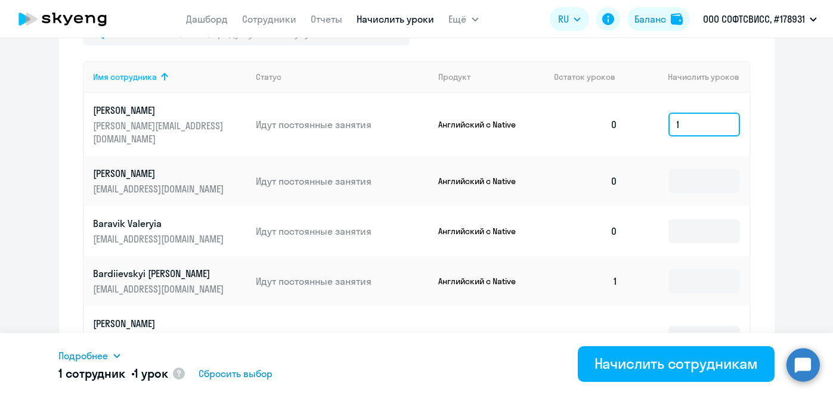
click at [703, 122] on input "1" at bounding box center [705, 125] width 72 height 24
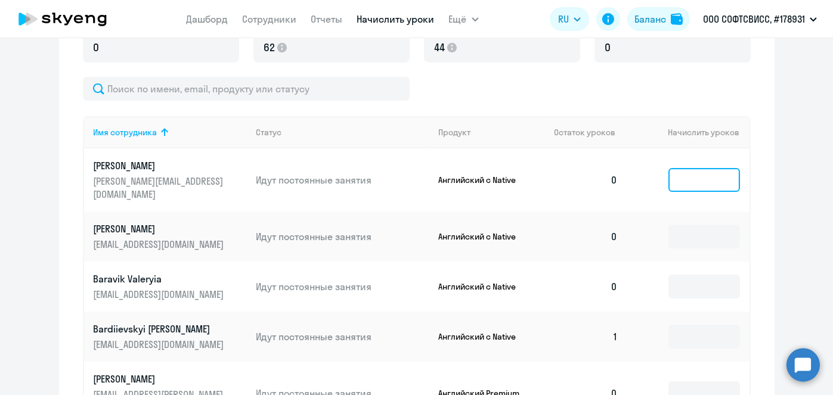
scroll to position [385, 0]
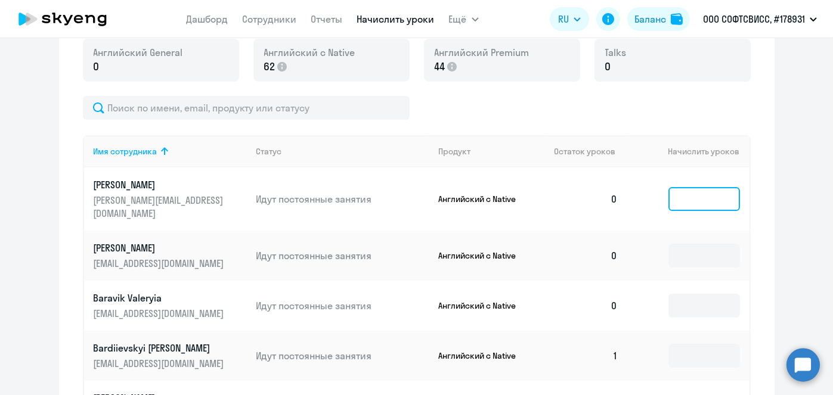
type input "1"
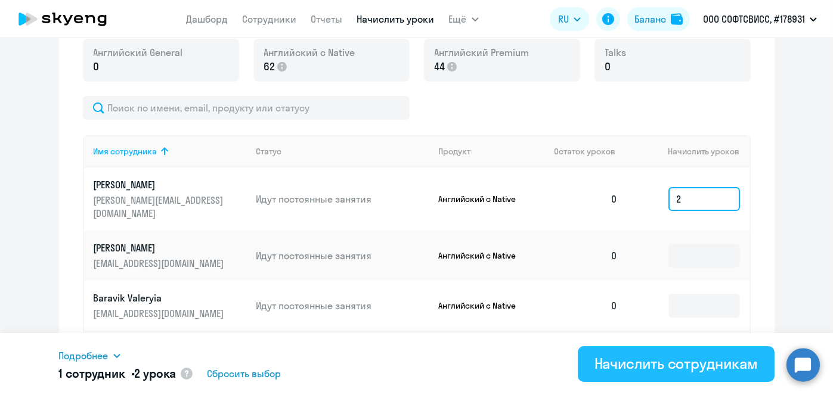
type input "2"
click at [674, 364] on div "Начислить сотрудникам" at bounding box center [676, 363] width 163 height 19
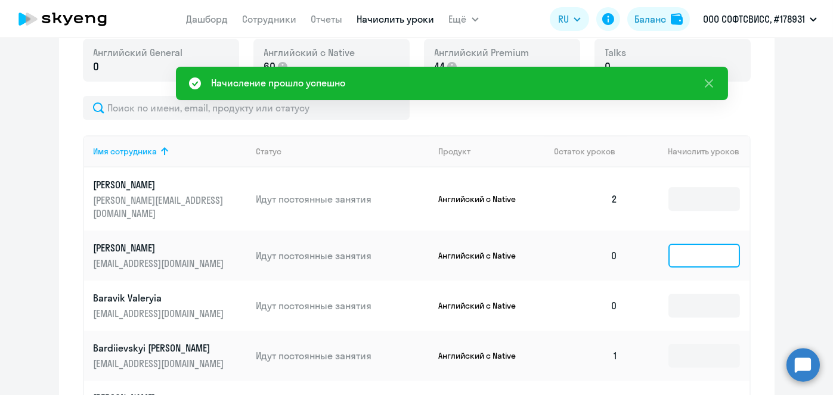
click at [698, 244] on input at bounding box center [705, 256] width 72 height 24
type input "2"
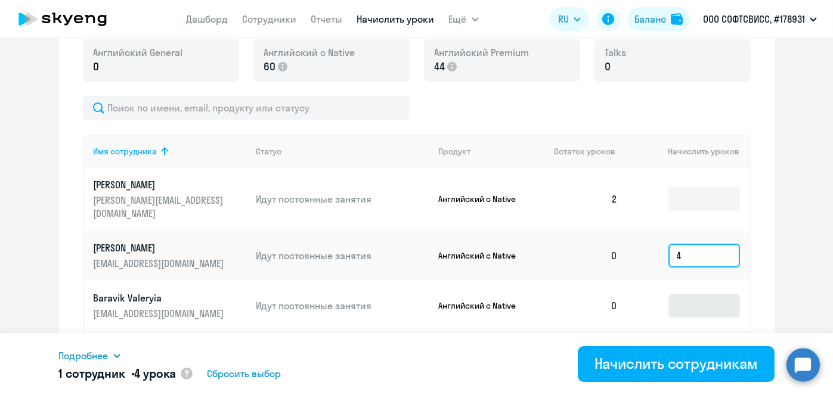
type input "4"
click at [695, 294] on input at bounding box center [705, 306] width 72 height 24
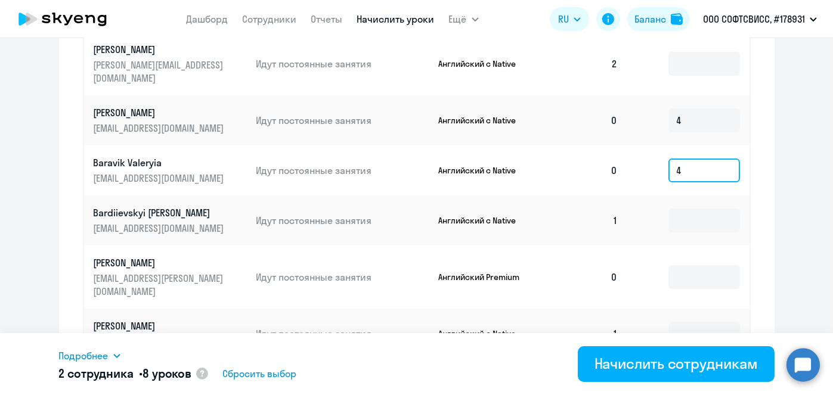
scroll to position [525, 0]
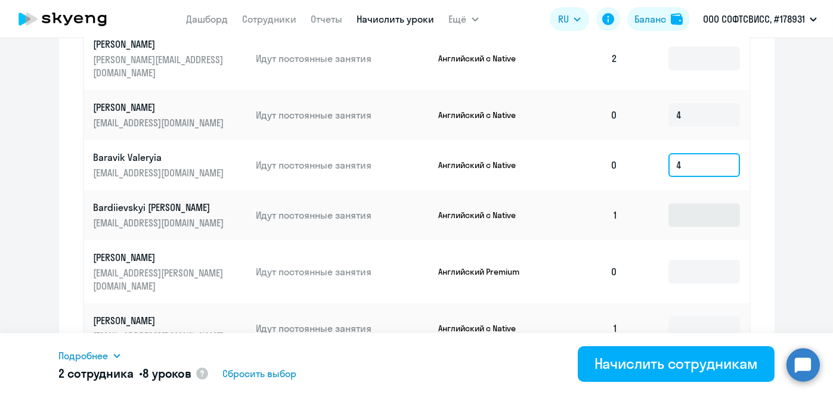
type input "4"
click at [690, 208] on input at bounding box center [705, 215] width 72 height 24
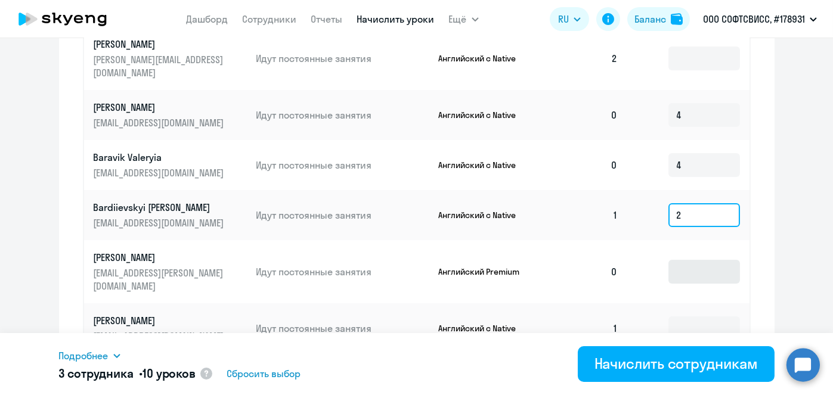
type input "2"
click at [692, 260] on input at bounding box center [705, 272] width 72 height 24
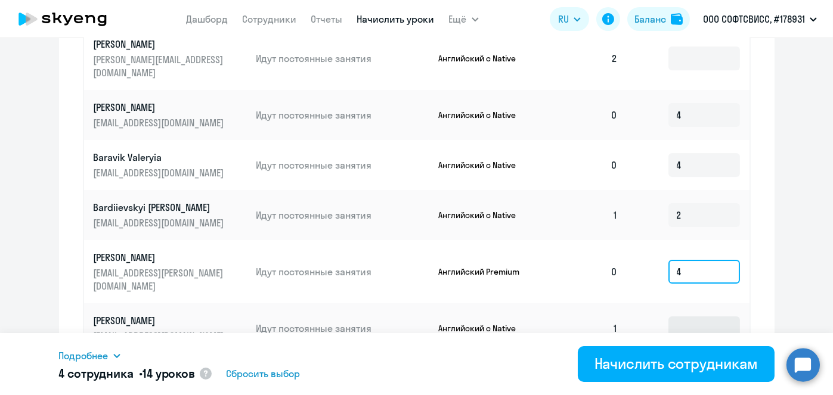
type input "4"
click at [689, 317] on input at bounding box center [705, 329] width 72 height 24
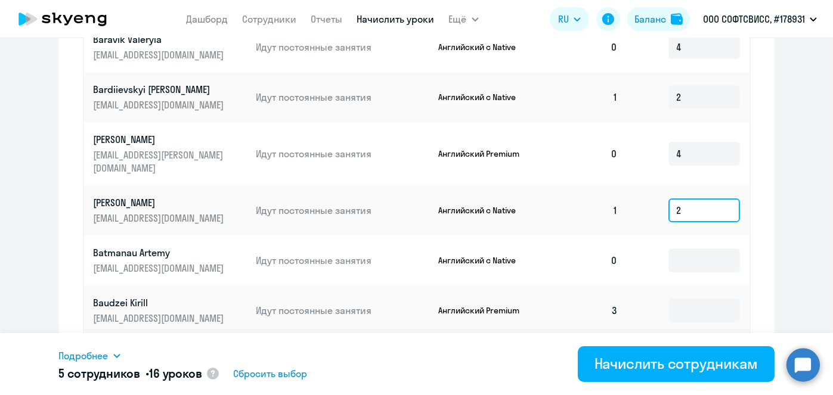
scroll to position [674, 0]
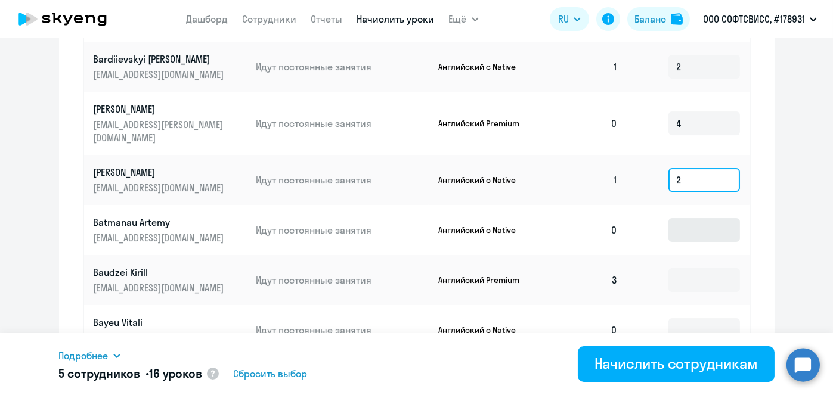
type input "2"
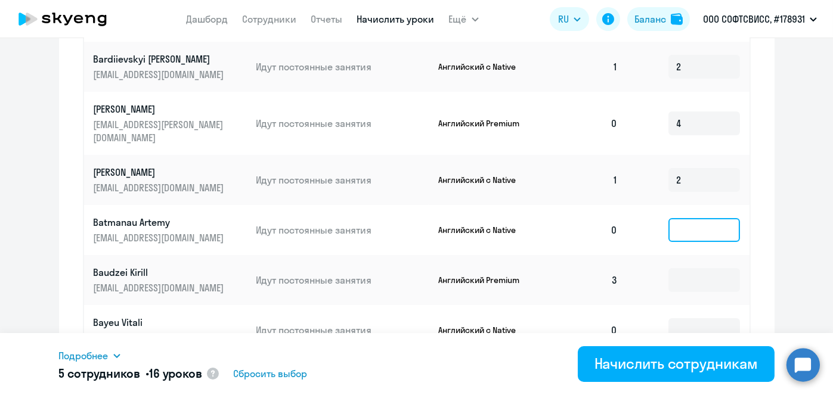
click at [712, 218] on input at bounding box center [705, 230] width 72 height 24
type input "2"
click at [701, 319] on input at bounding box center [705, 331] width 72 height 24
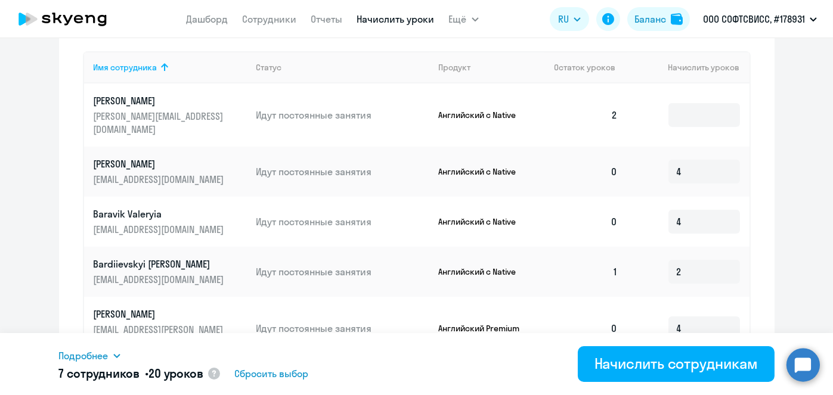
scroll to position [467, 0]
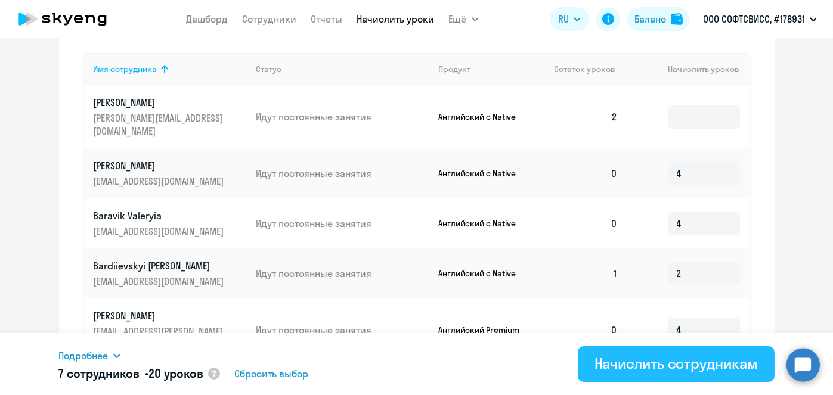
type input "2"
click at [664, 373] on div "Начислить сотрудникам" at bounding box center [676, 363] width 163 height 19
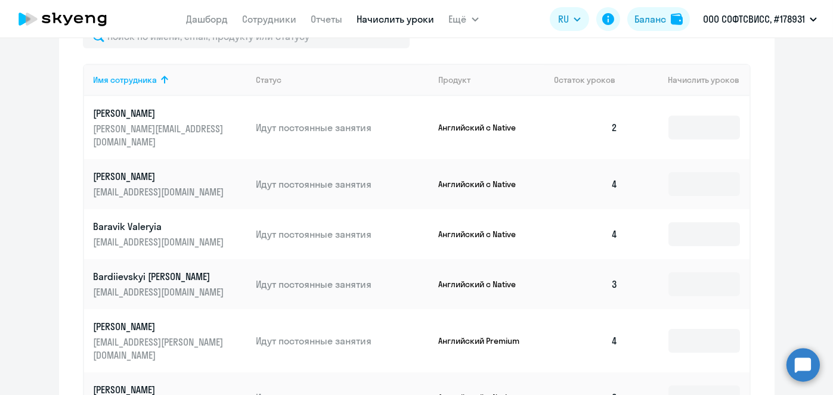
scroll to position [758, 0]
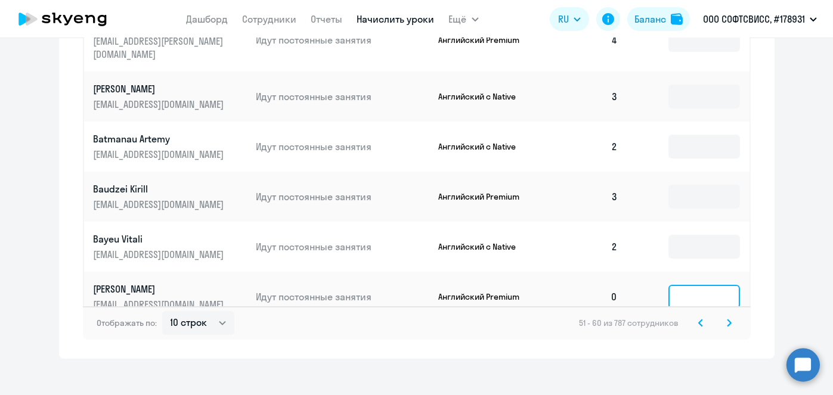
click at [703, 285] on input at bounding box center [705, 297] width 72 height 24
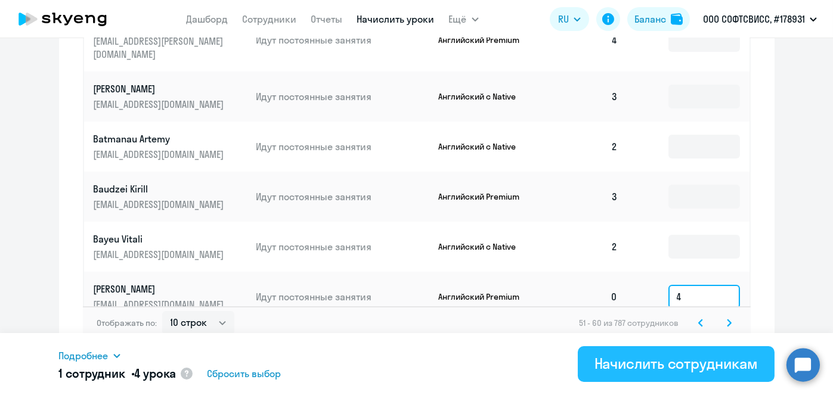
type input "4"
click at [691, 363] on div "Начислить сотрудникам" at bounding box center [676, 363] width 163 height 19
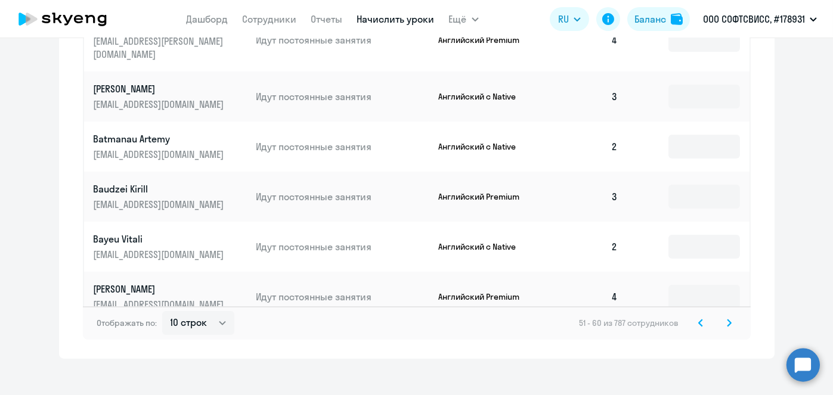
click at [728, 320] on icon at bounding box center [730, 323] width 4 height 7
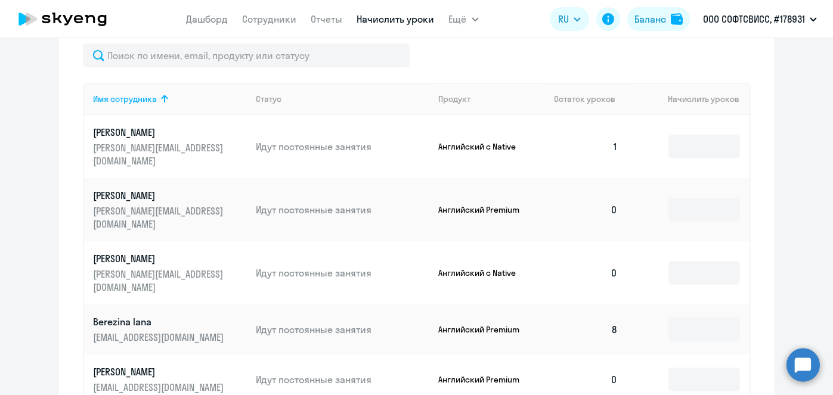
scroll to position [435, 0]
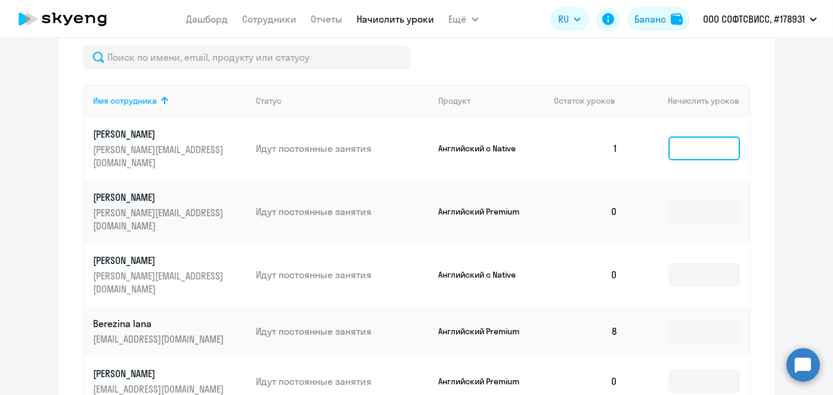
click at [712, 137] on input at bounding box center [705, 149] width 72 height 24
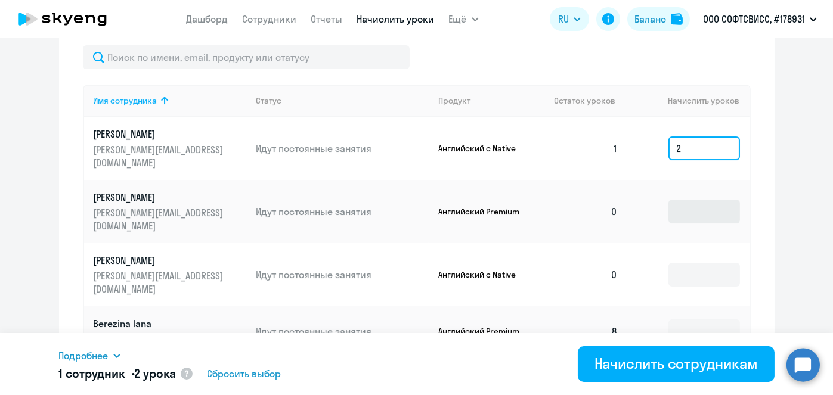
type input "2"
click at [693, 200] on input at bounding box center [705, 212] width 72 height 24
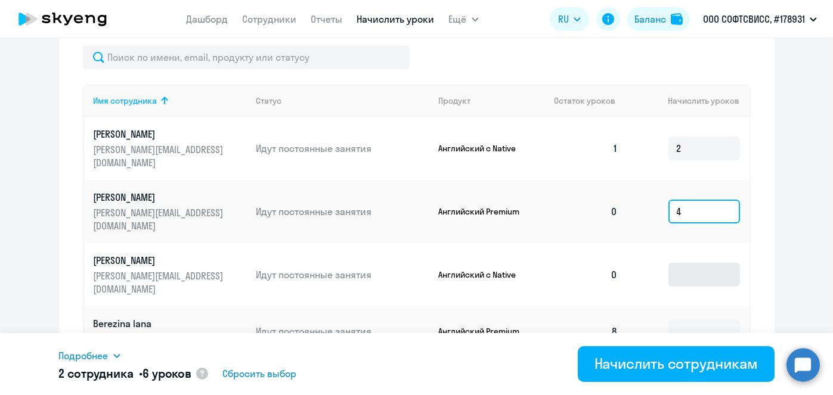
type input "4"
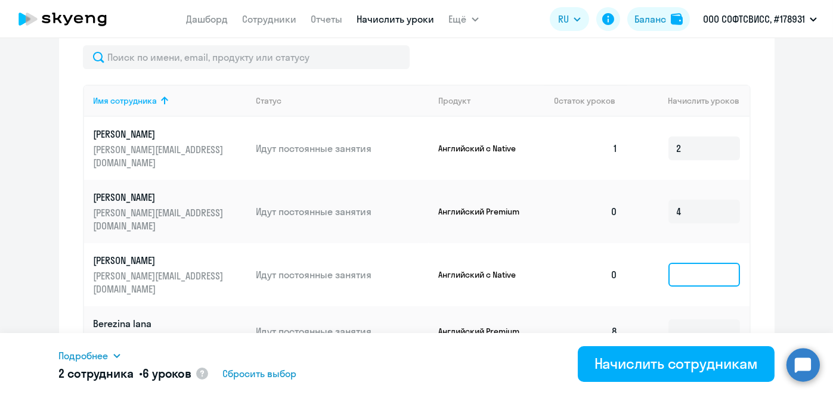
click at [694, 263] on input at bounding box center [705, 275] width 72 height 24
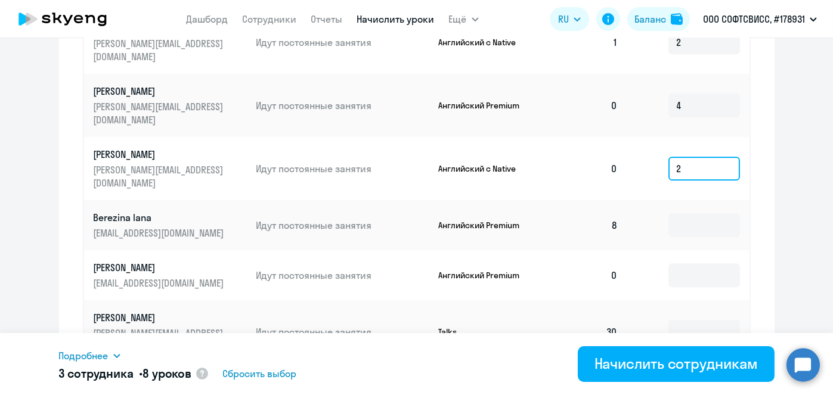
scroll to position [568, 0]
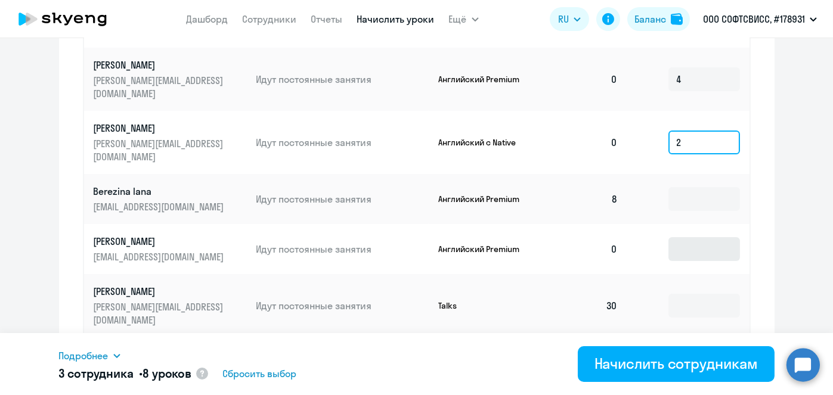
type input "2"
click at [703, 237] on input at bounding box center [705, 249] width 72 height 24
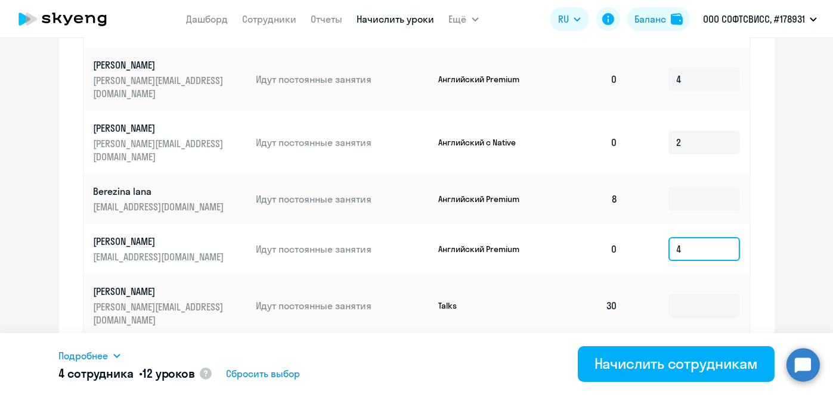
type input "4"
click at [699, 351] on input at bounding box center [705, 363] width 72 height 24
type input "3"
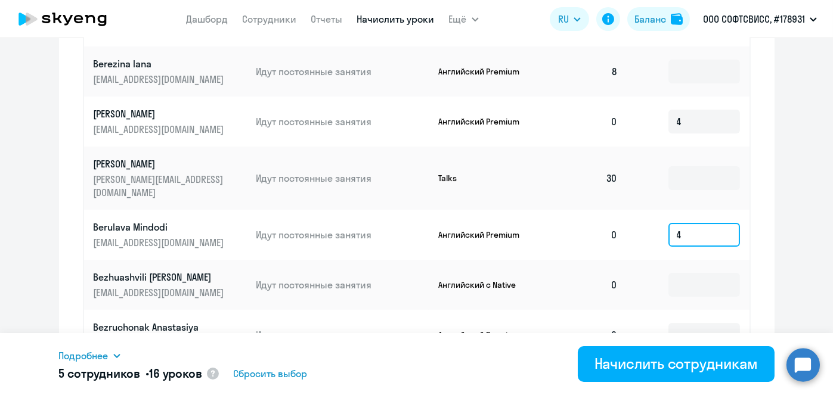
scroll to position [704, 0]
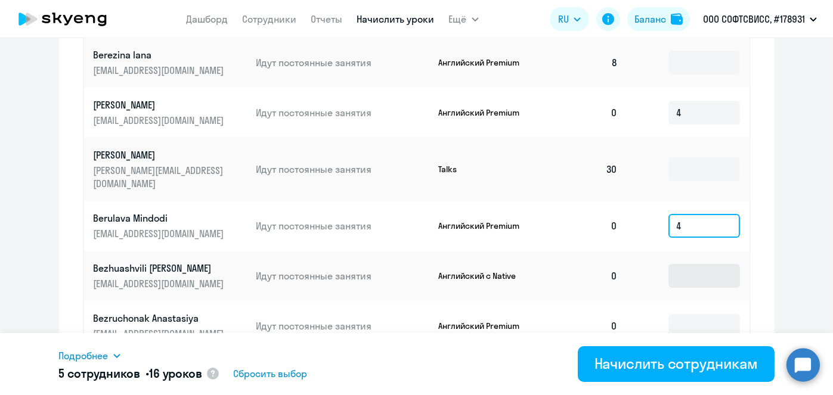
type input "4"
click at [698, 264] on input at bounding box center [705, 276] width 72 height 24
type input "2"
drag, startPoint x: 73, startPoint y: 211, endPoint x: 159, endPoint y: 222, distance: 87.2
click at [159, 222] on div "Начисление и списание уроков Начисление уроков Начисление пакетов Ожидают оплат…" at bounding box center [417, 4] width 716 height 816
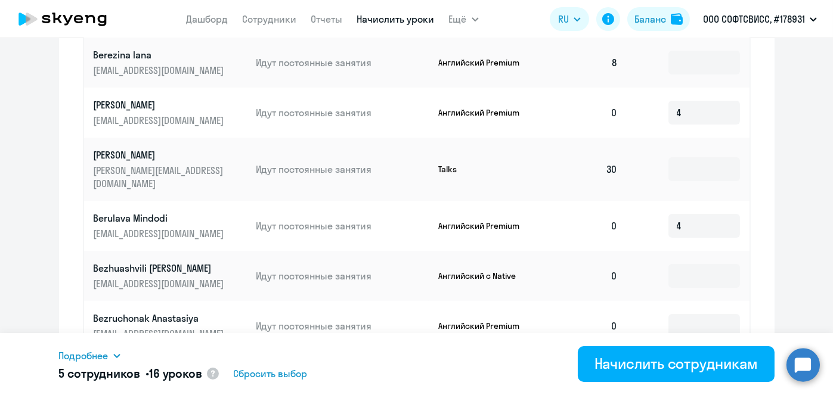
drag, startPoint x: 78, startPoint y: 214, endPoint x: 120, endPoint y: 217, distance: 41.9
click at [120, 217] on div "Имя сотрудника Статус Продукт Остаток уроков Начислить уроков Belaya Natallia n…" at bounding box center [417, 88] width 668 height 544
click at [231, 201] on td "Berulava Mindodi malvinashubitidze@gmail.com" at bounding box center [165, 226] width 163 height 50
click at [704, 264] on input at bounding box center [705, 276] width 72 height 24
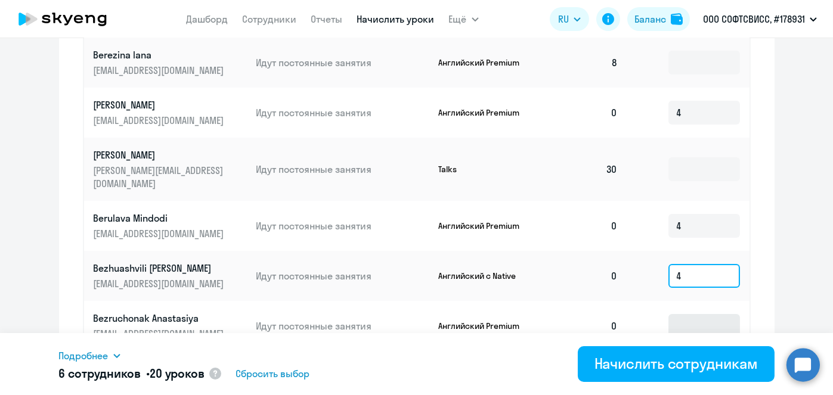
type input "4"
click at [695, 314] on input at bounding box center [705, 326] width 72 height 24
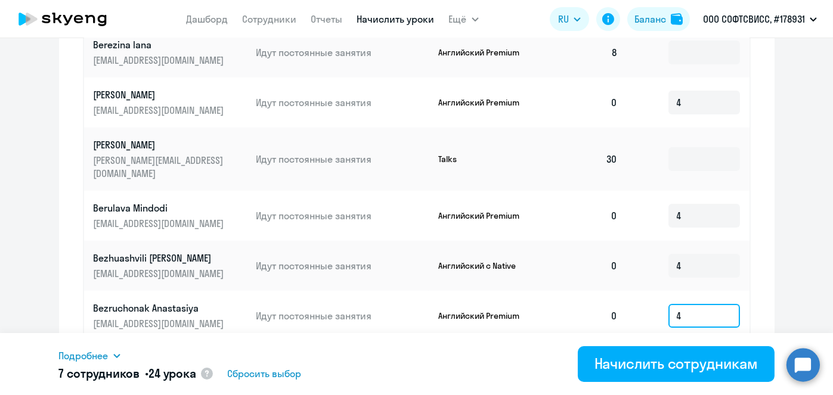
scroll to position [719, 0]
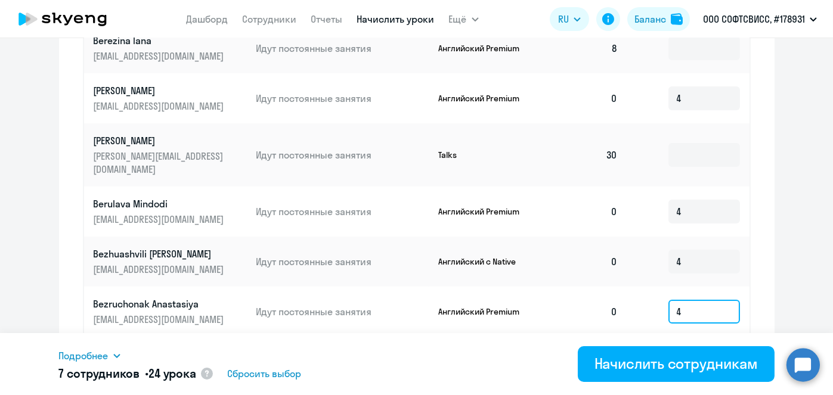
type input "4"
click at [698, 337] on td at bounding box center [688, 362] width 122 height 50
click at [688, 300] on input "4" at bounding box center [705, 312] width 72 height 24
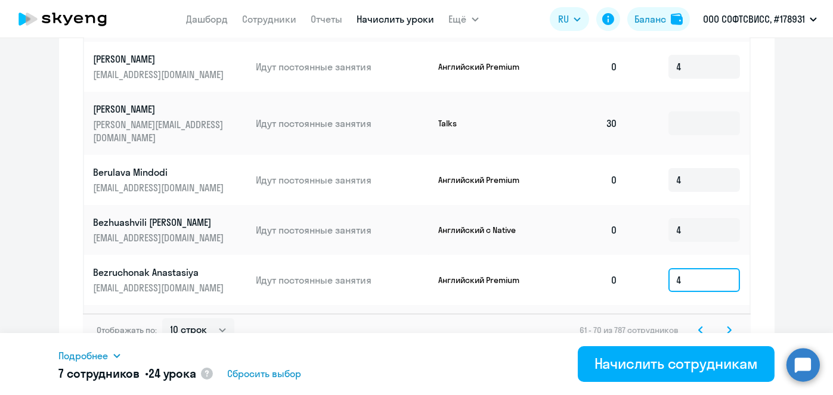
scroll to position [758, 0]
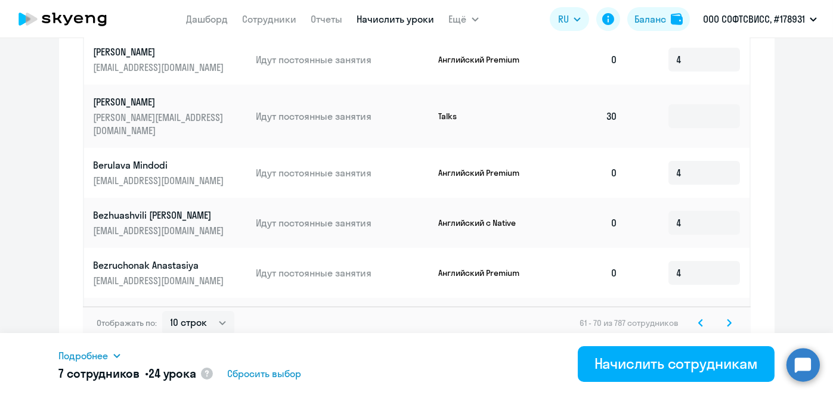
click at [690, 311] on input at bounding box center [705, 323] width 72 height 24
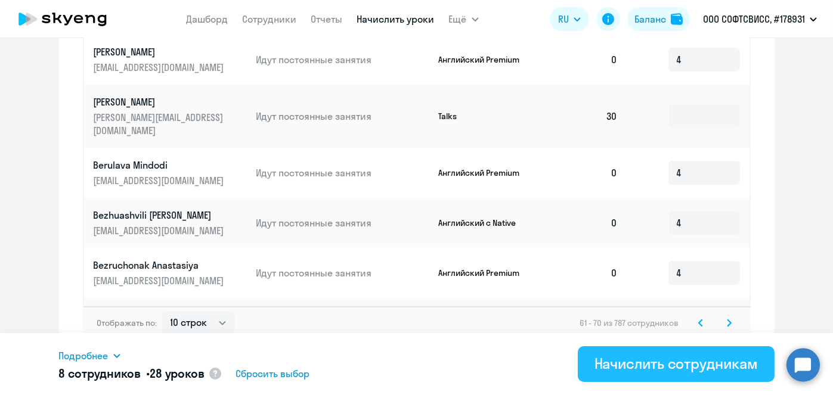
type input "4"
click at [692, 366] on div "Начислить сотрудникам" at bounding box center [676, 363] width 163 height 19
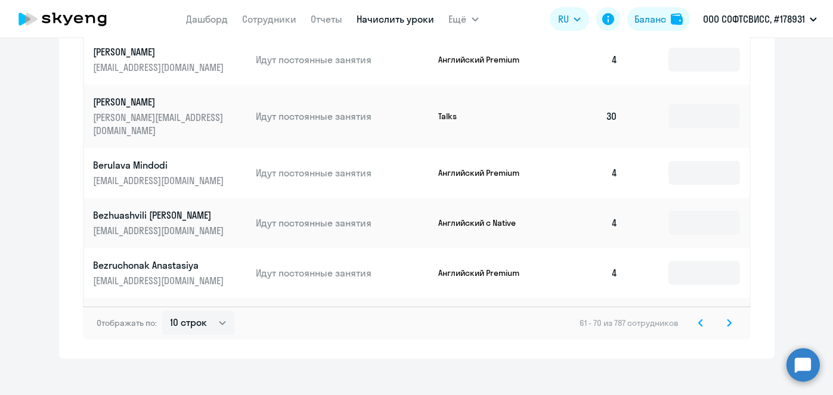
click at [728, 320] on icon at bounding box center [730, 323] width 4 height 7
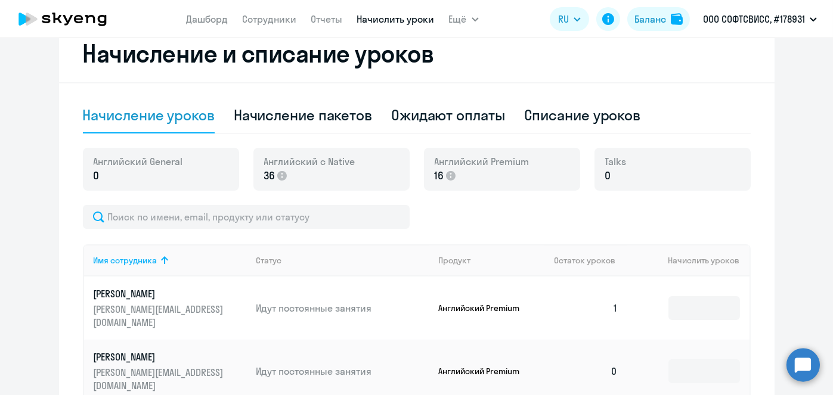
scroll to position [274, 0]
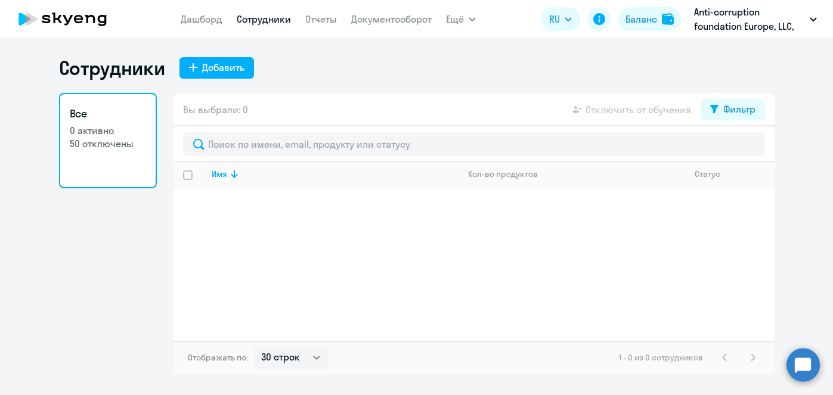
select select "30"
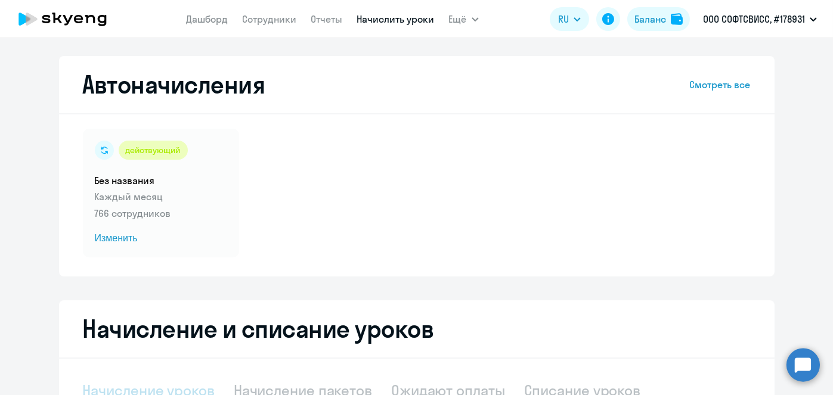
select select "10"
click at [405, 23] on link "Начислить уроки" at bounding box center [396, 19] width 78 height 12
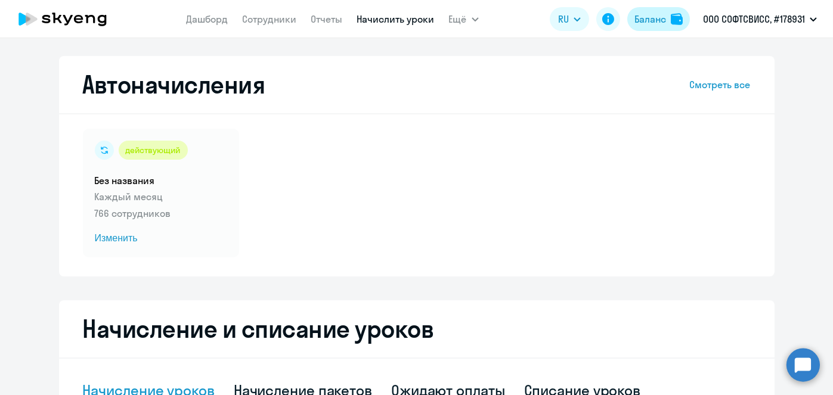
click at [651, 16] on div "Баланс" at bounding box center [651, 19] width 32 height 14
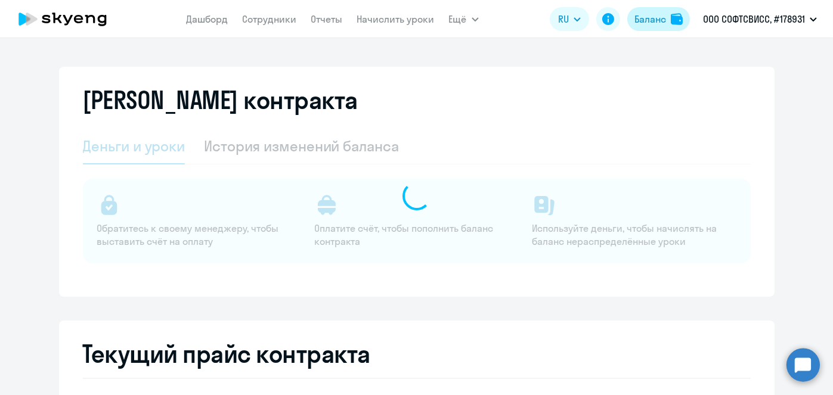
select select "english_adult_not_native_speaker"
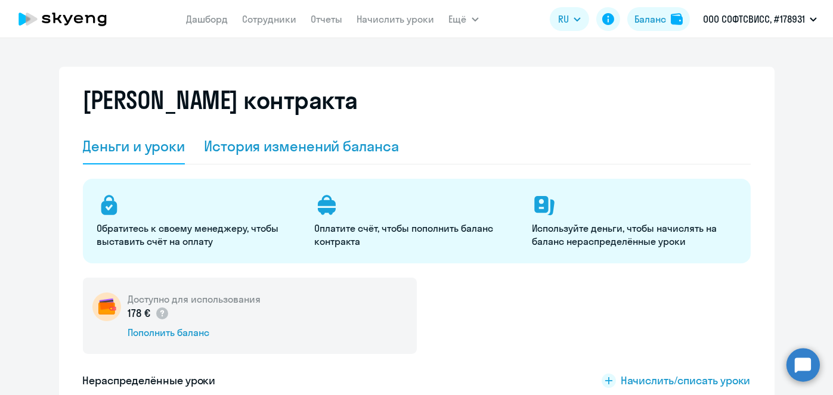
click at [345, 147] on div "История изменений баланса" at bounding box center [301, 146] width 195 height 19
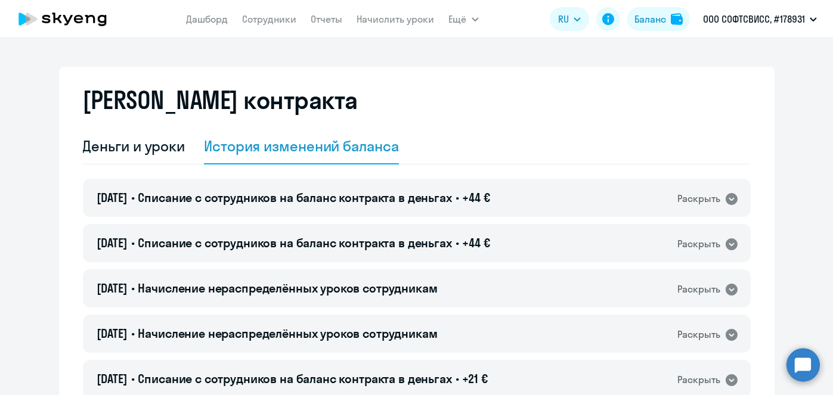
scroll to position [860, 0]
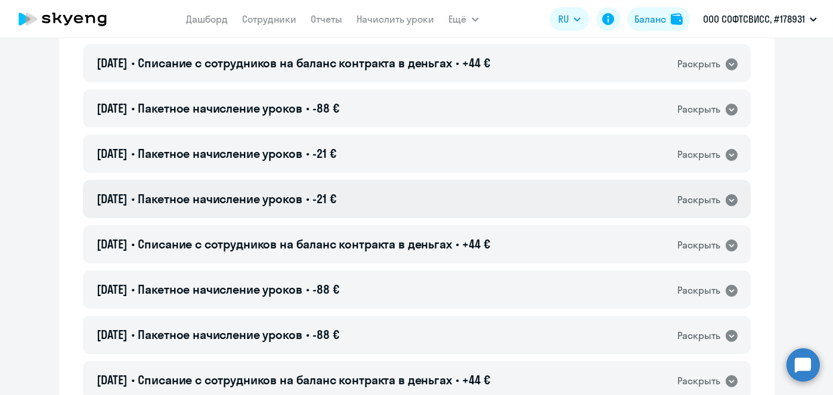
click at [277, 200] on span "Пакетное начисление уроков" at bounding box center [220, 198] width 164 height 15
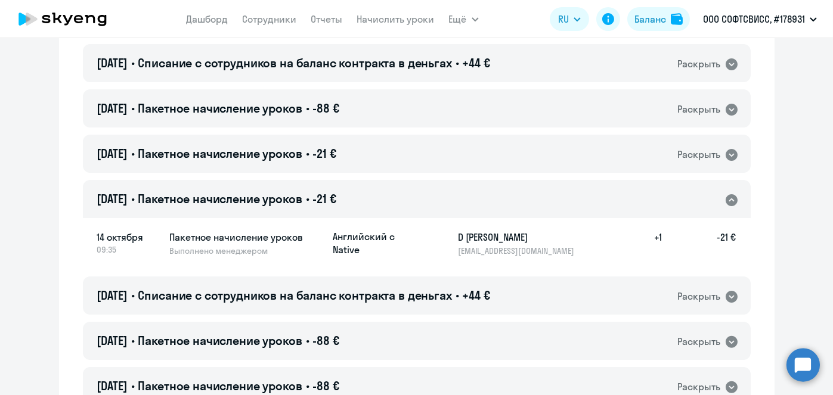
click at [277, 200] on span "Пакетное начисление уроков" at bounding box center [220, 198] width 164 height 15
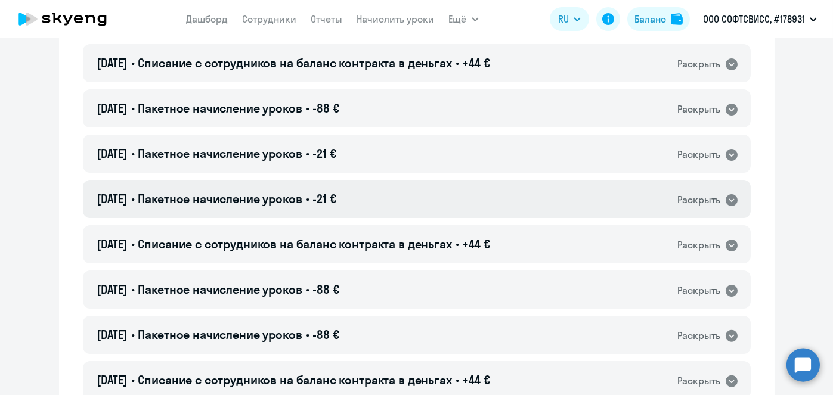
click at [326, 200] on h4 "[DATE] • Пакетное начисление уроков • -21 €" at bounding box center [216, 199] width 239 height 17
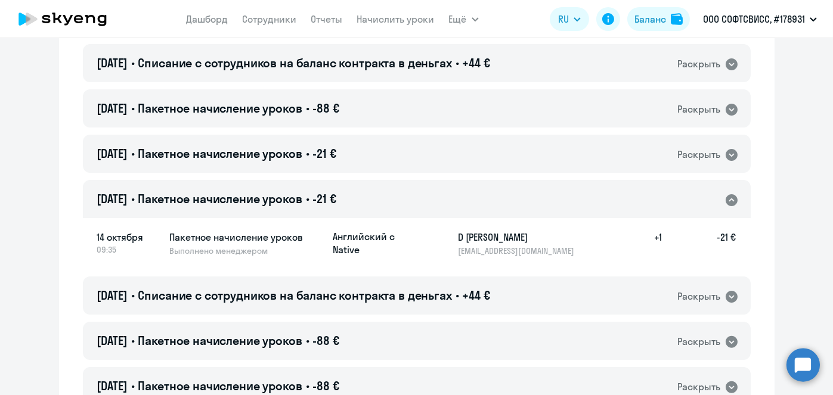
scroll to position [1199, 0]
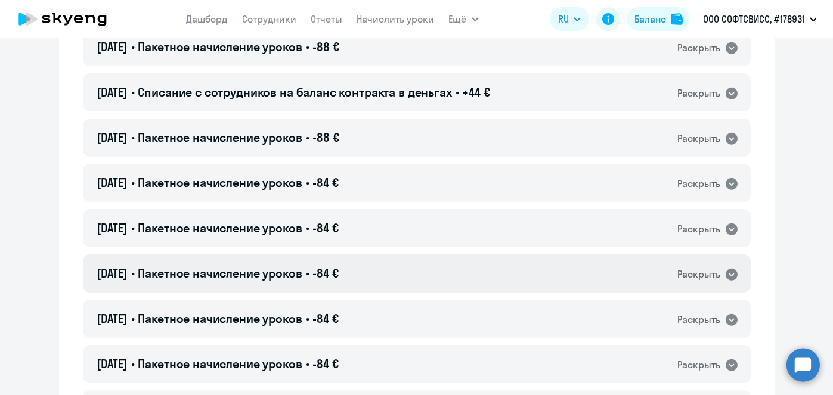
click at [273, 282] on h4 "[DATE] • Пакетное начисление уроков • -84 €" at bounding box center [218, 273] width 242 height 17
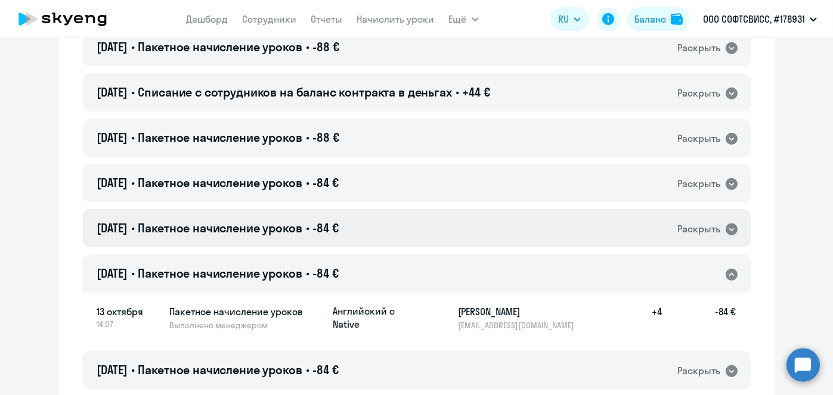
click at [274, 230] on span "Пакетное начисление уроков" at bounding box center [220, 228] width 164 height 15
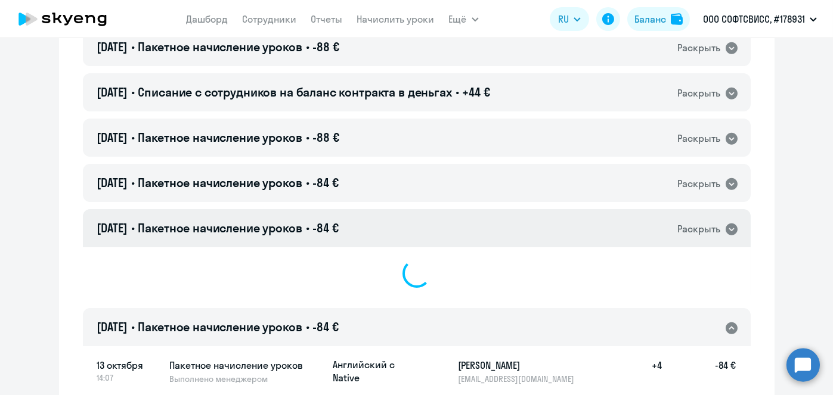
click at [327, 229] on span "-84 €" at bounding box center [326, 228] width 26 height 15
